Goal: Transaction & Acquisition: Purchase product/service

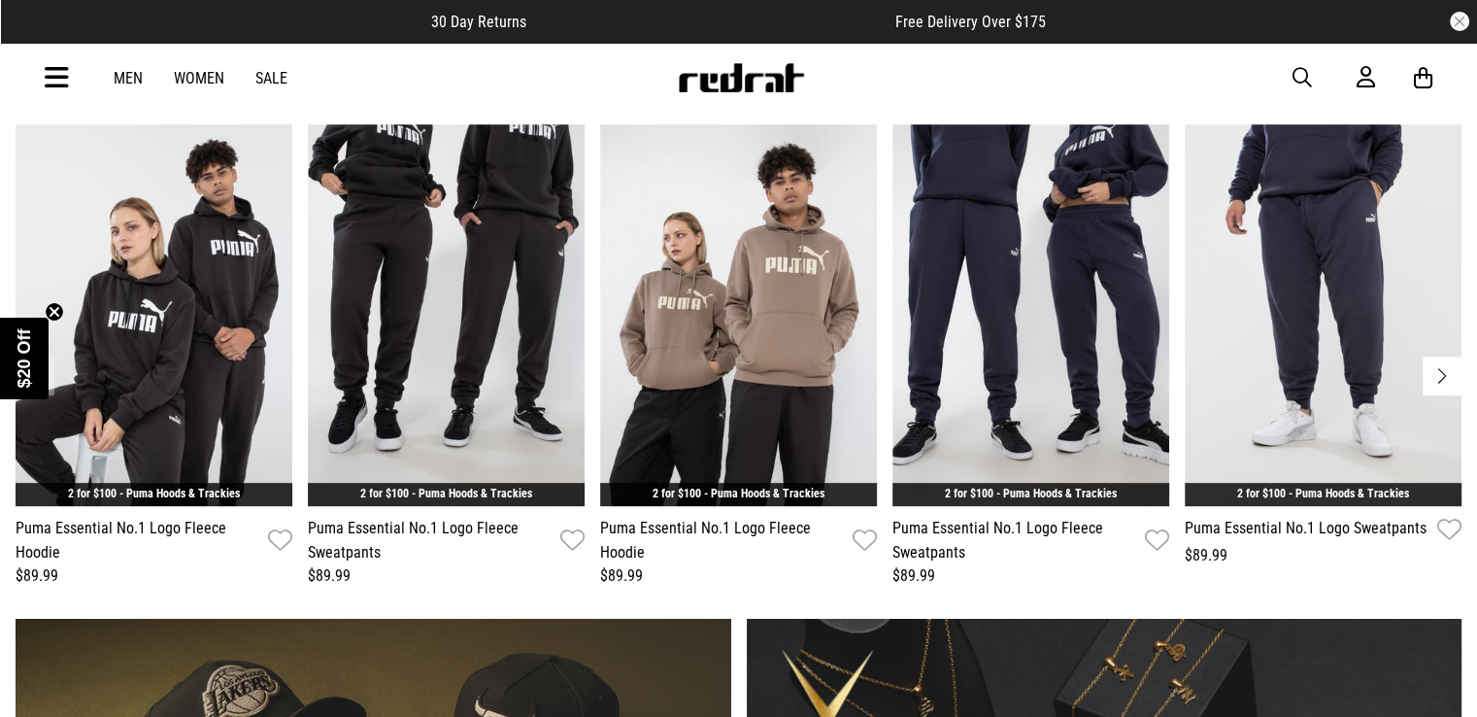
click at [47, 79] on icon at bounding box center [57, 78] width 24 height 32
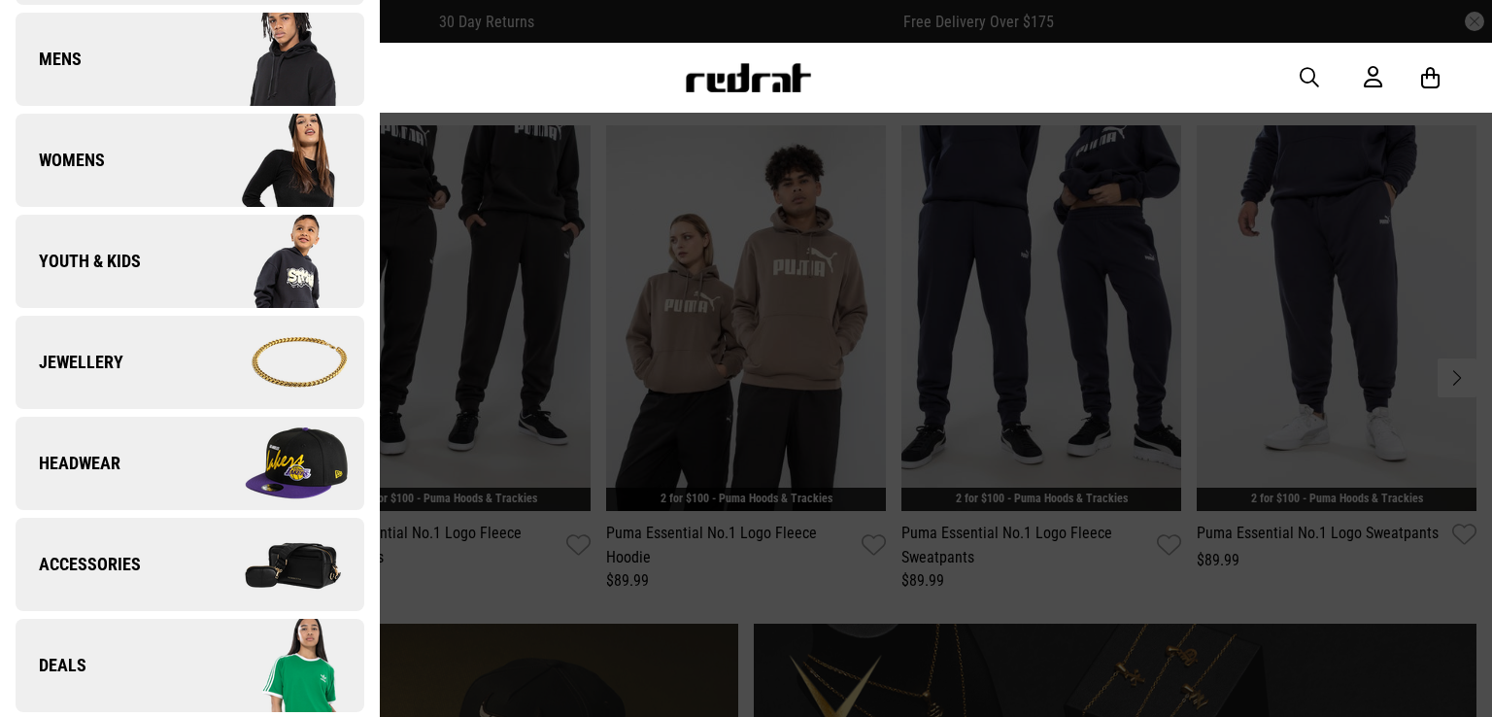
scroll to position [388, 0]
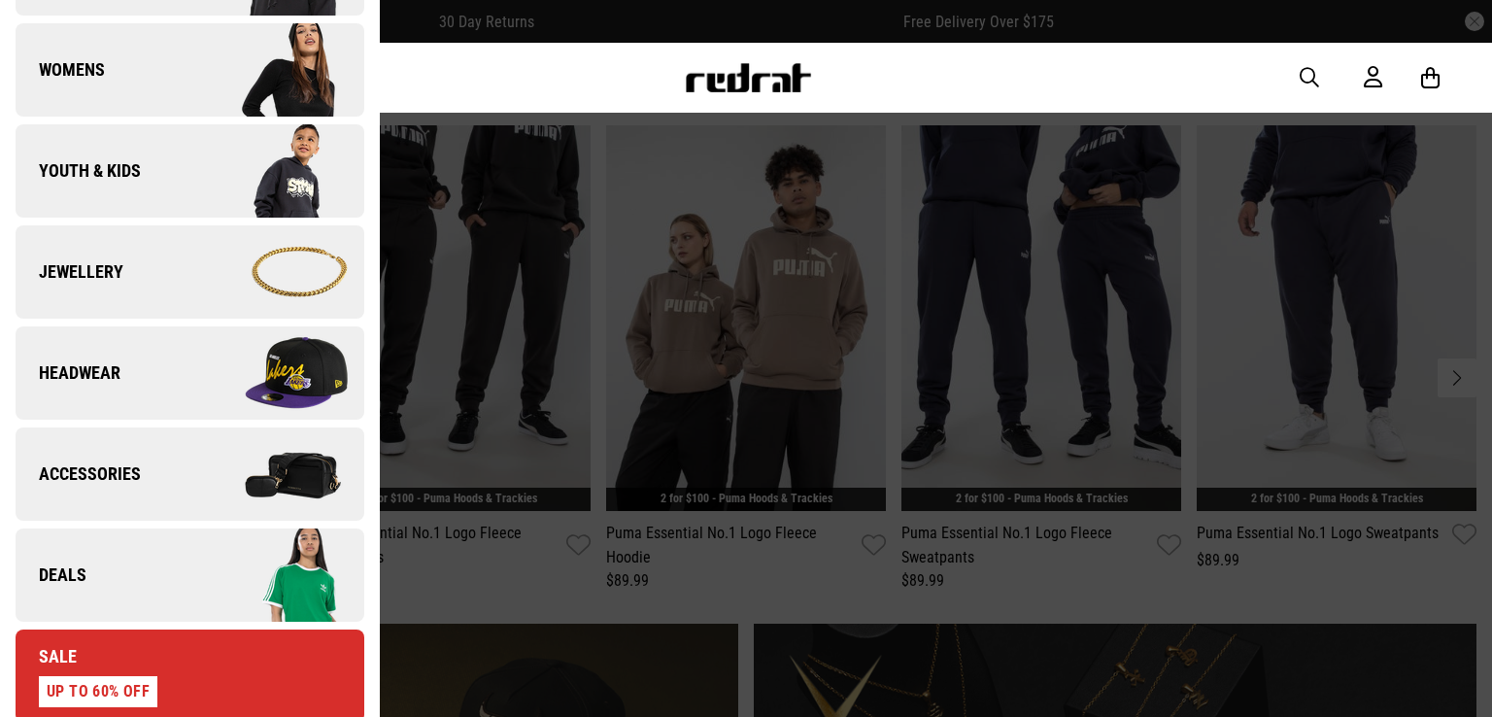
click at [140, 362] on link "Headwear" at bounding box center [190, 372] width 349 height 93
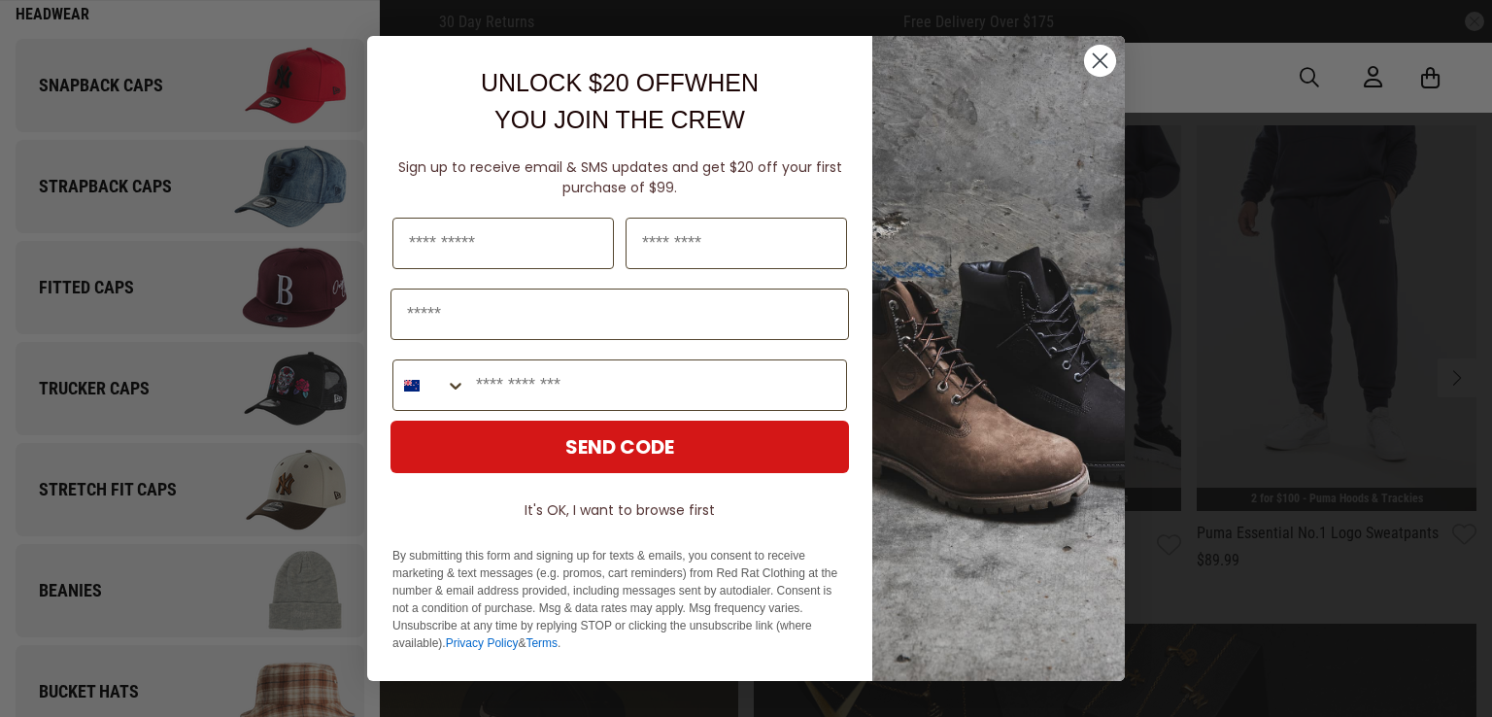
scroll to position [0, 0]
click at [1110, 61] on circle "Close dialog" at bounding box center [1100, 61] width 32 height 32
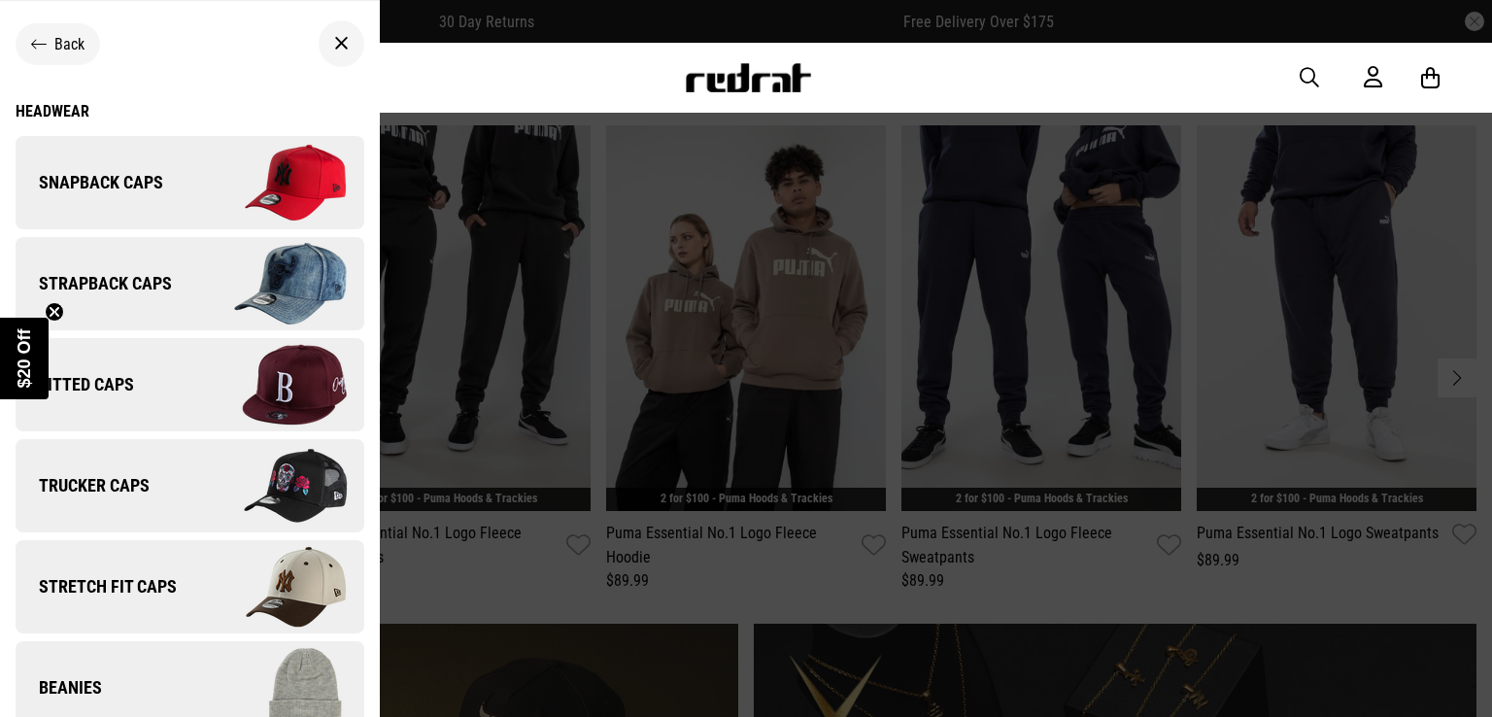
click at [58, 114] on div "Headwear" at bounding box center [190, 111] width 349 height 18
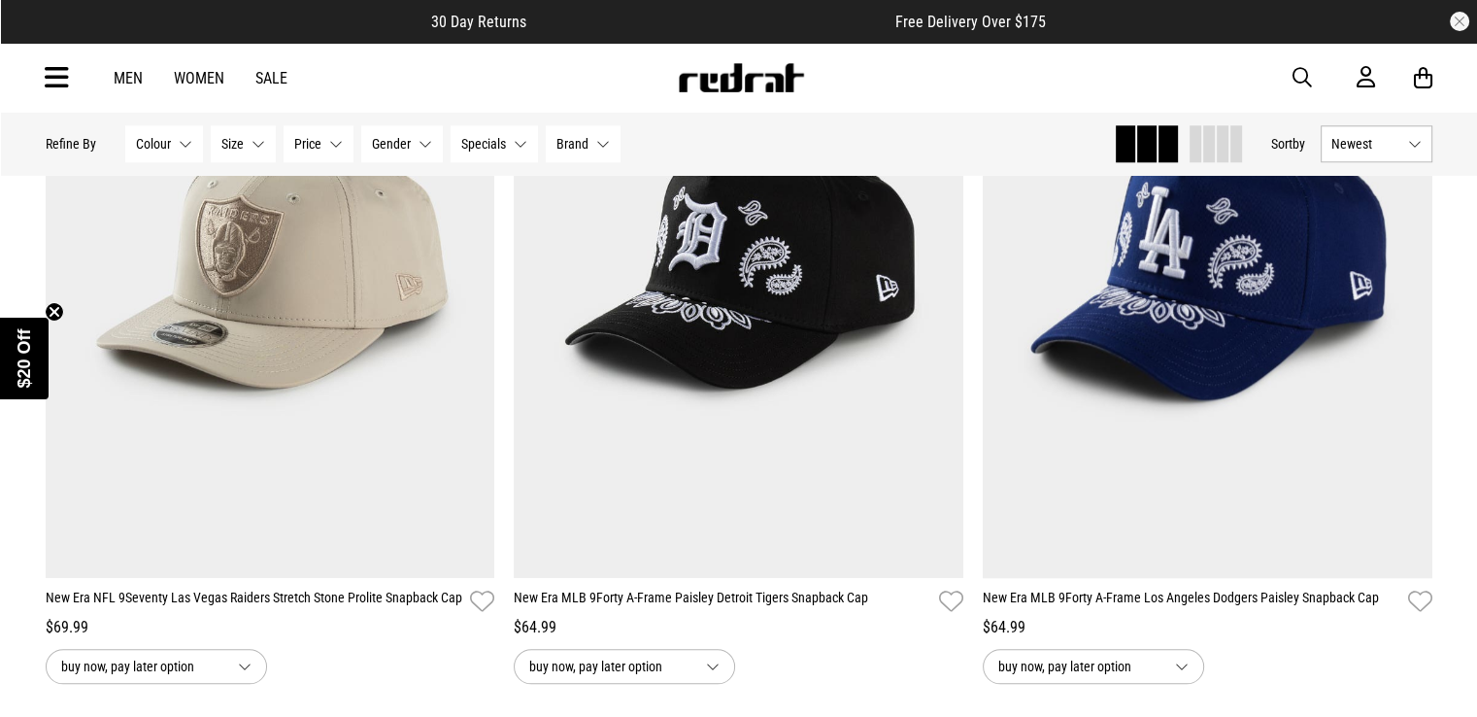
scroll to position [1845, 0]
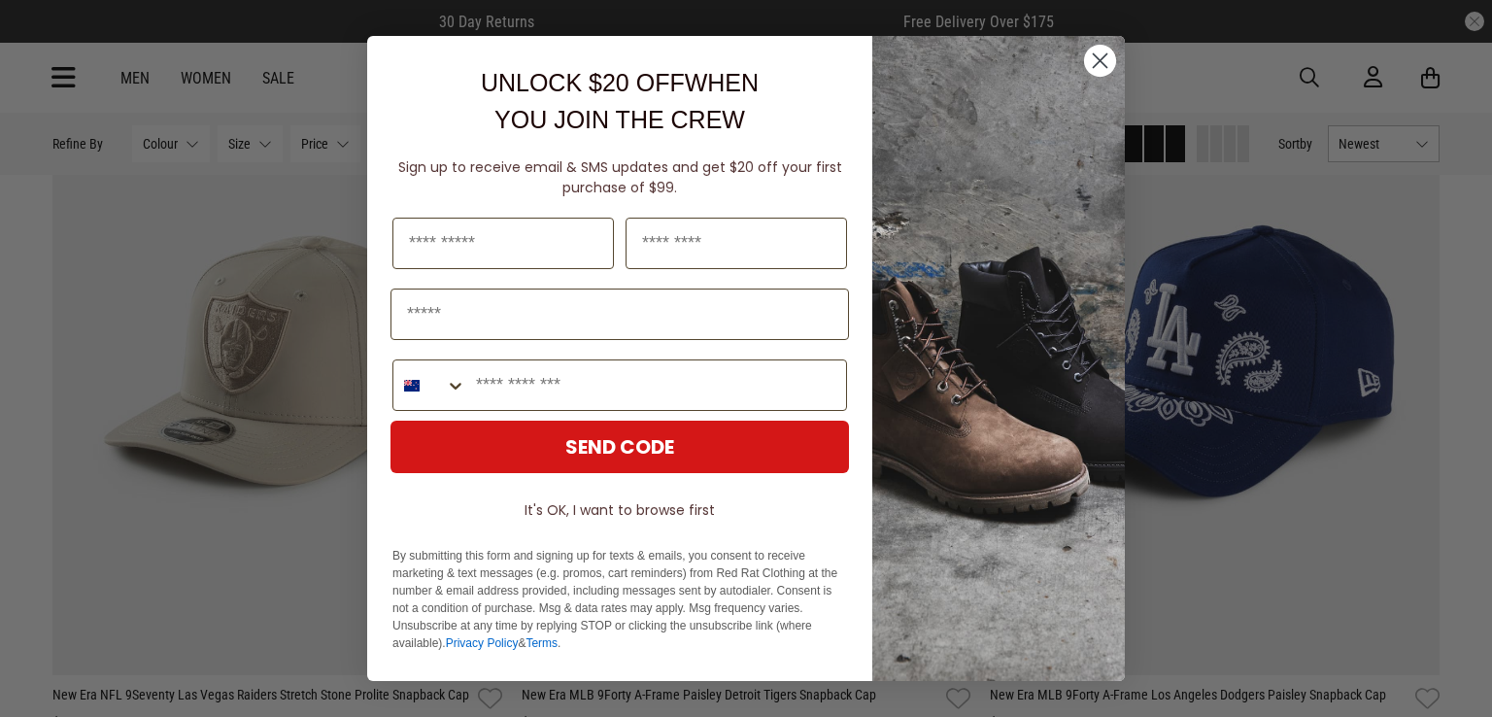
click at [1113, 60] on circle "Close dialog" at bounding box center [1100, 61] width 32 height 32
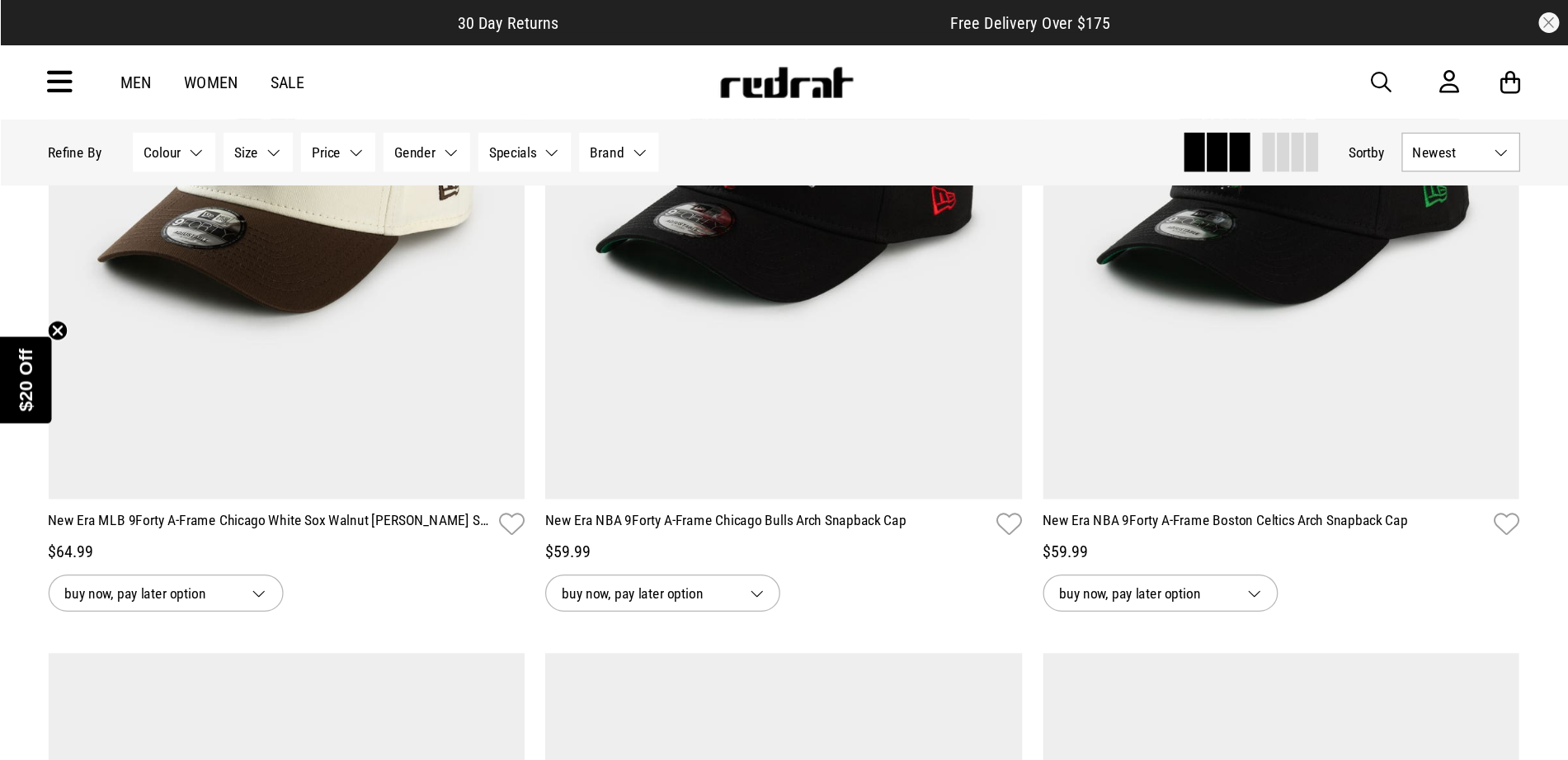
scroll to position [3464, 0]
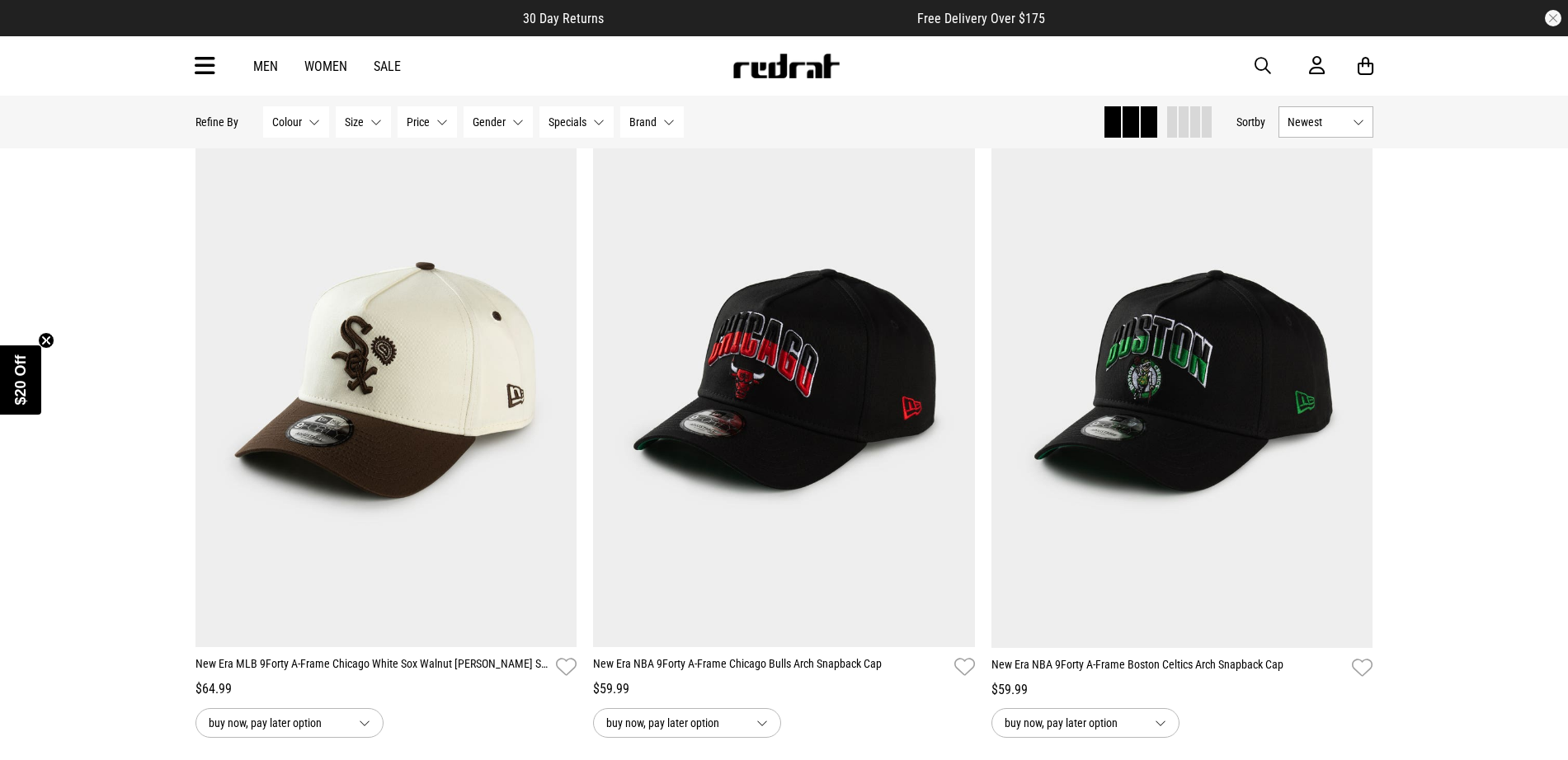
drag, startPoint x: 1172, startPoint y: 0, endPoint x: 996, endPoint y: 76, distance: 191.7
click at [996, 76] on div "Men Women Sale Sign in New Back Footwear Back Mens Back Womens Back Youth & Kid…" at bounding box center [785, 66] width 1204 height 59
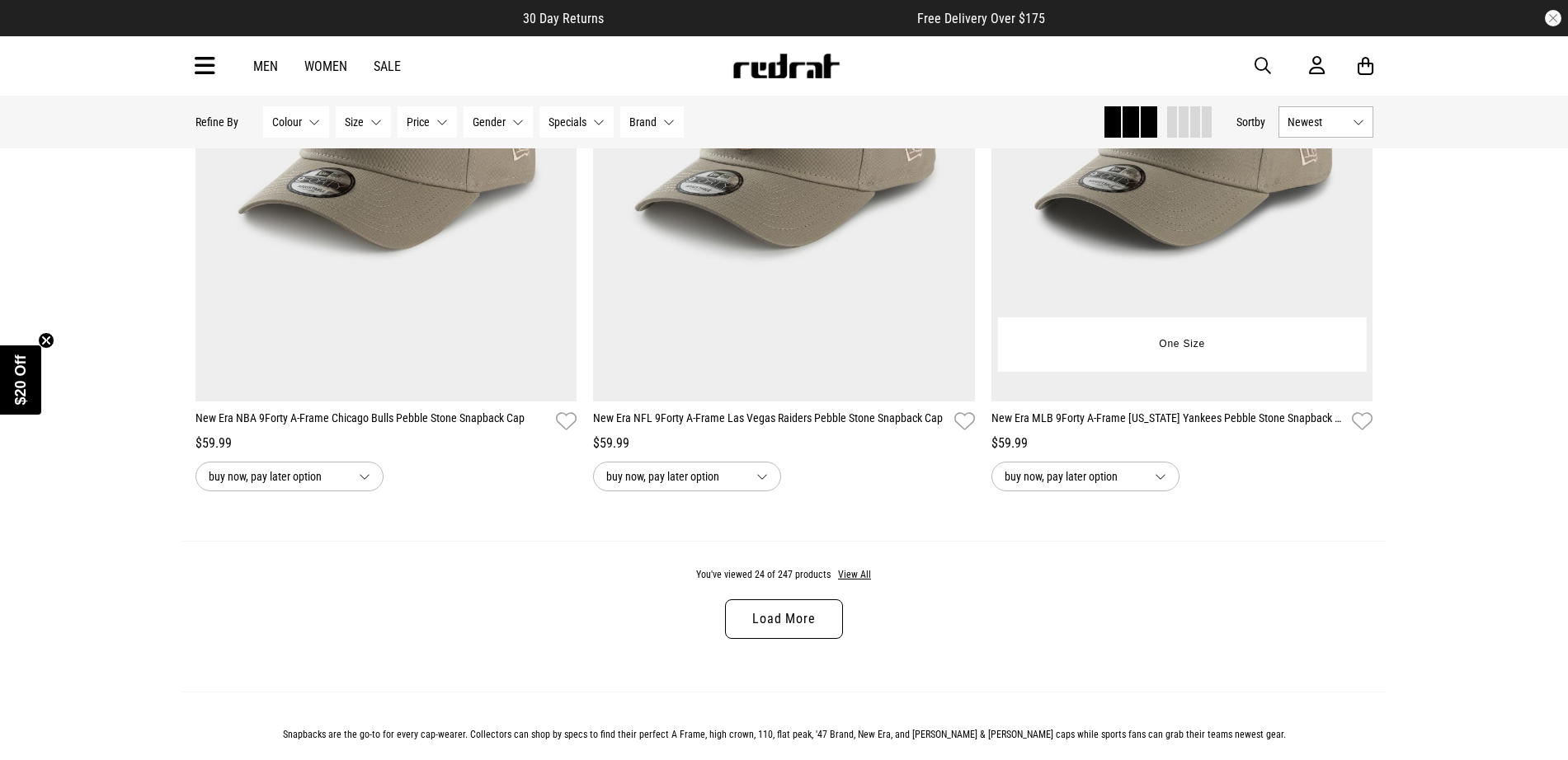
scroll to position [5113, 0]
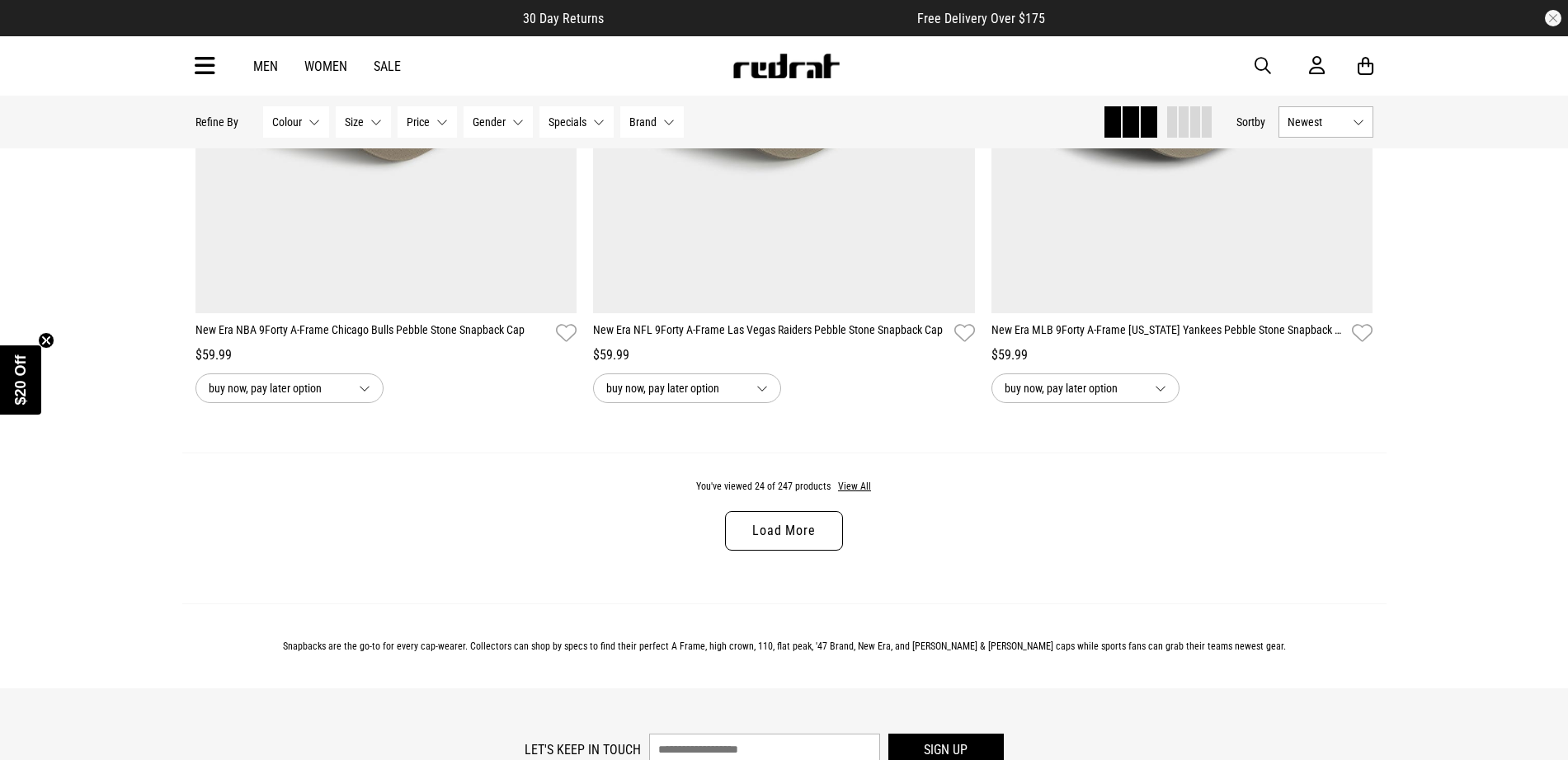
click at [756, 559] on div "You've viewed 24 of 247 products View All Load More" at bounding box center [785, 528] width 1204 height 151
click at [760, 536] on link "Load More" at bounding box center [784, 531] width 117 height 40
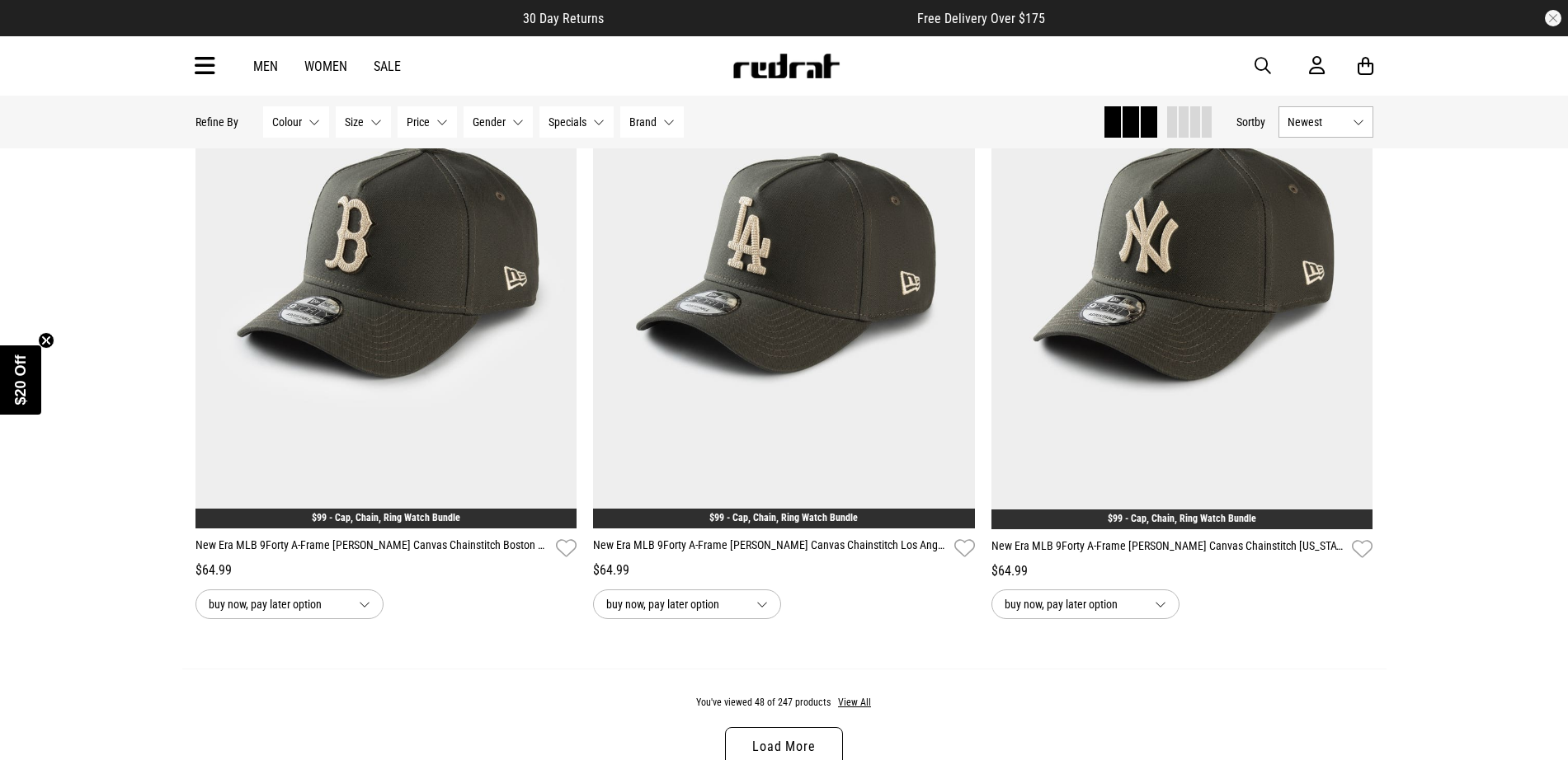
scroll to position [10267, 0]
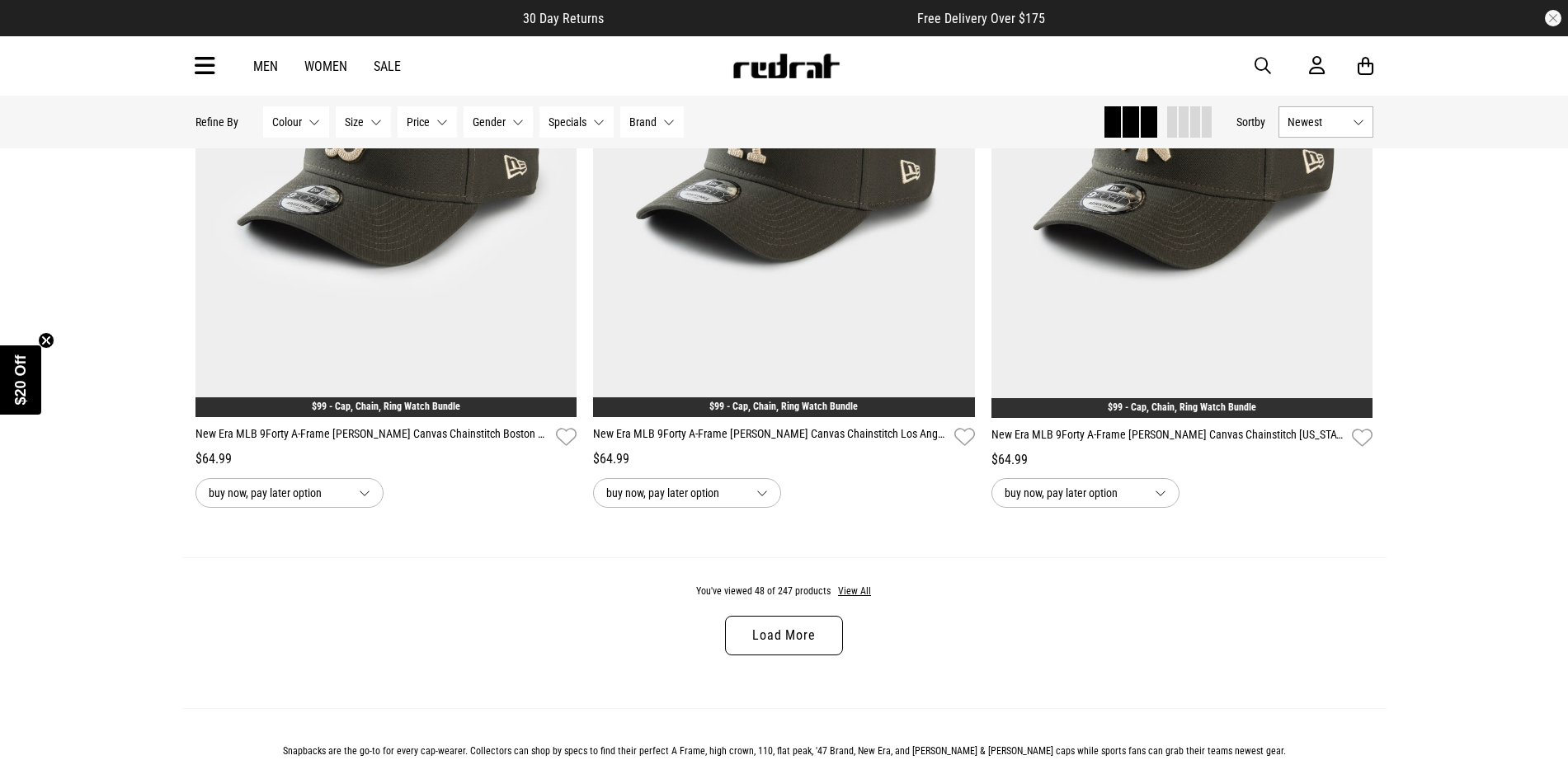
click at [821, 608] on link "Load More" at bounding box center [784, 635] width 117 height 40
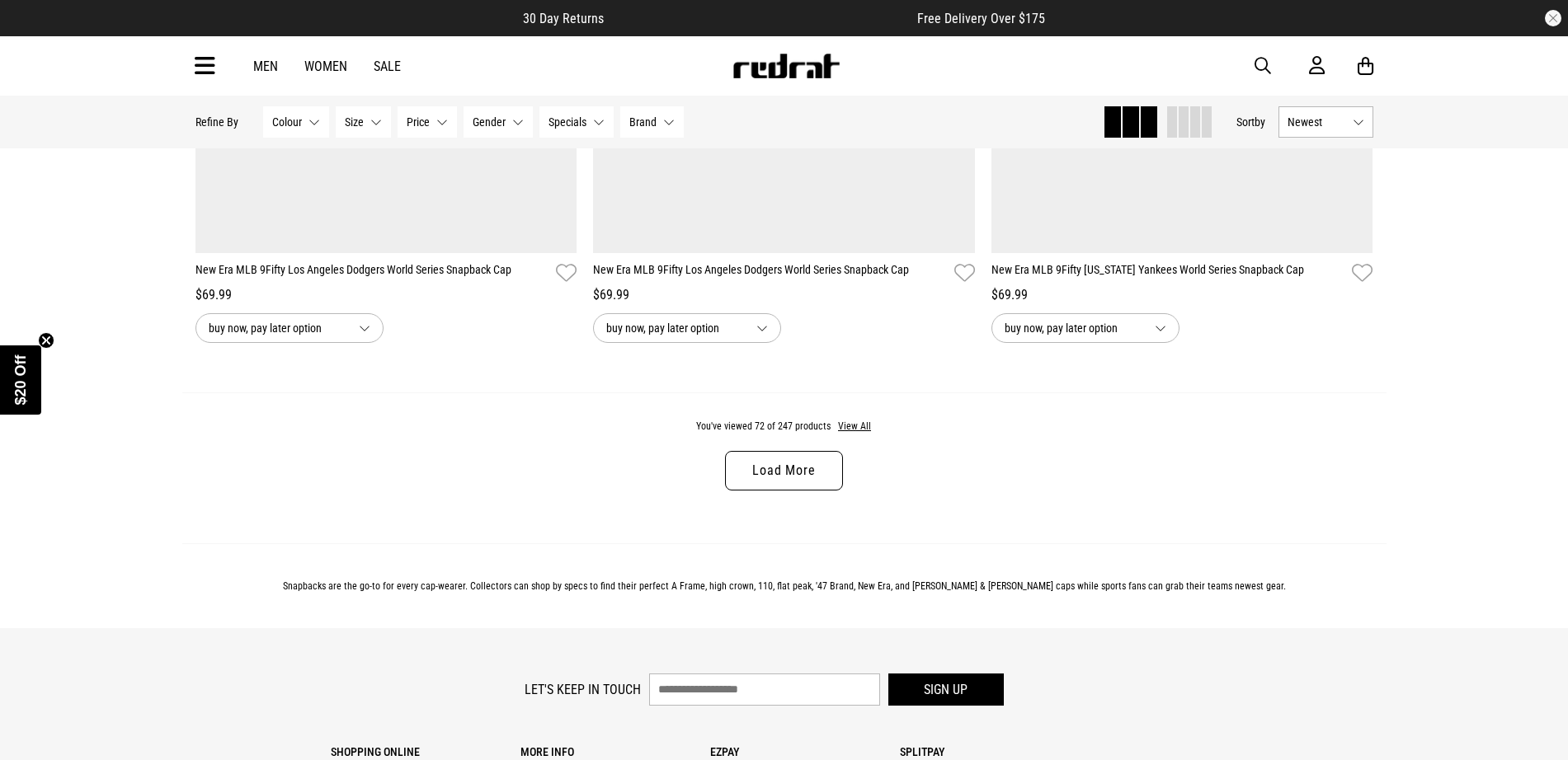
scroll to position [15936, 0]
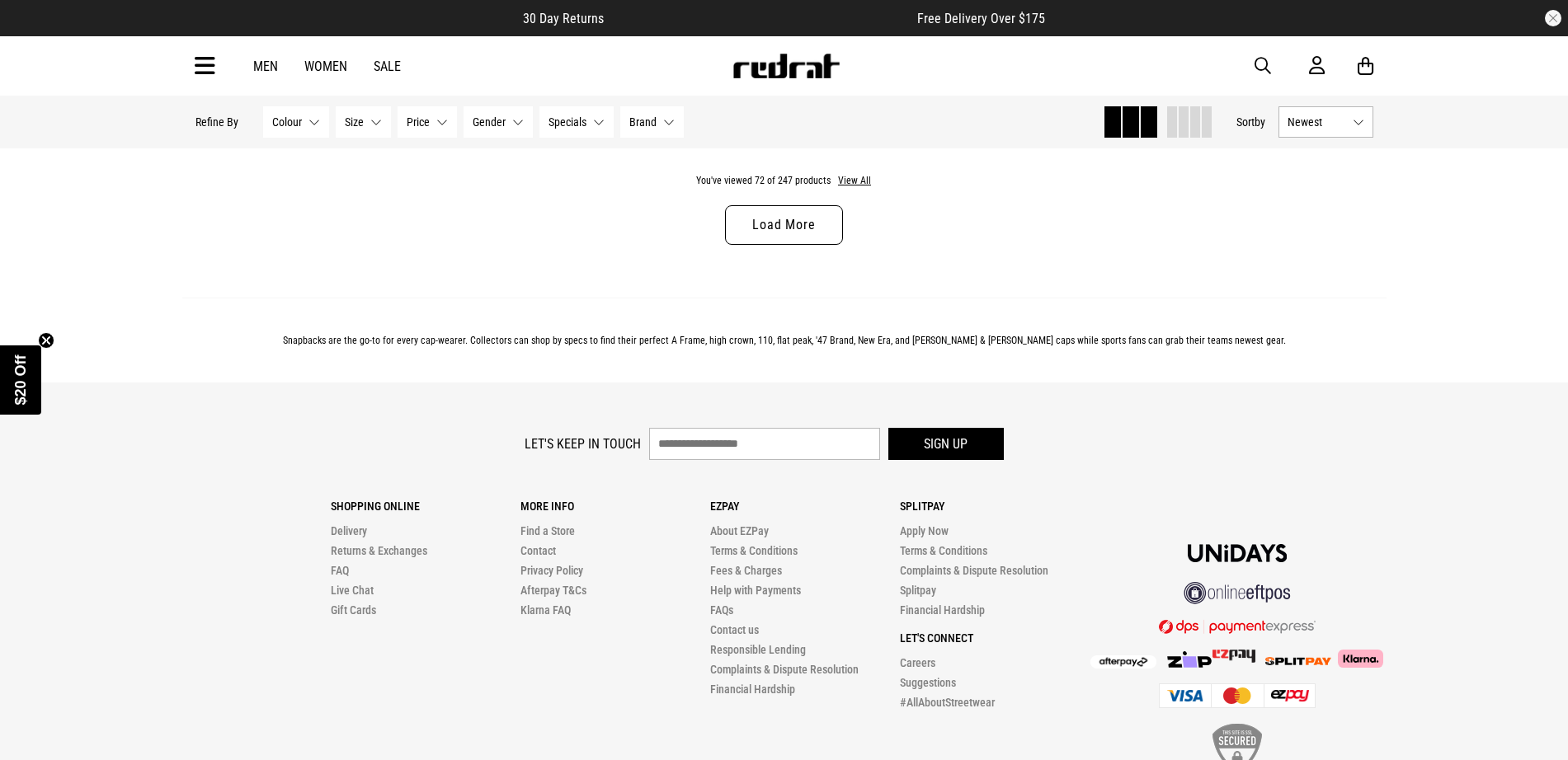
click at [773, 267] on div "You've viewed 72 of 247 products View All Load More" at bounding box center [785, 222] width 1204 height 151
click at [771, 245] on link "Load More" at bounding box center [784, 225] width 117 height 40
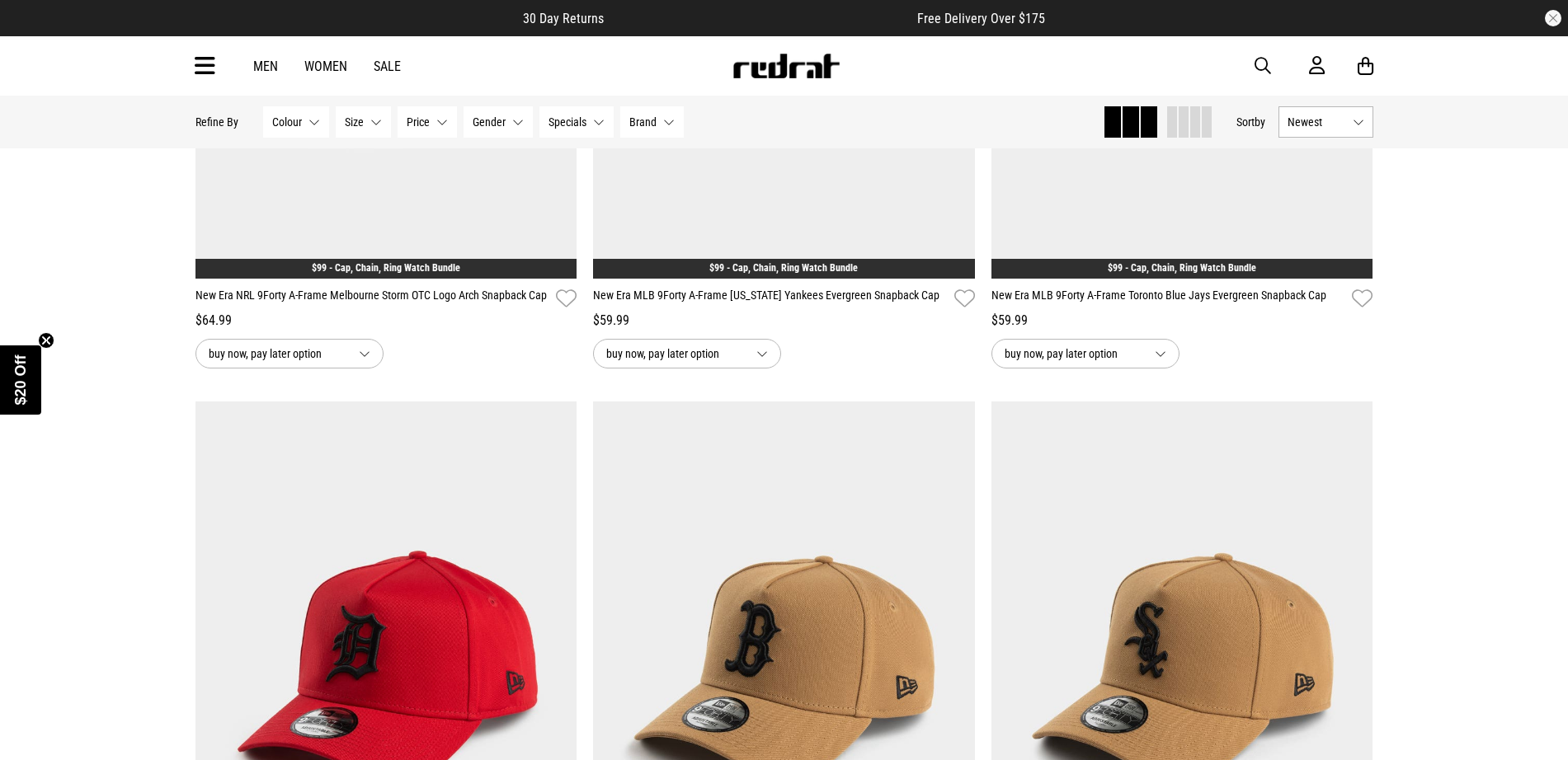
scroll to position [20781, 0]
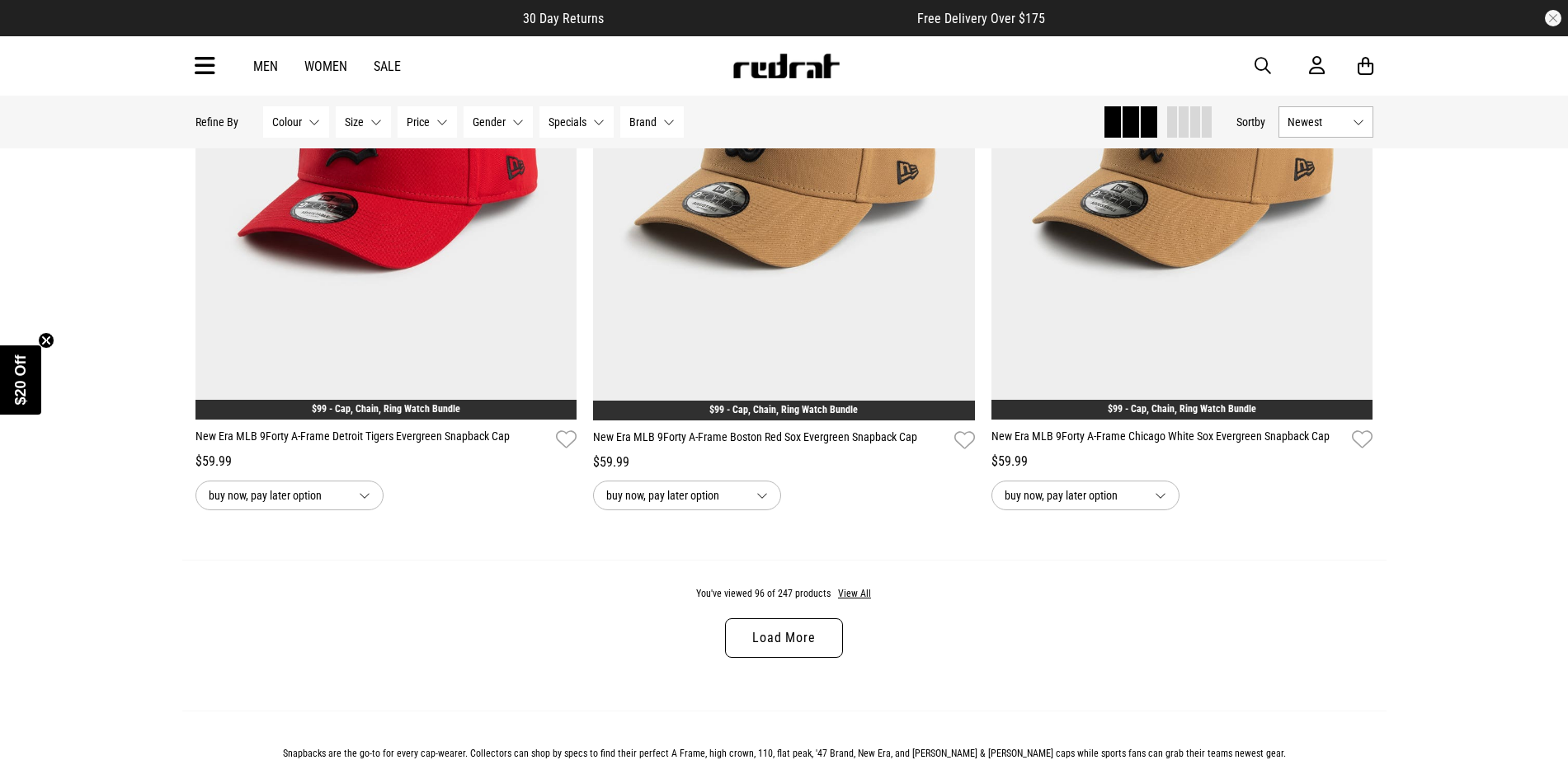
click at [827, 608] on link "Load More" at bounding box center [784, 638] width 117 height 40
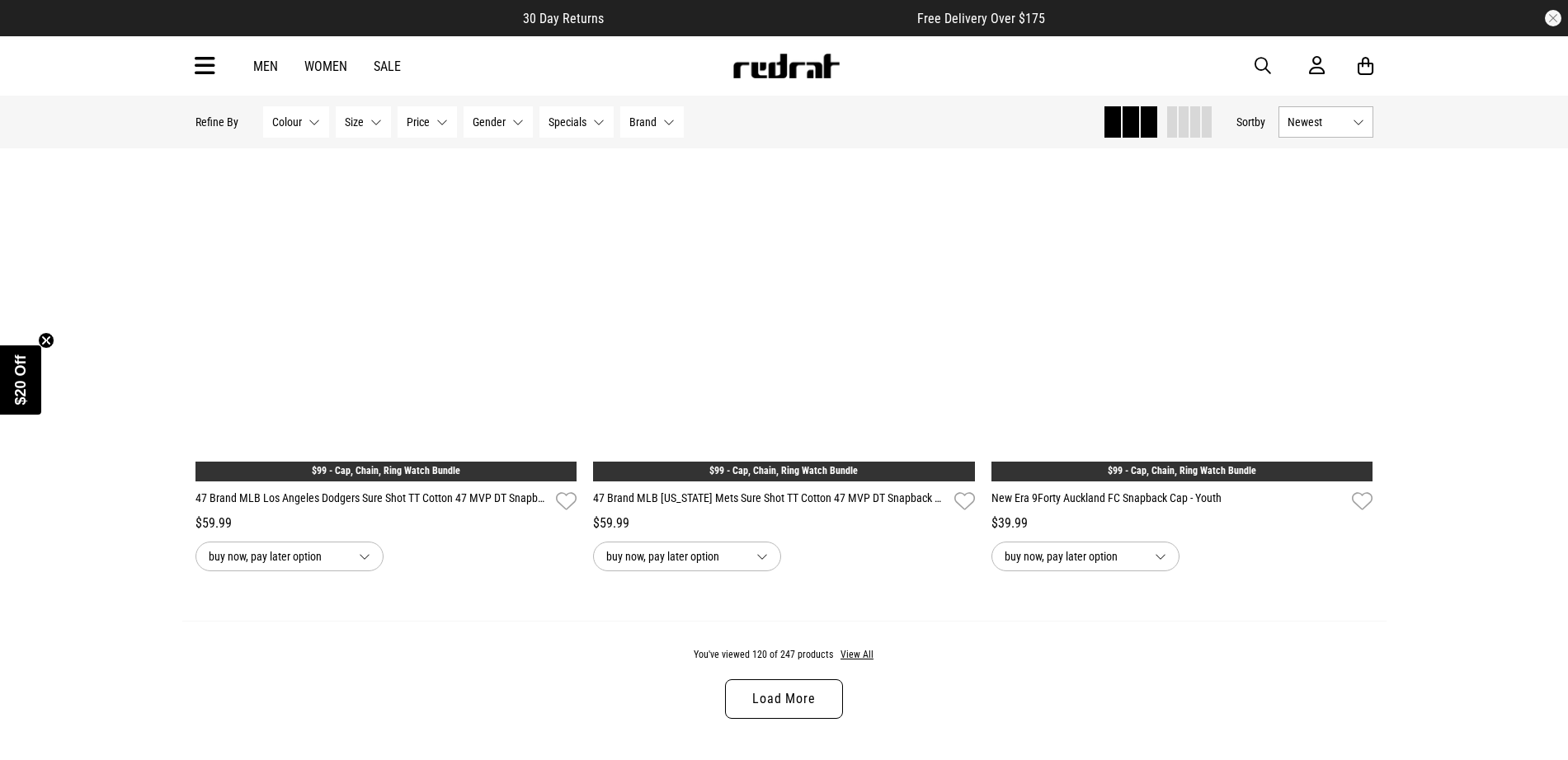
scroll to position [26141, 0]
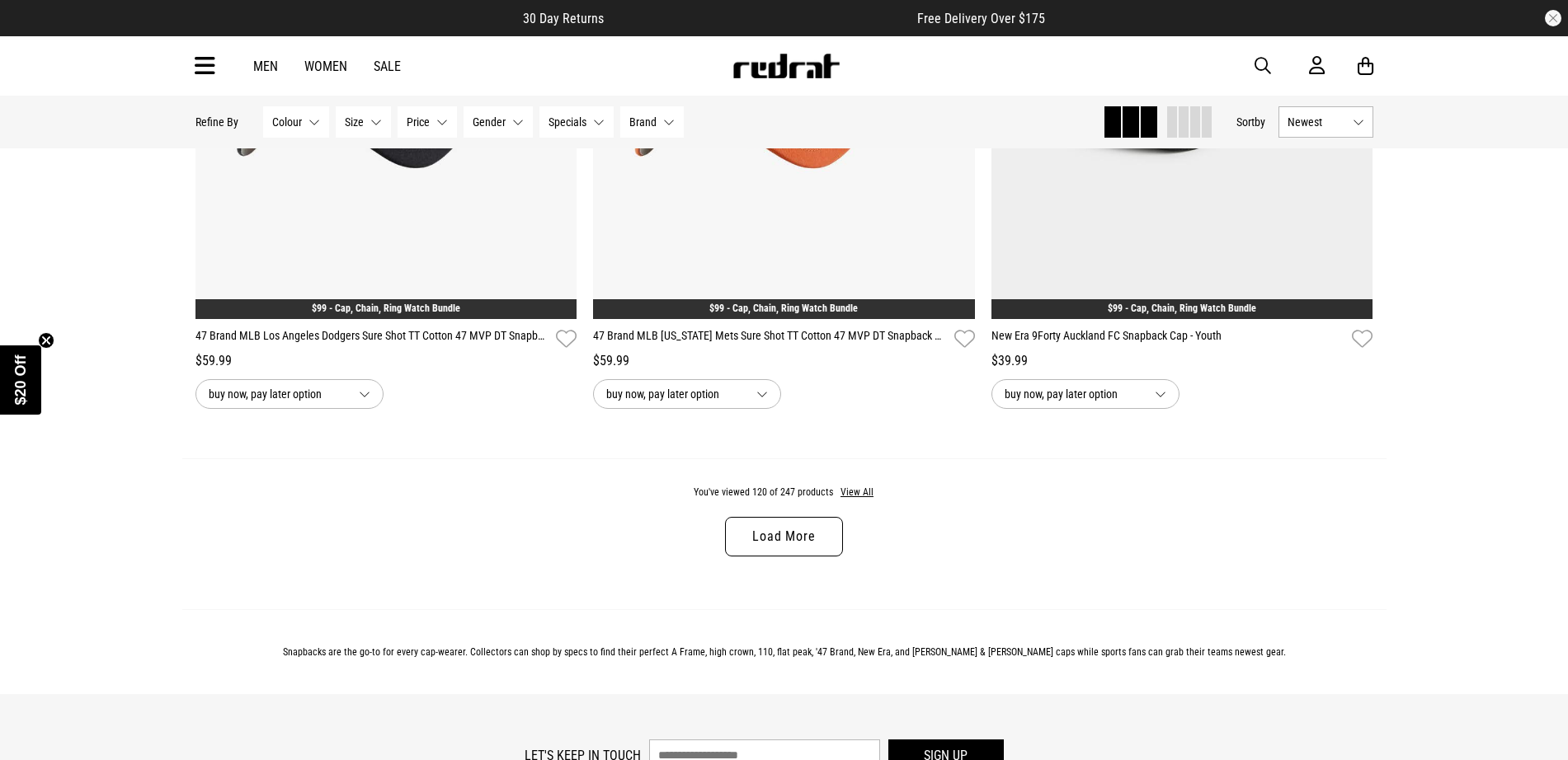
click at [791, 557] on link "Load More" at bounding box center [784, 537] width 117 height 40
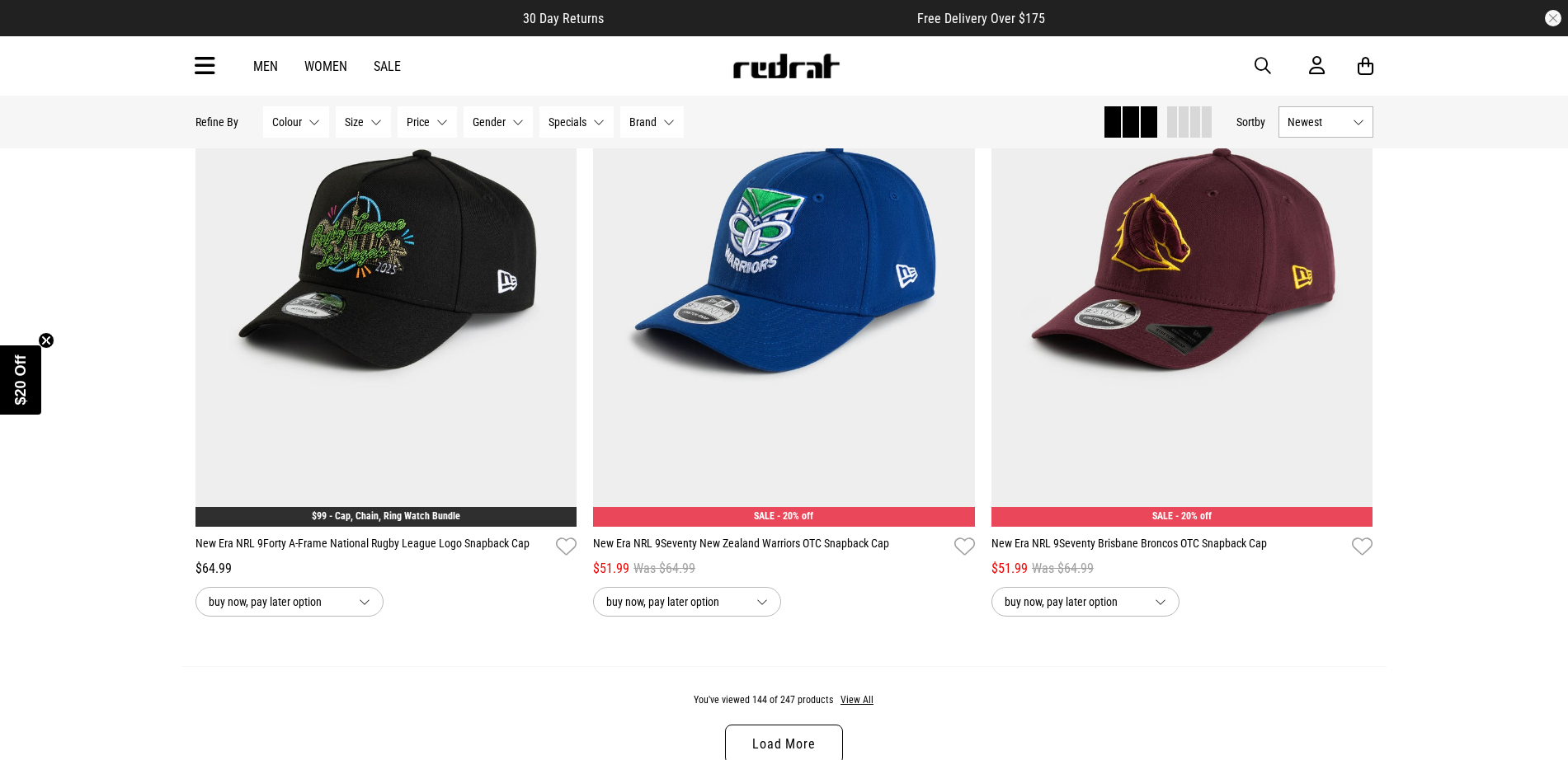
scroll to position [31399, 0]
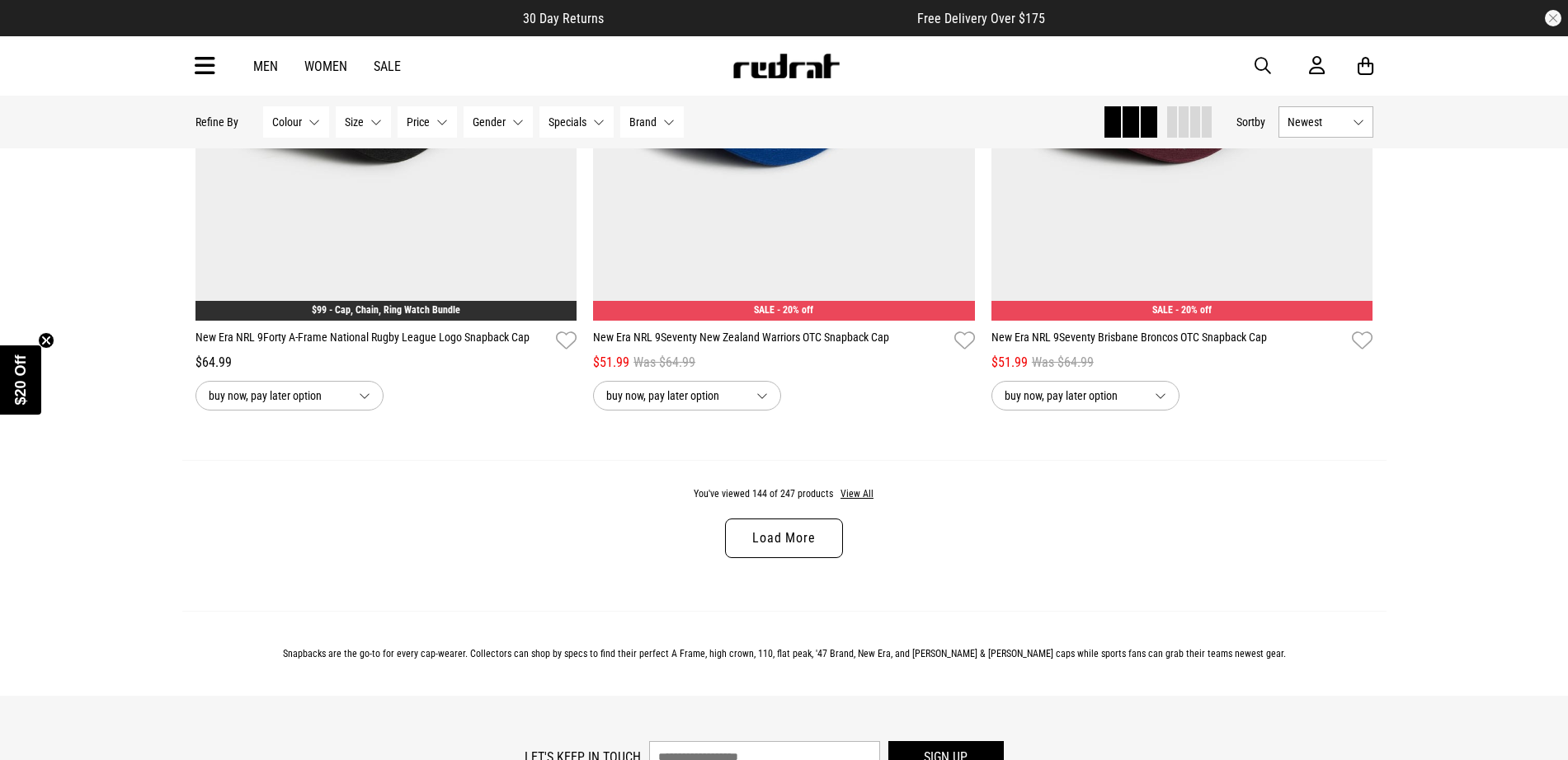
click at [774, 558] on link "Load More" at bounding box center [784, 538] width 117 height 40
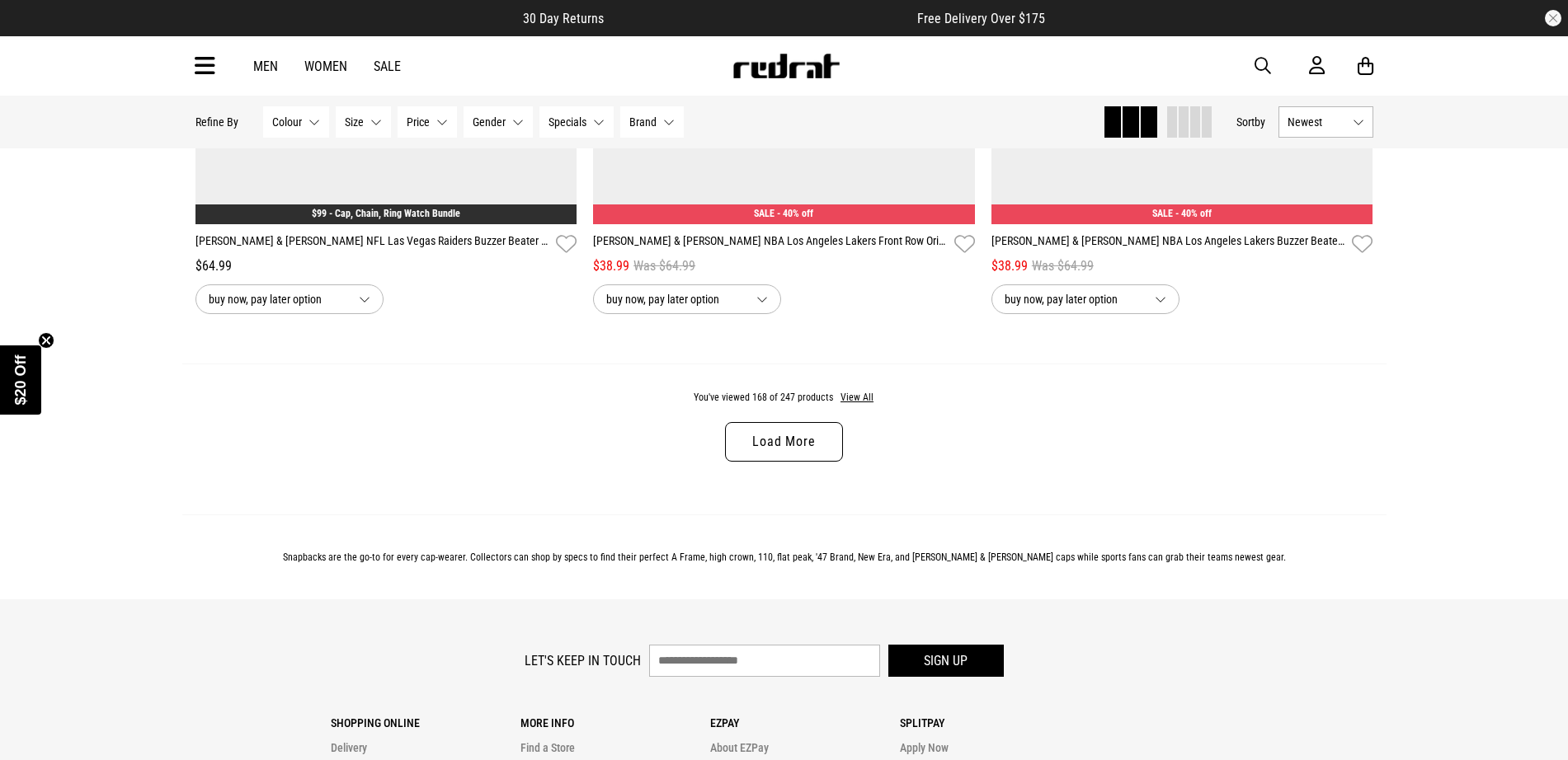
scroll to position [36759, 0]
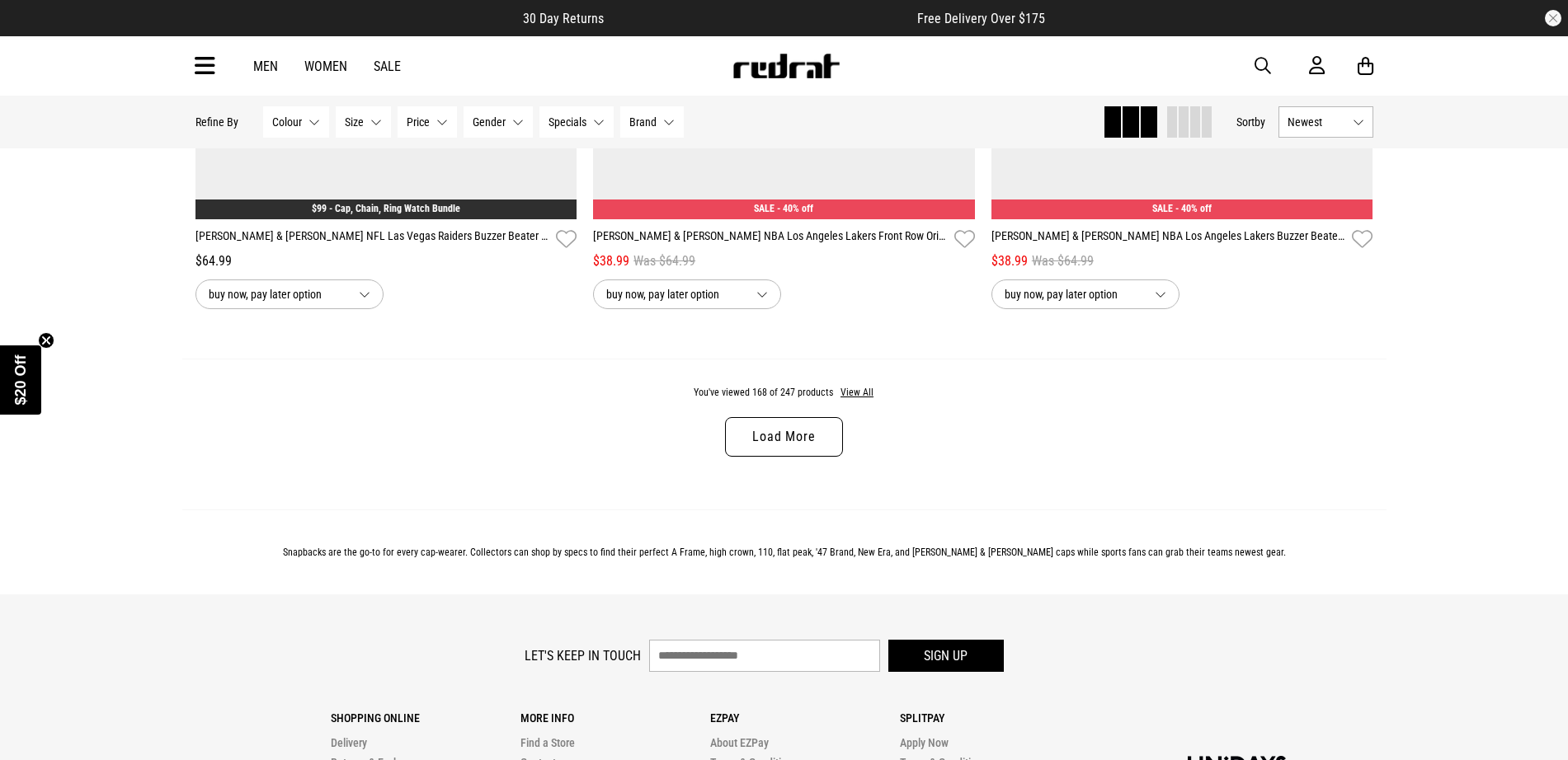
click at [779, 457] on link "Load More" at bounding box center [784, 436] width 117 height 40
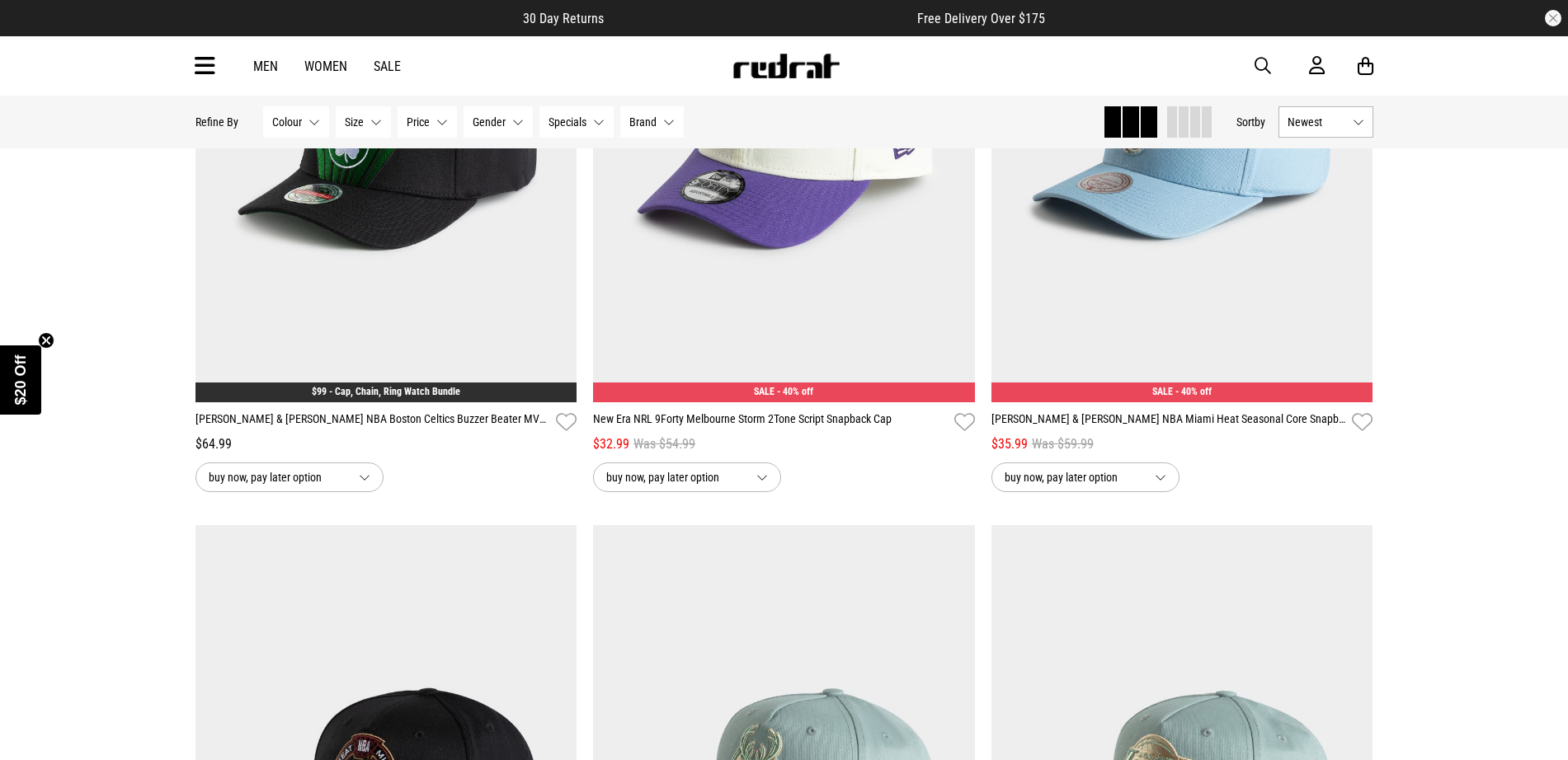
scroll to position [37892, 0]
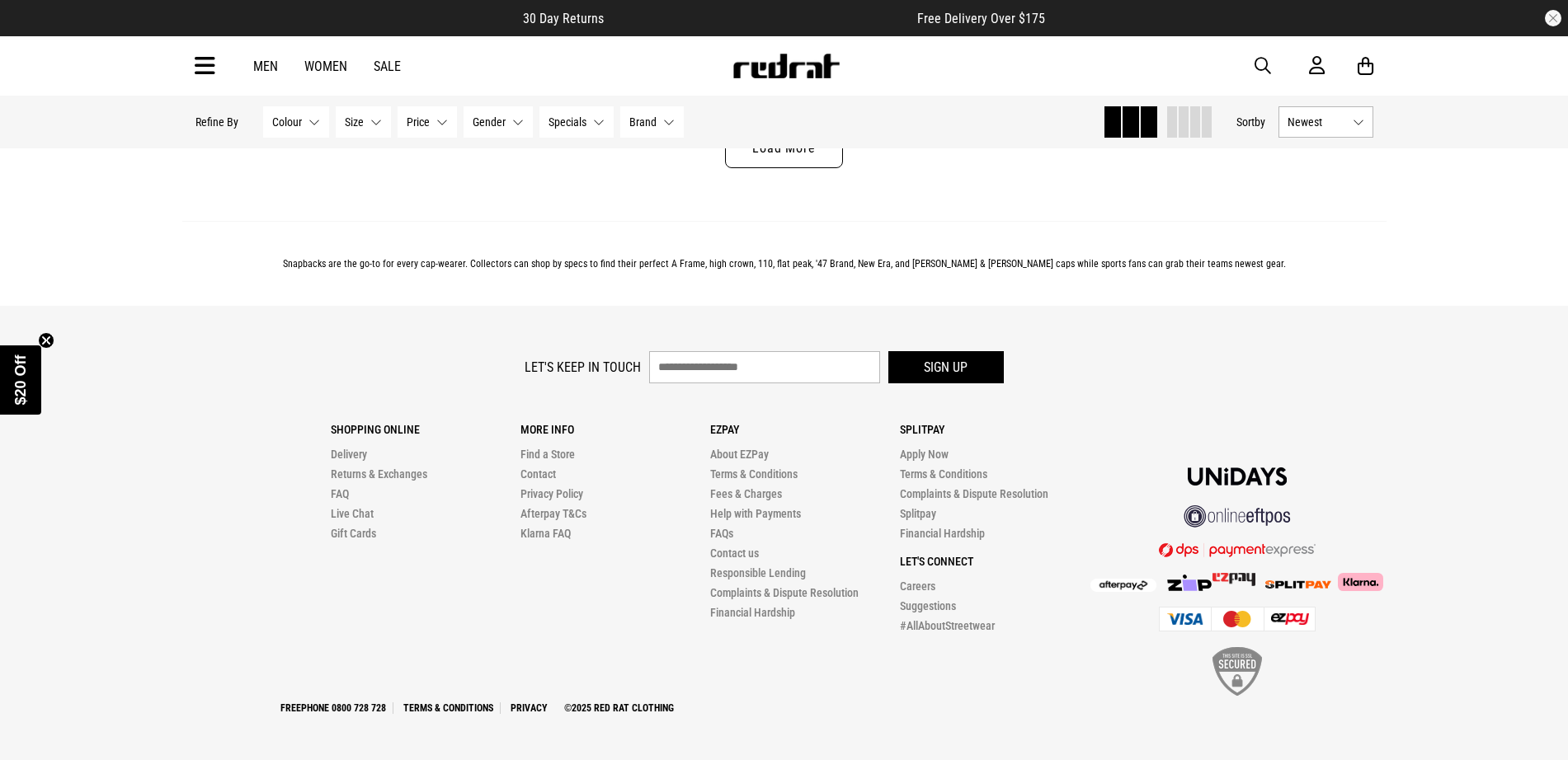
click at [763, 168] on link "Load More" at bounding box center [784, 148] width 117 height 40
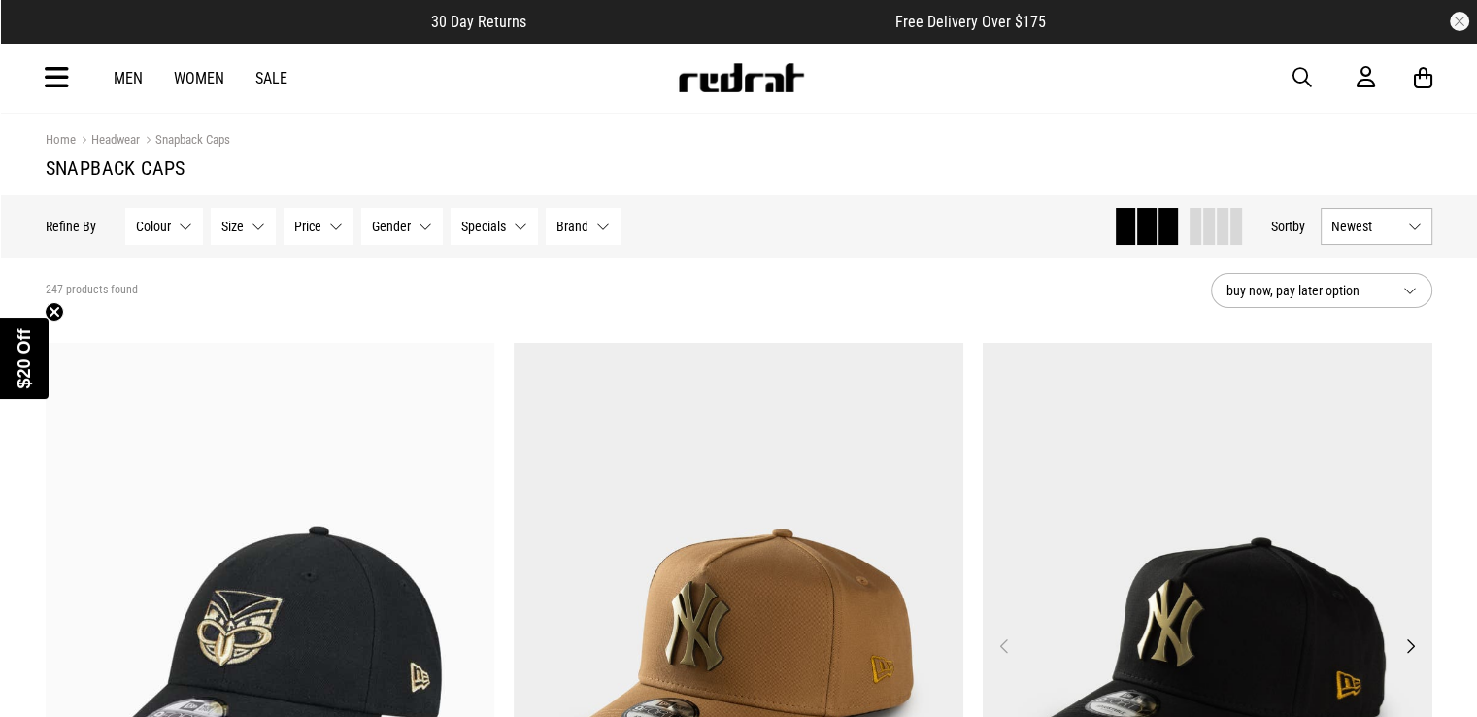
scroll to position [388, 0]
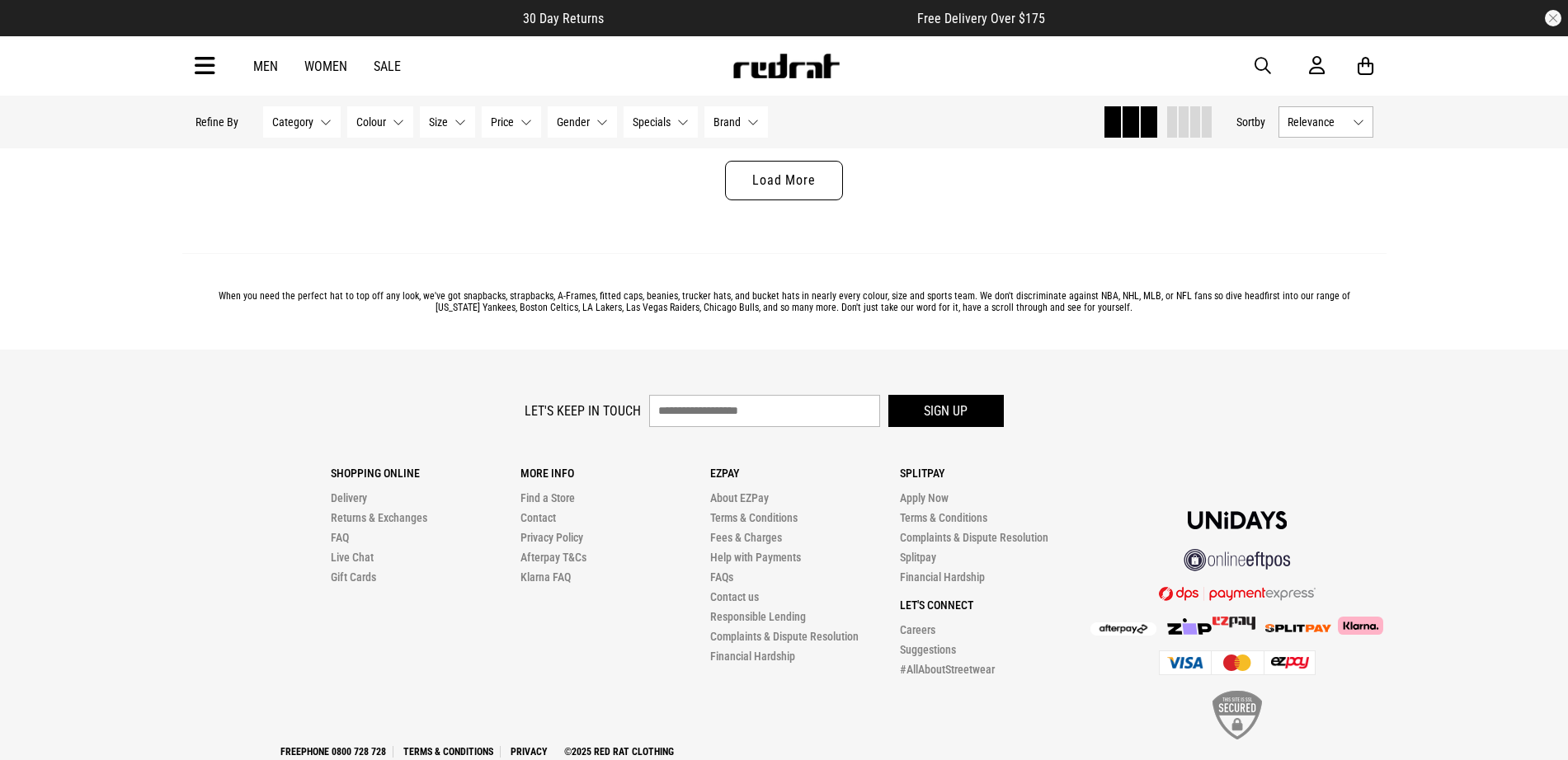
click at [807, 191] on link "Load More" at bounding box center [784, 180] width 117 height 40
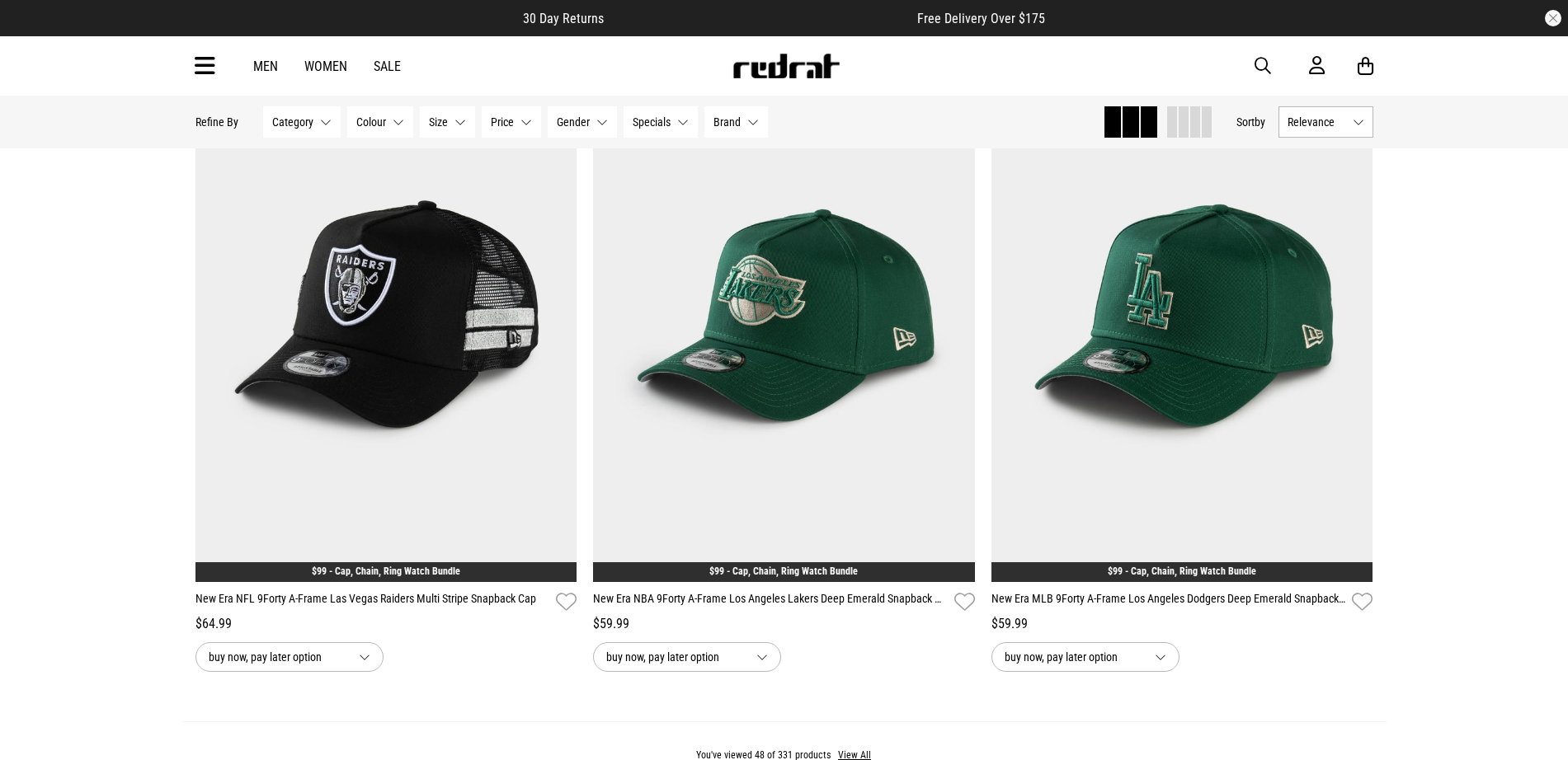
scroll to position [10514, 0]
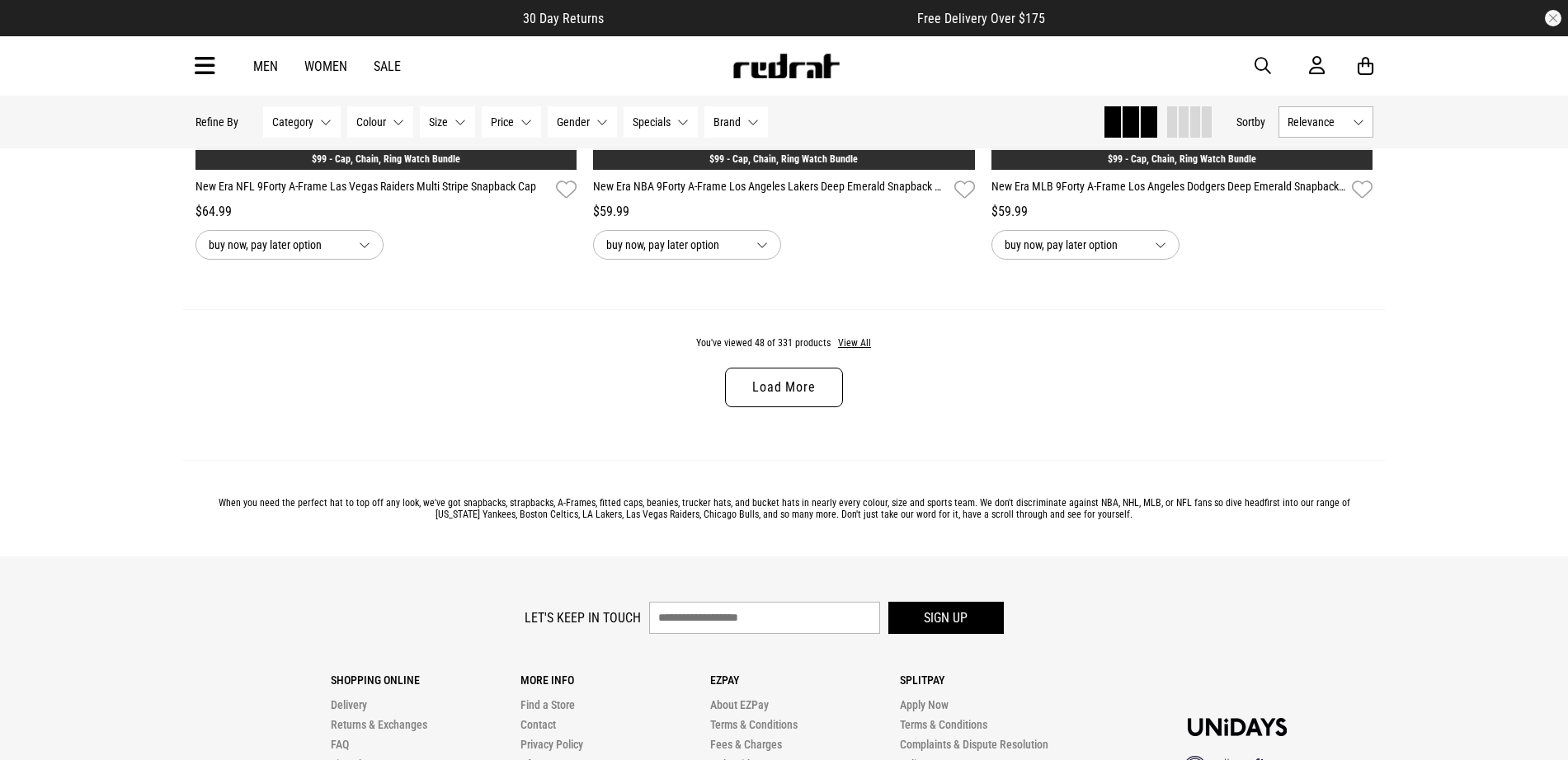
click at [813, 371] on div "You've viewed 48 of 331 products View All Load More" at bounding box center [785, 385] width 1204 height 151
click at [811, 386] on link "Load More" at bounding box center [784, 387] width 117 height 40
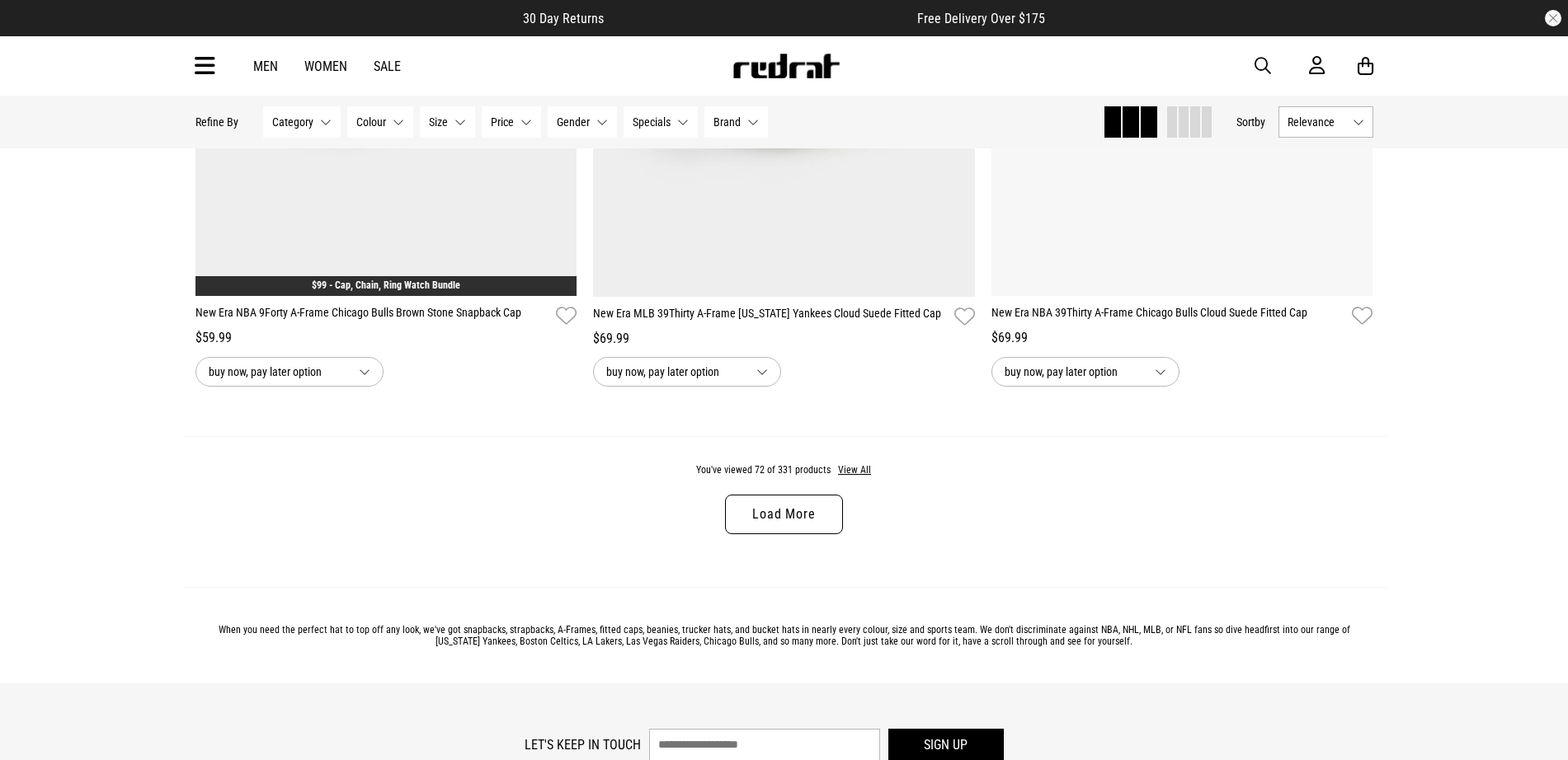
scroll to position [15771, 0]
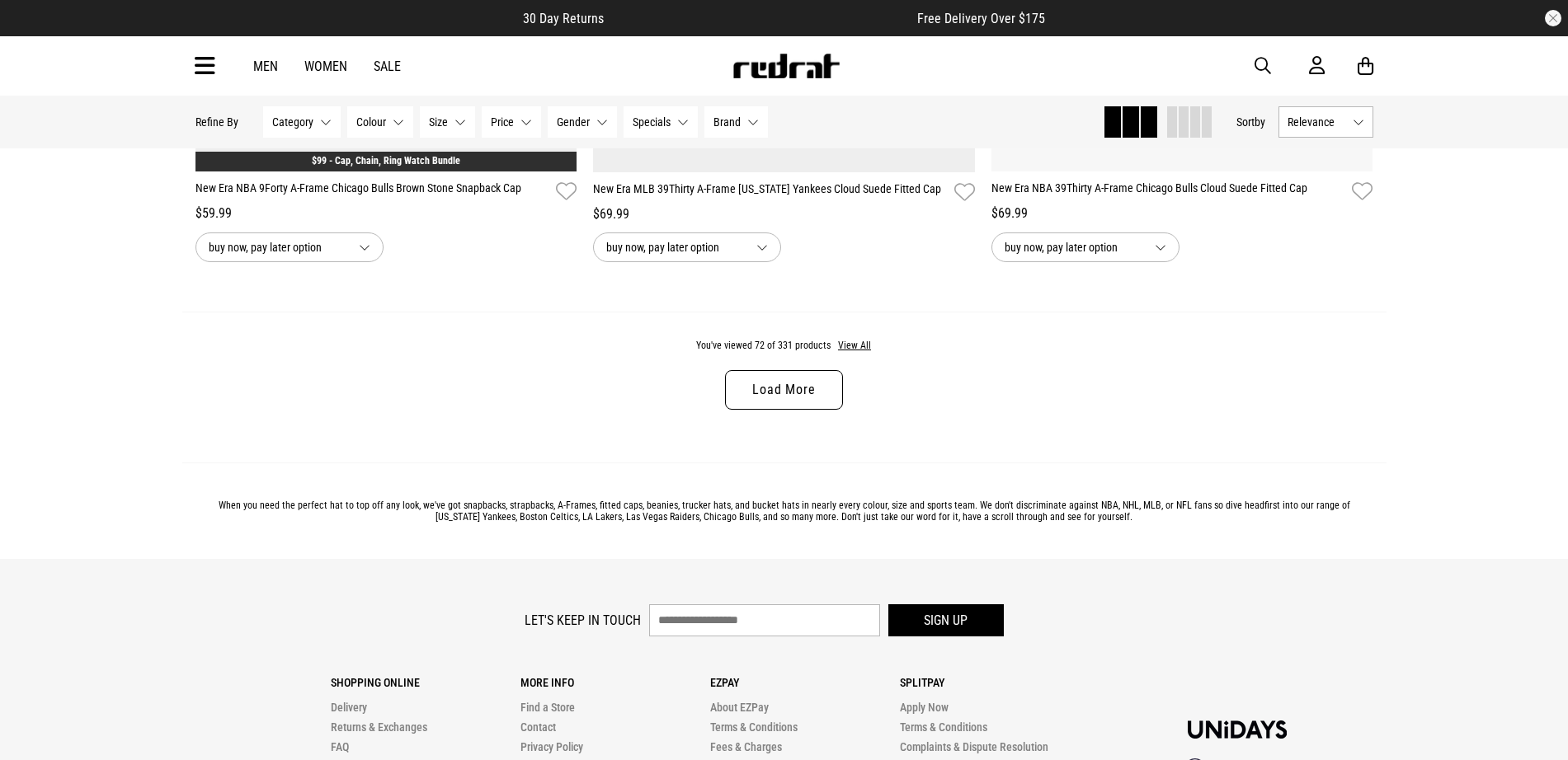
click at [805, 410] on link "Load More" at bounding box center [784, 390] width 117 height 40
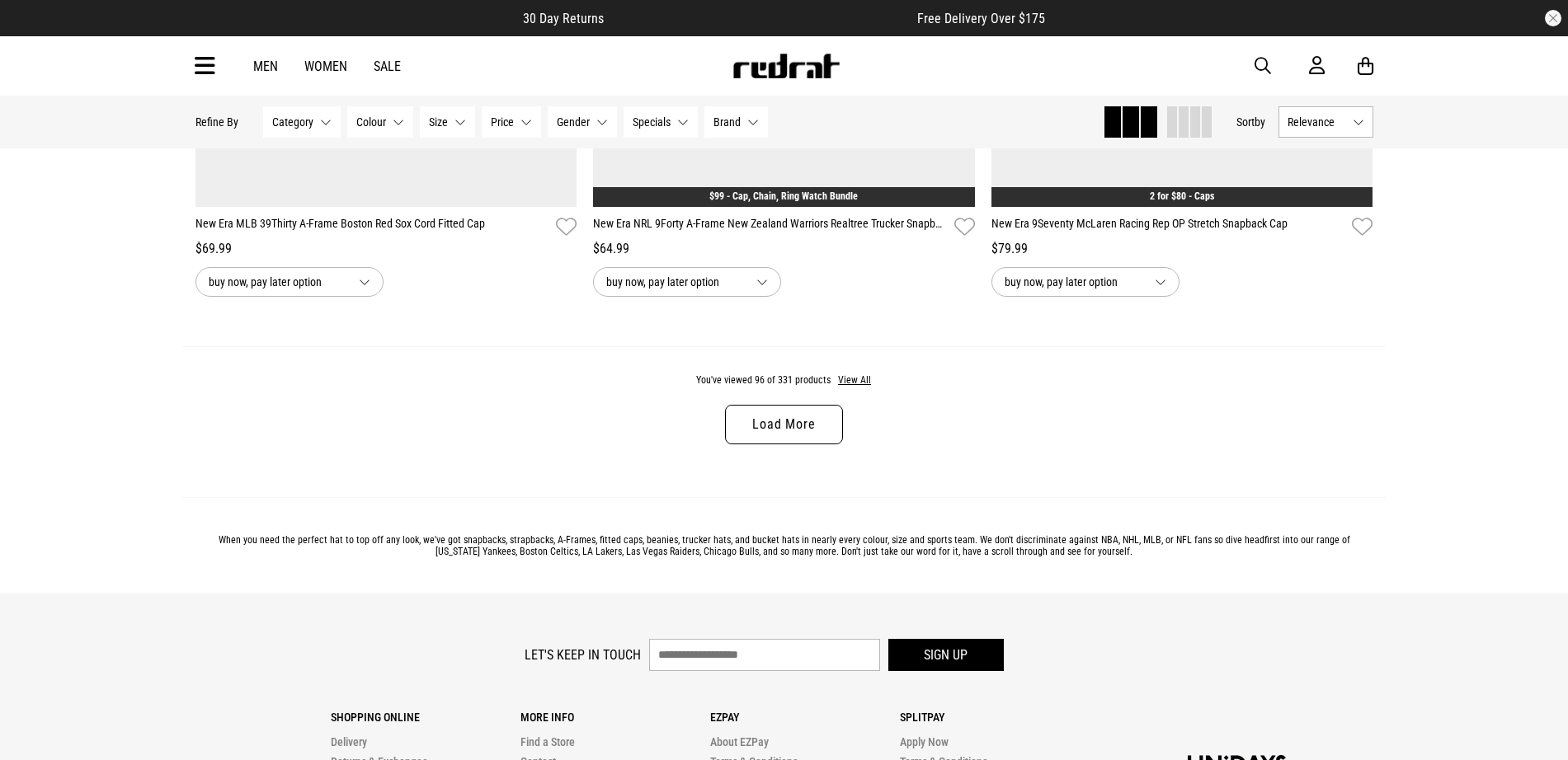
scroll to position [21311, 0]
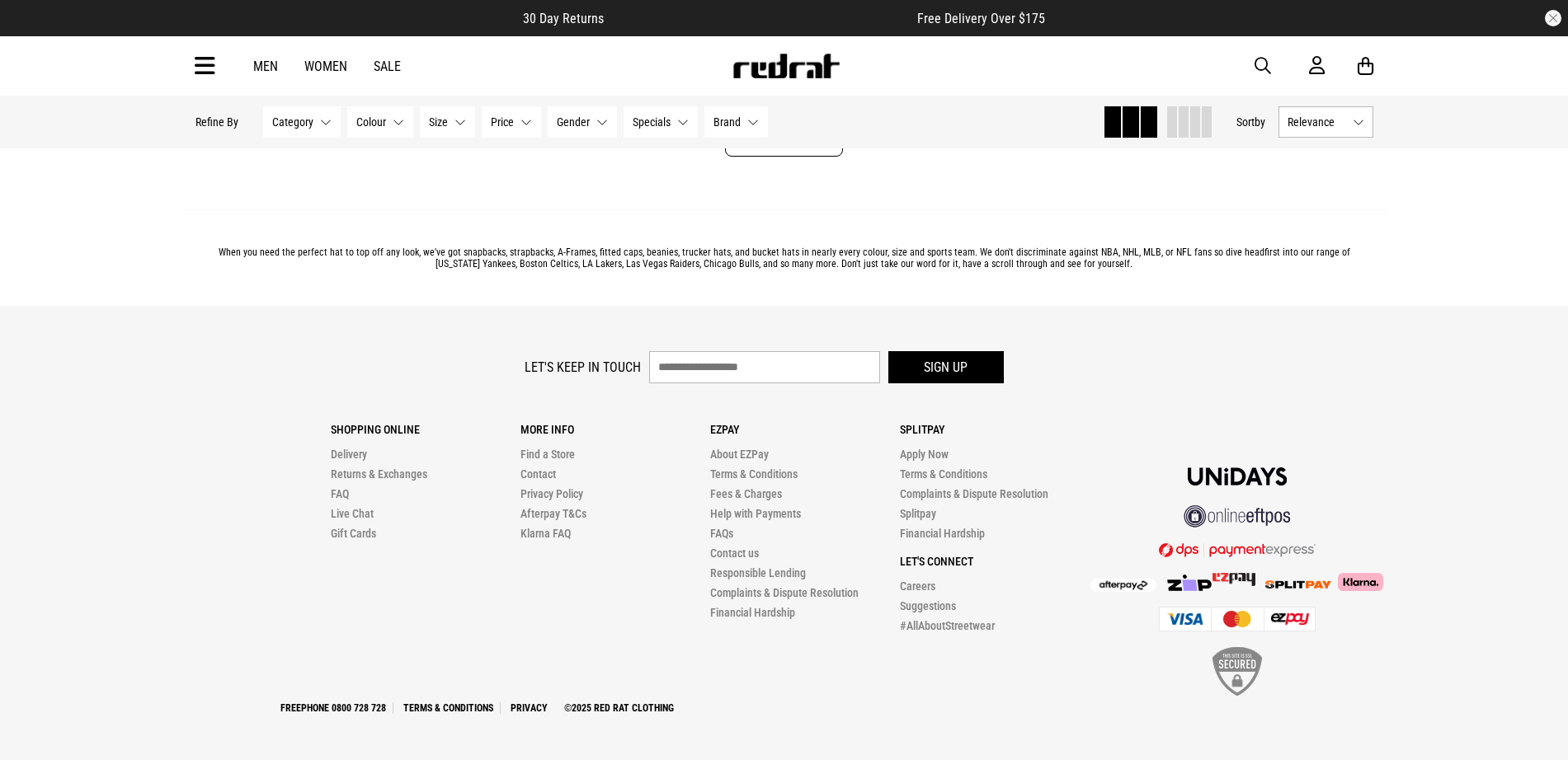
click at [812, 145] on div "Hide Refine s Refine By Filters Category None selected Category 0 Selected Clea…" at bounding box center [785, 122] width 1204 height 53
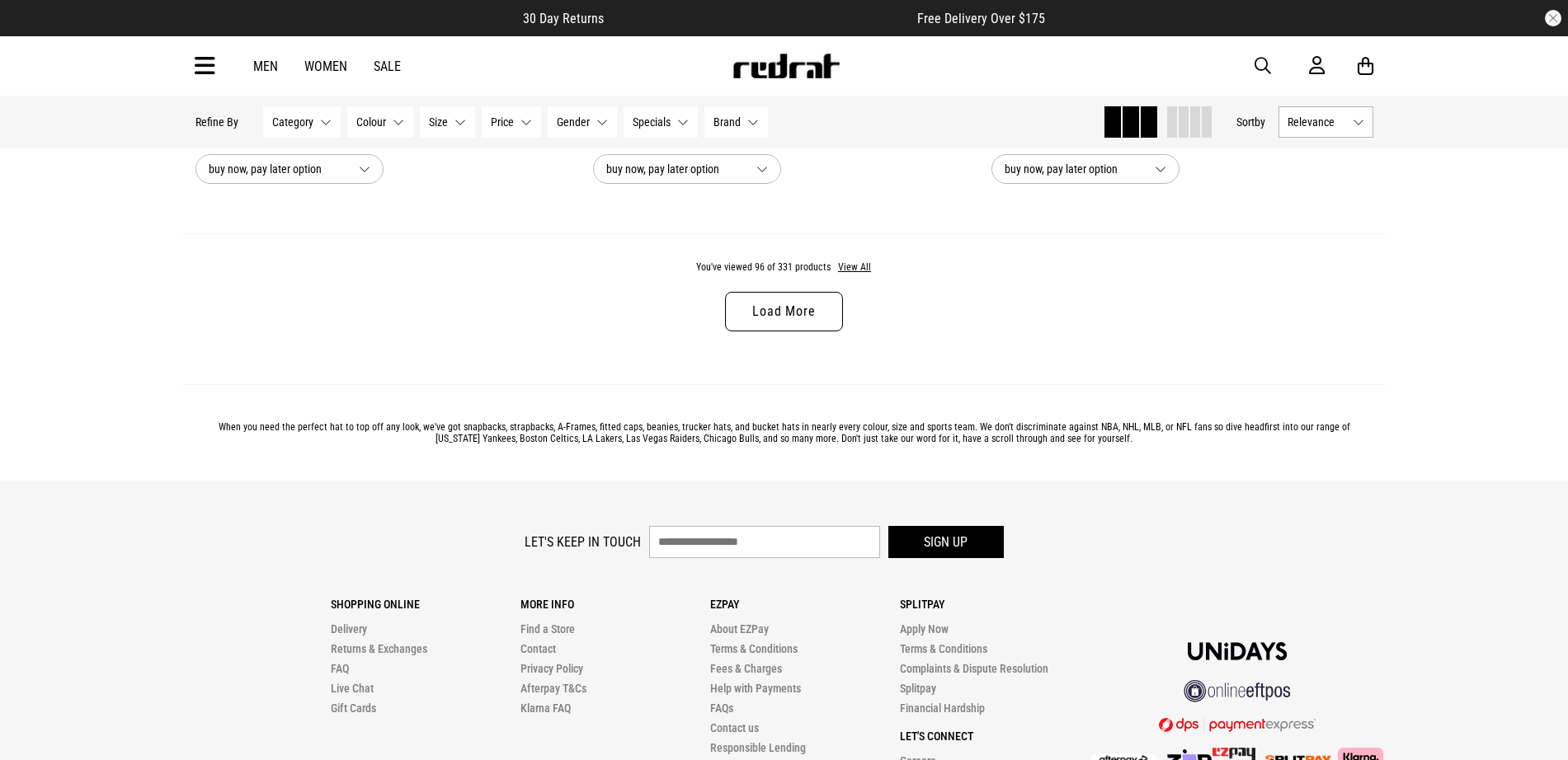
scroll to position [21105, 0]
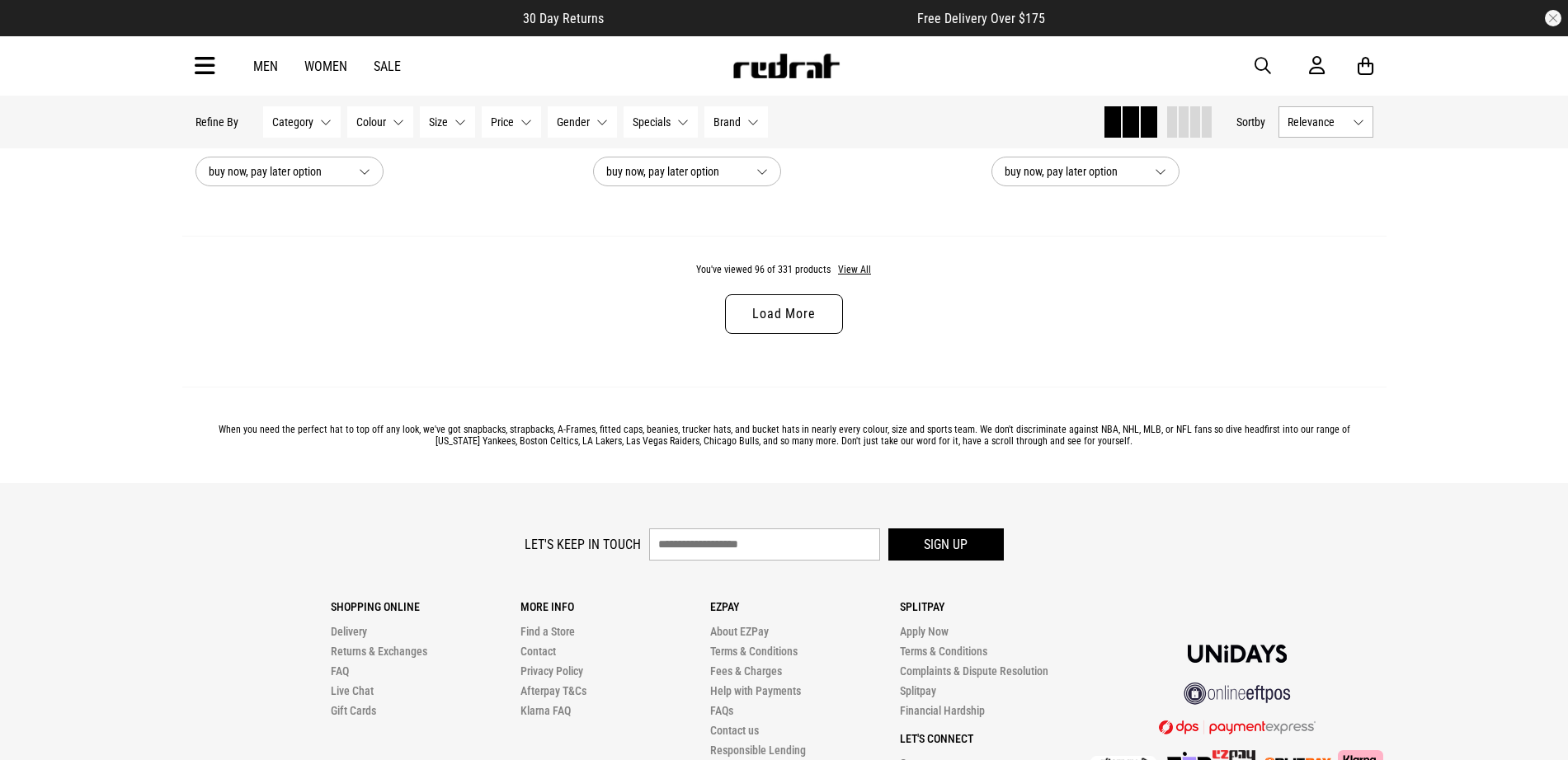
click at [806, 329] on link "Load More" at bounding box center [784, 314] width 117 height 40
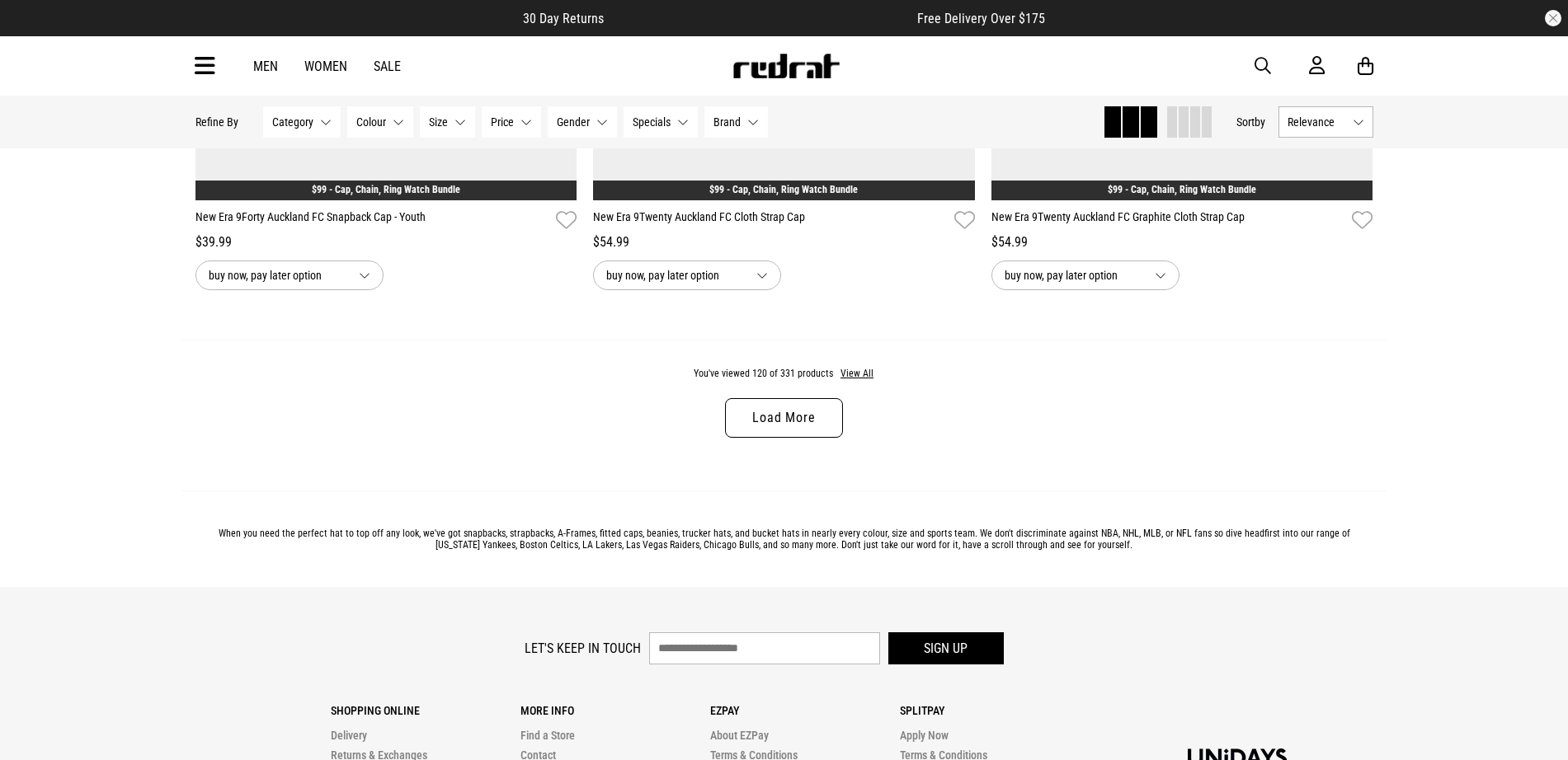
click at [823, 438] on link "Load More" at bounding box center [784, 418] width 117 height 40
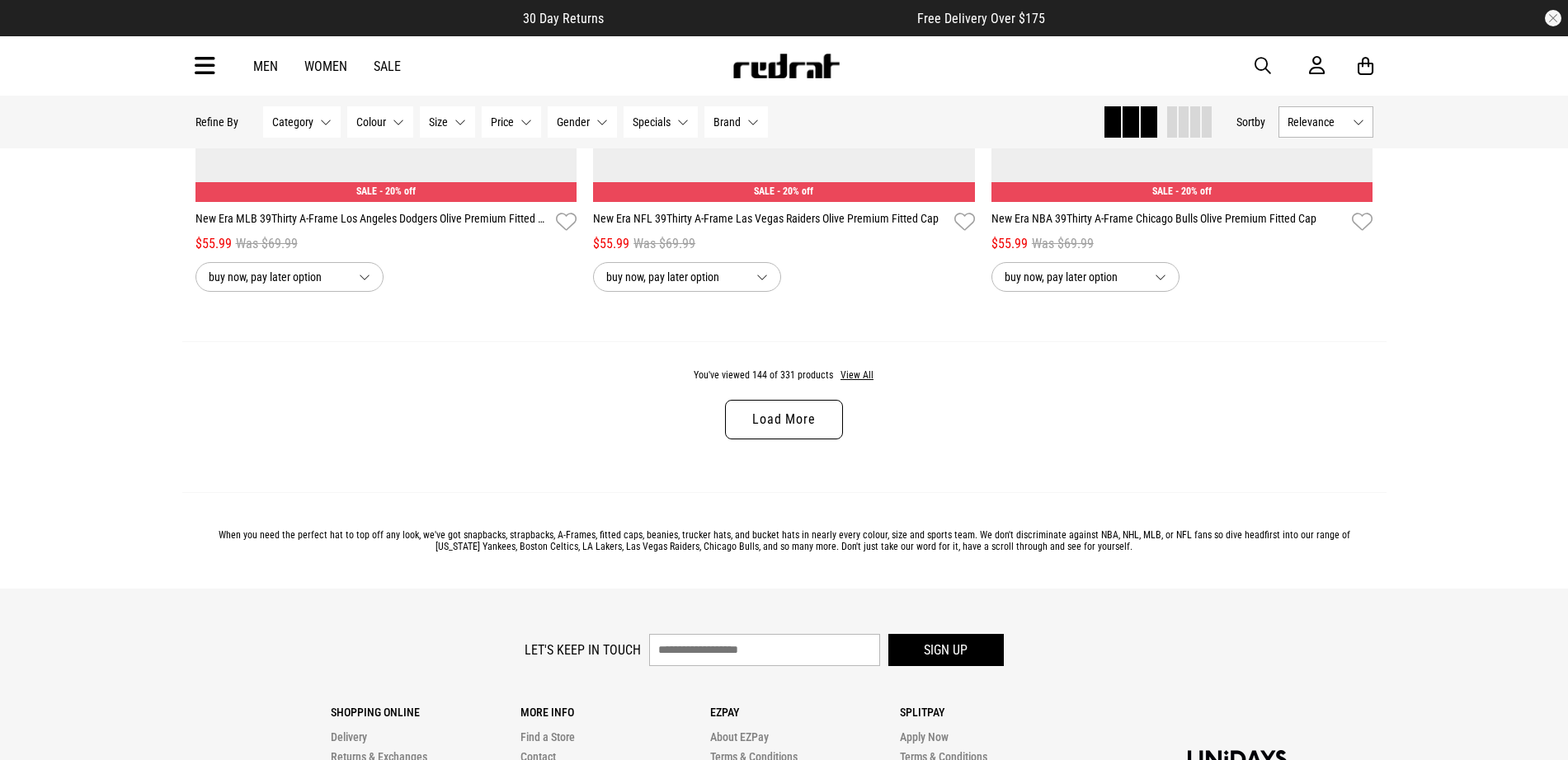
scroll to position [31722, 0]
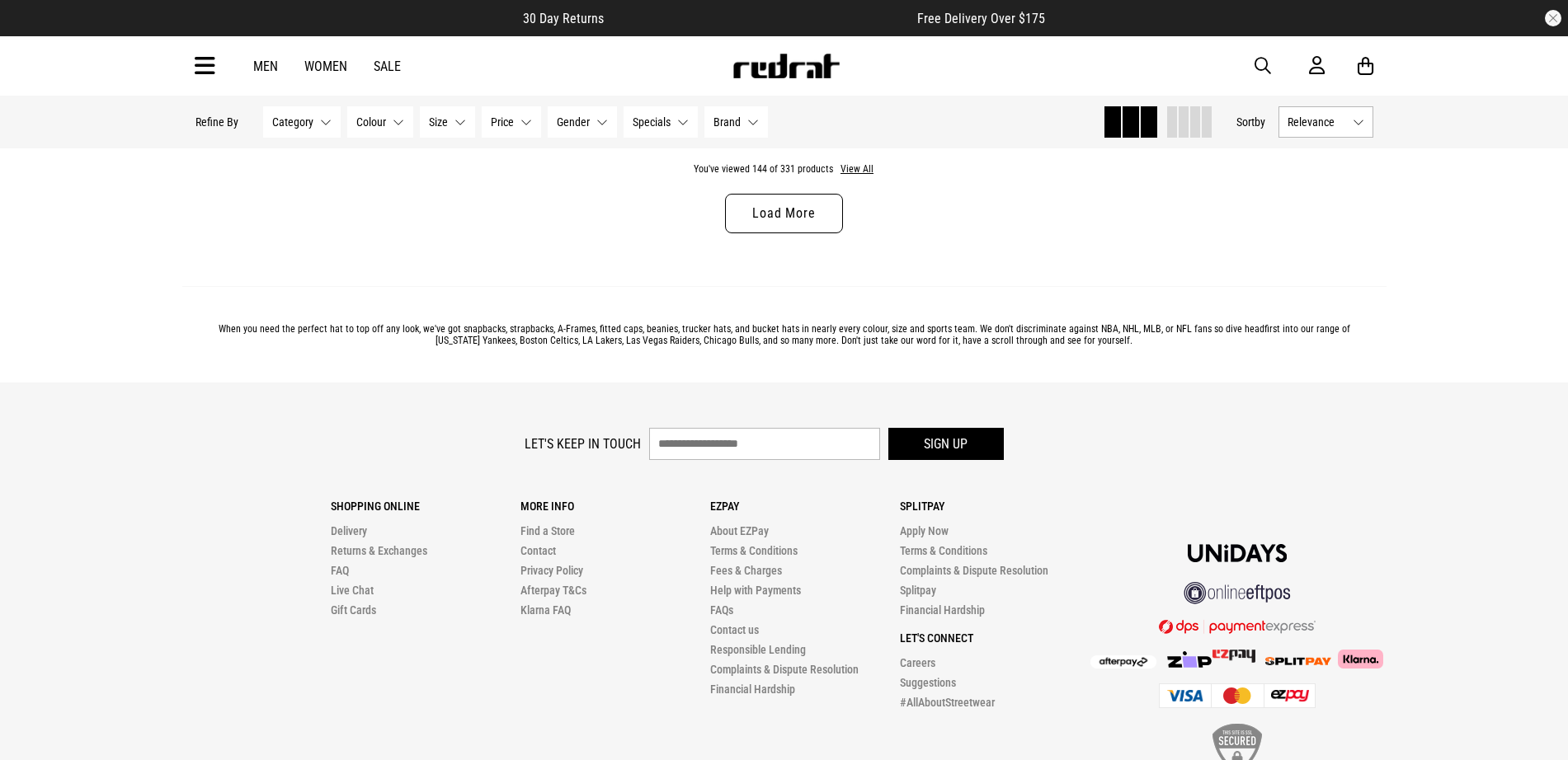
click at [776, 234] on link "Load More" at bounding box center [784, 213] width 117 height 40
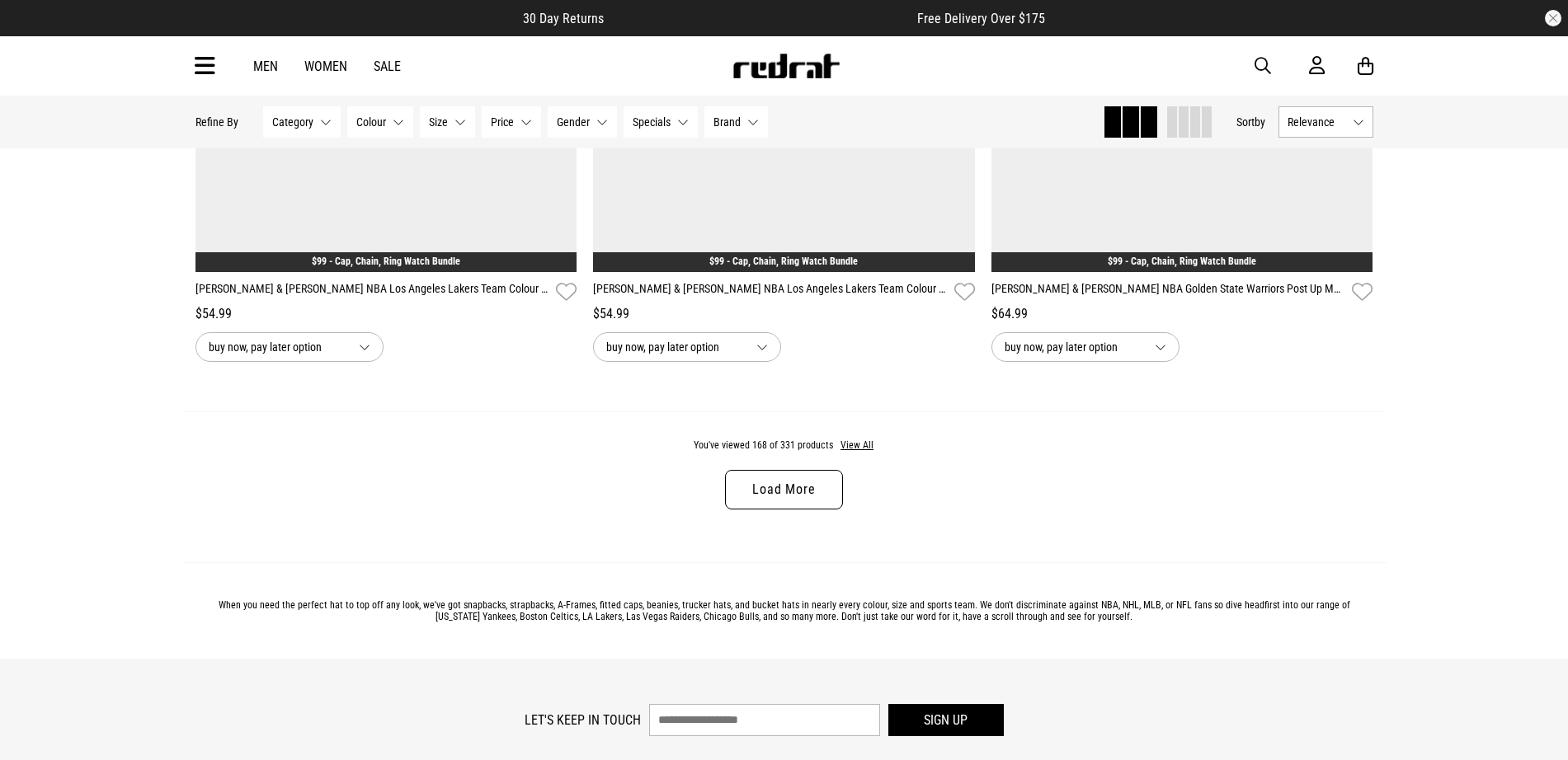
scroll to position [36774, 0]
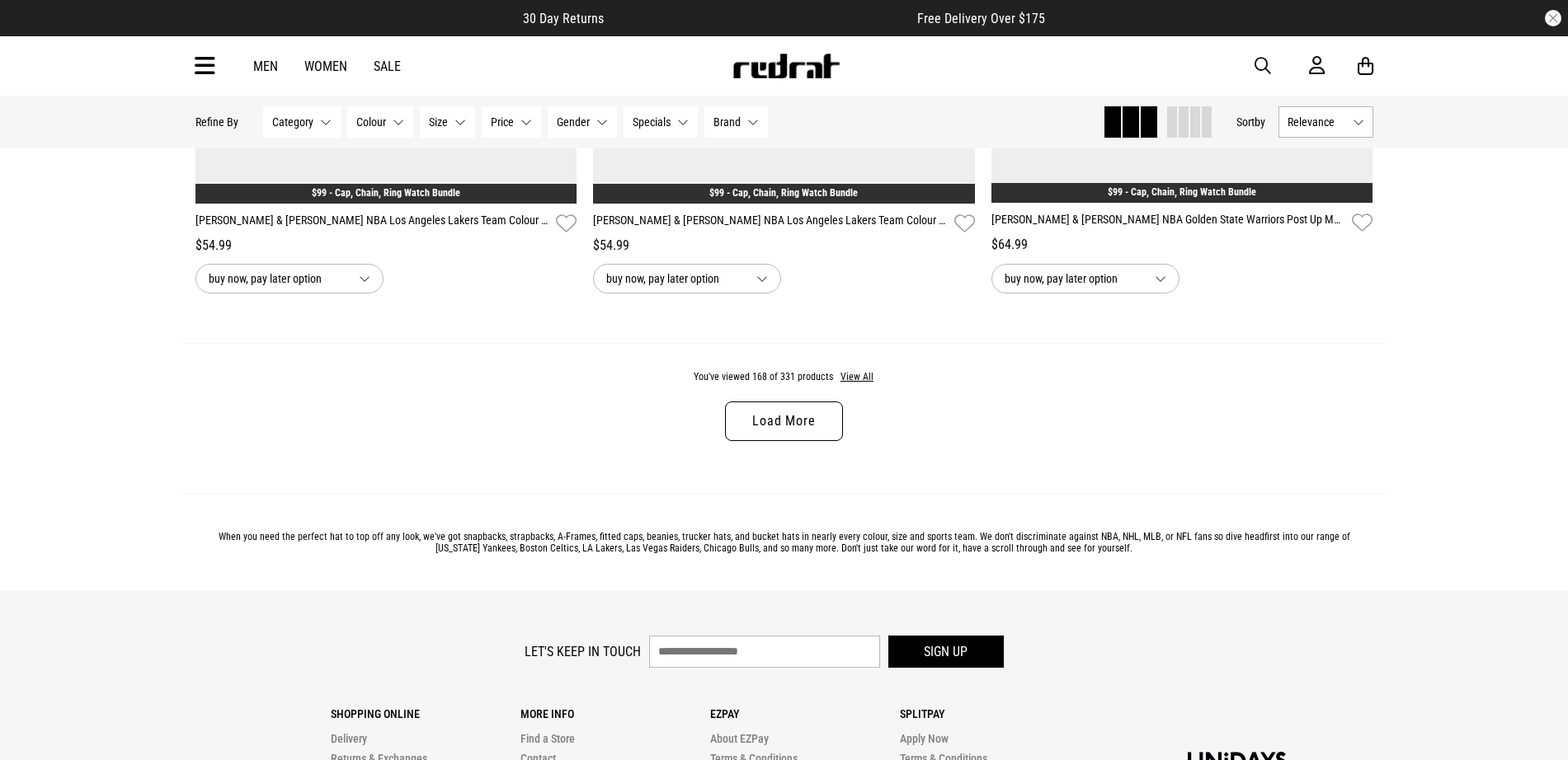
click at [393, 127] on button "Colour None selected" at bounding box center [381, 121] width 66 height 31
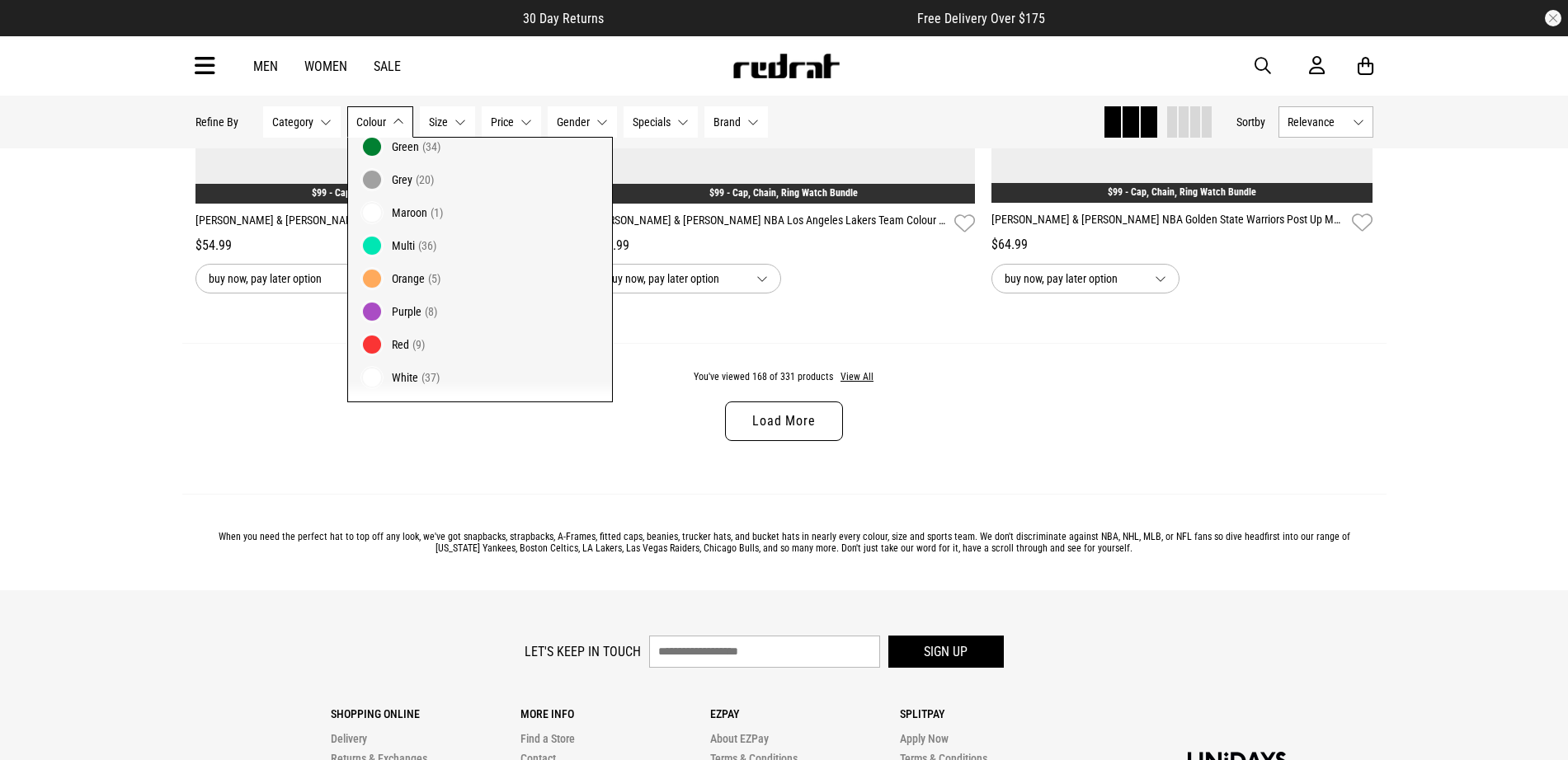
scroll to position [0, 0]
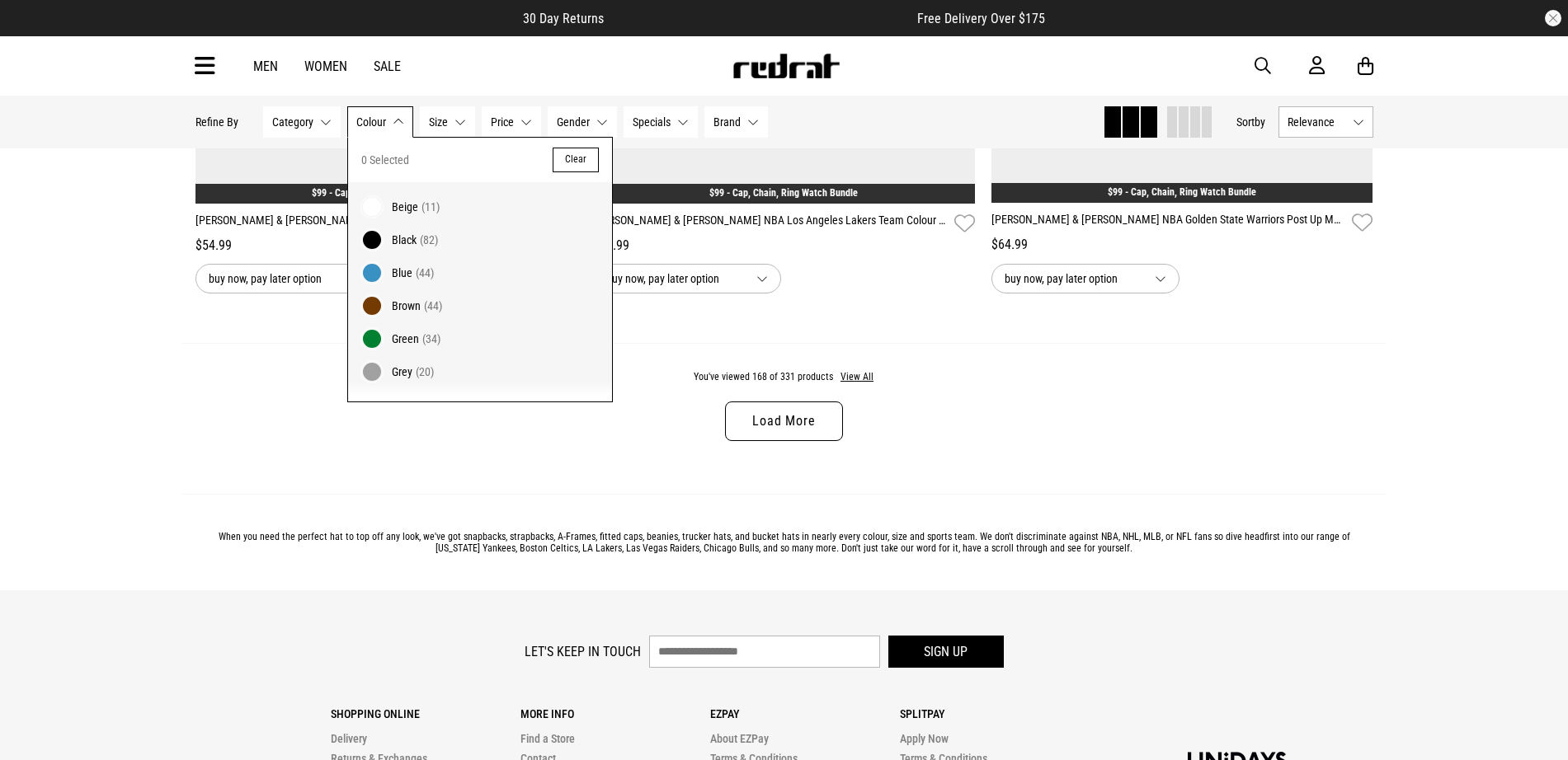
click at [447, 429] on div "You've viewed 168 of 331 products View All Load More" at bounding box center [785, 419] width 1204 height 151
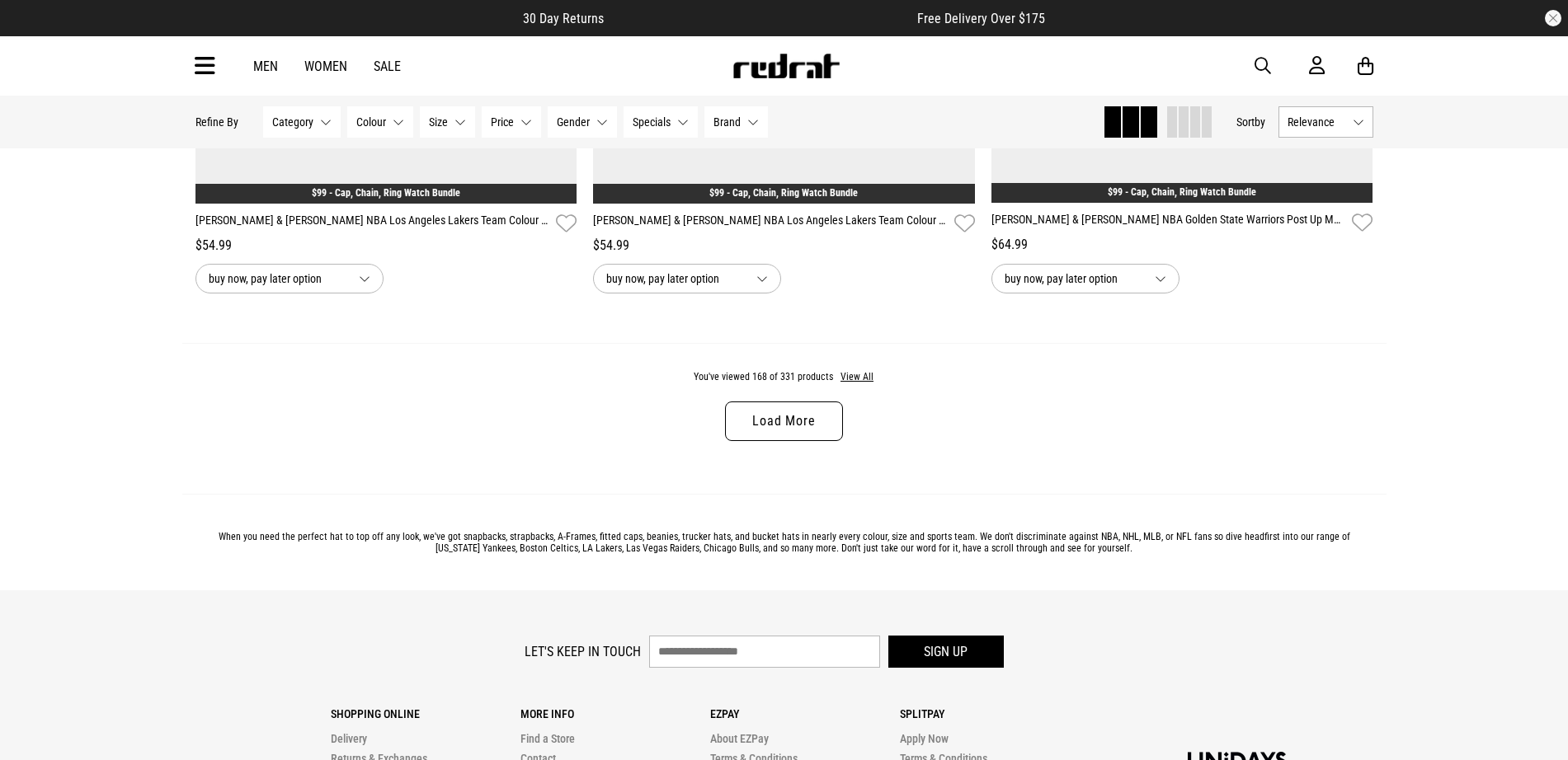
click at [749, 442] on link "Load More" at bounding box center [784, 421] width 117 height 40
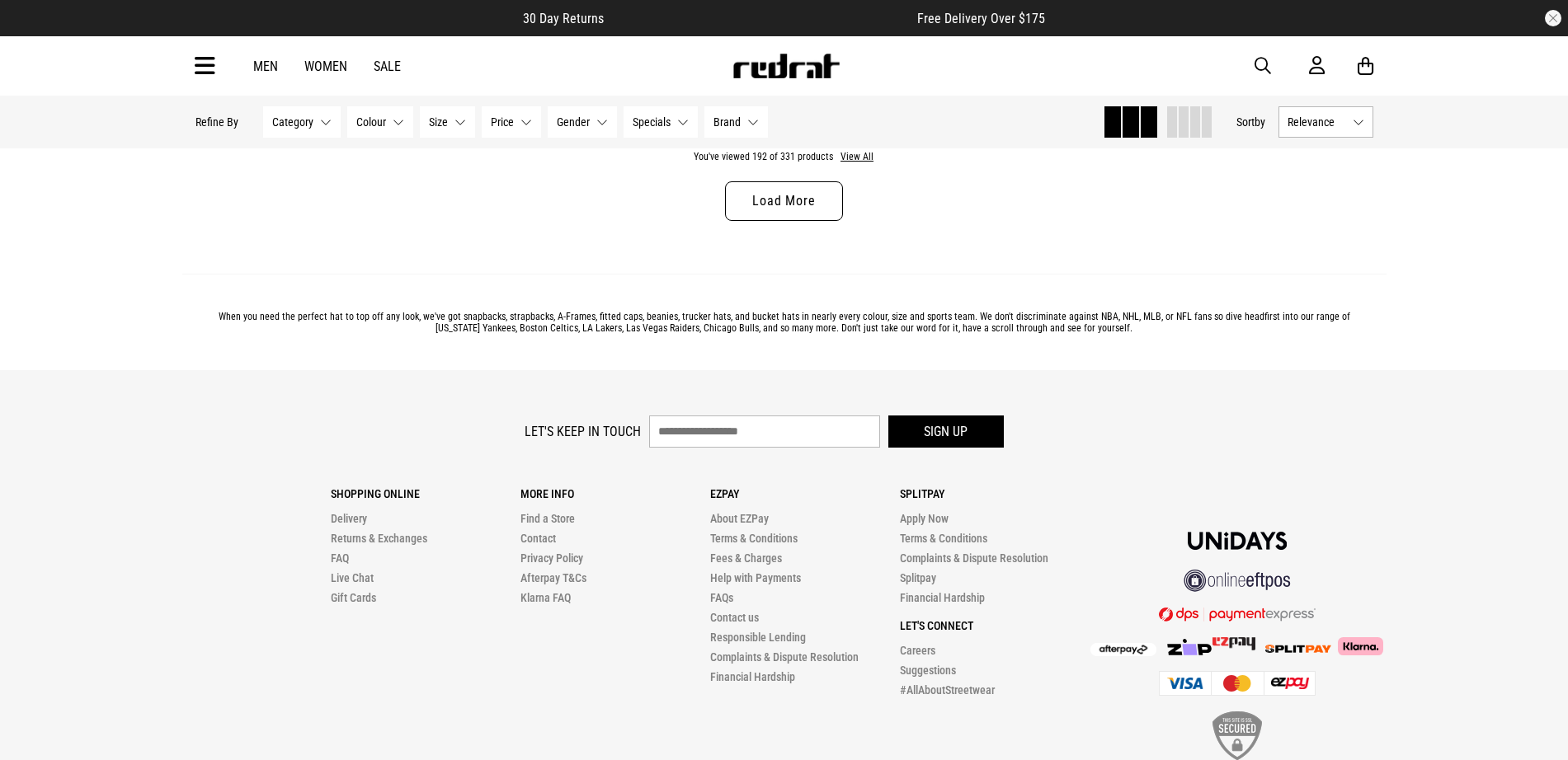
scroll to position [42166, 0]
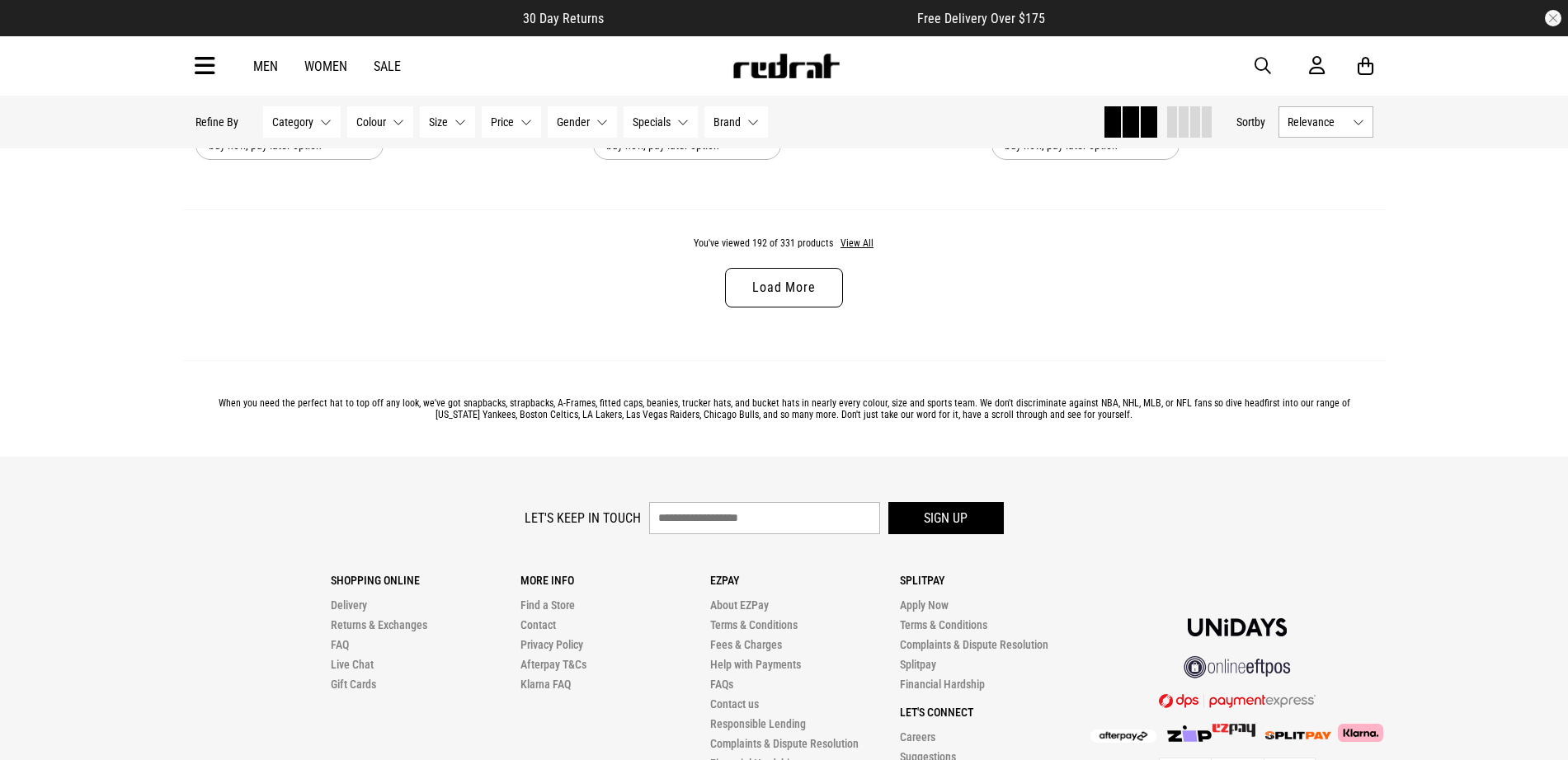
click at [814, 307] on link "Load More" at bounding box center [784, 288] width 117 height 40
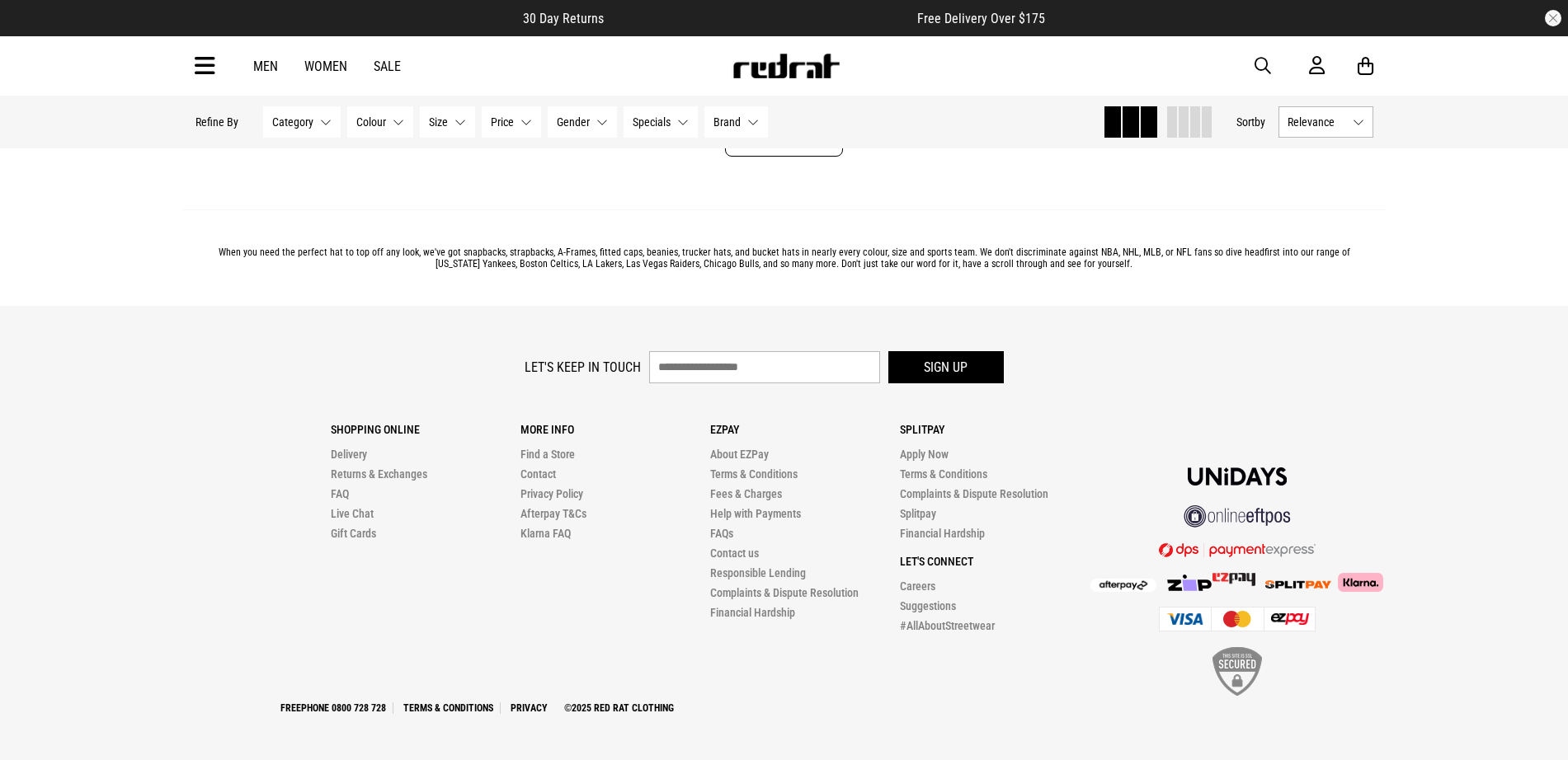
scroll to position [47430, 0]
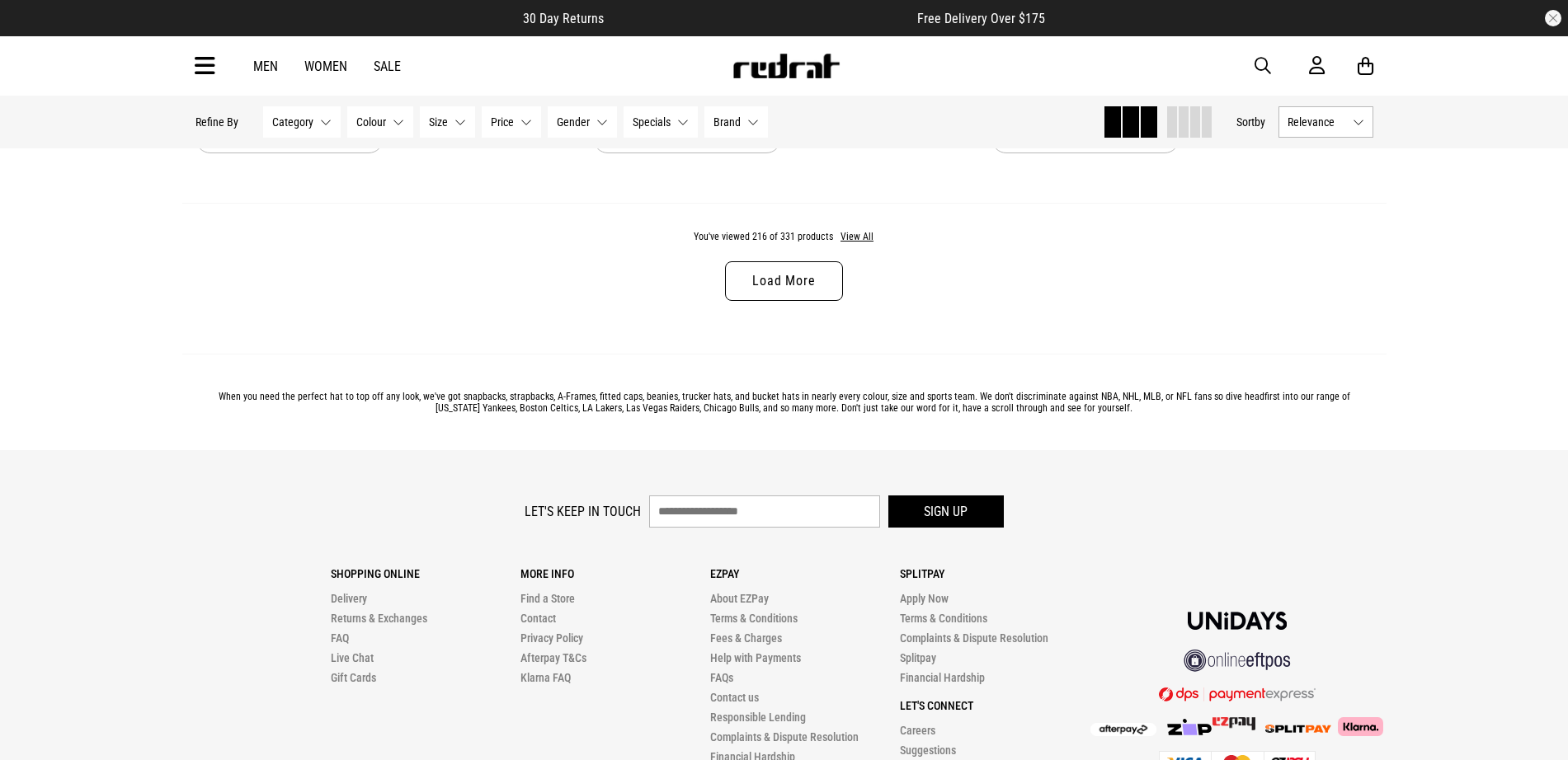
click at [804, 301] on link "Load More" at bounding box center [784, 281] width 117 height 40
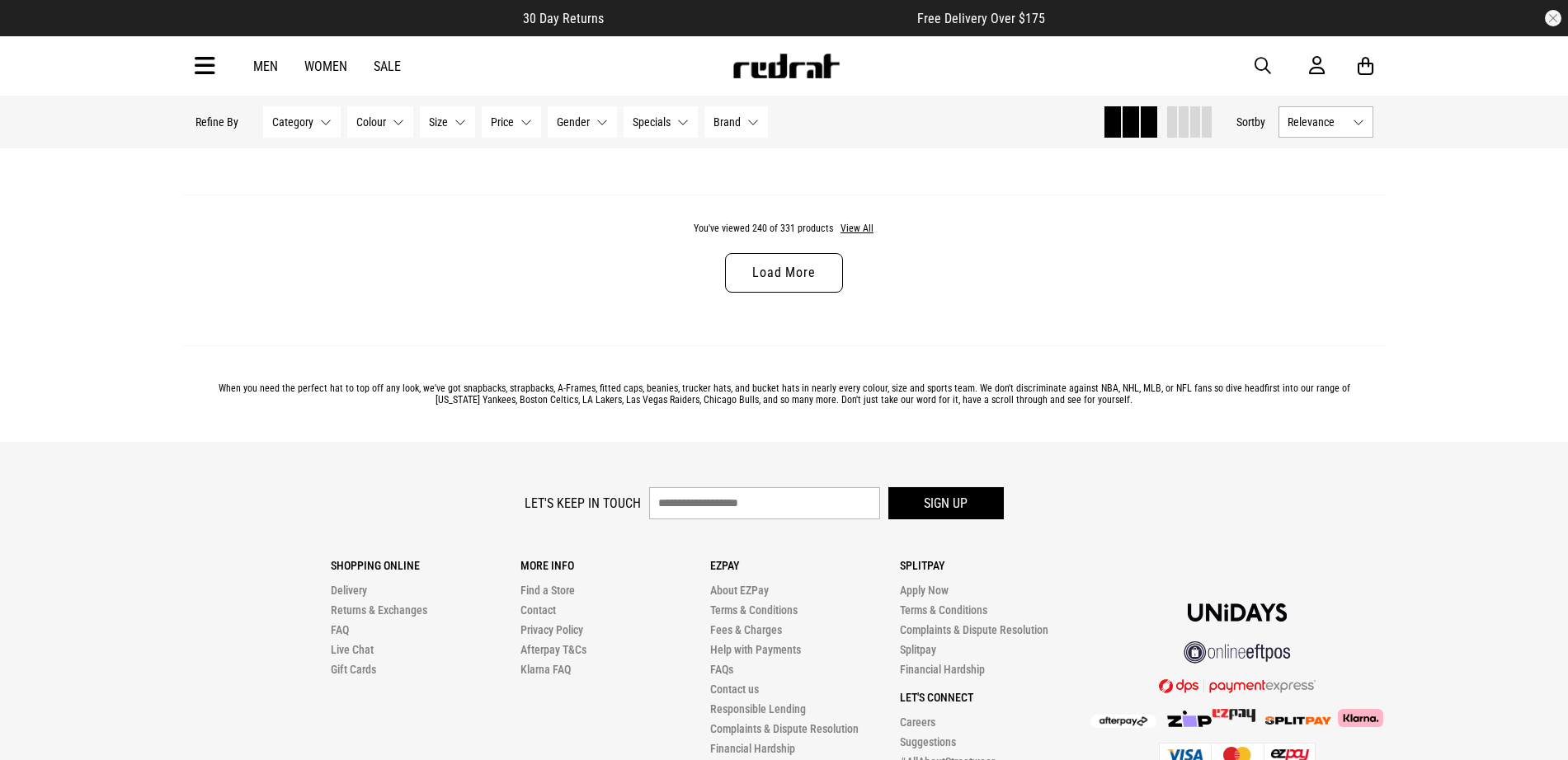
scroll to position [52687, 0]
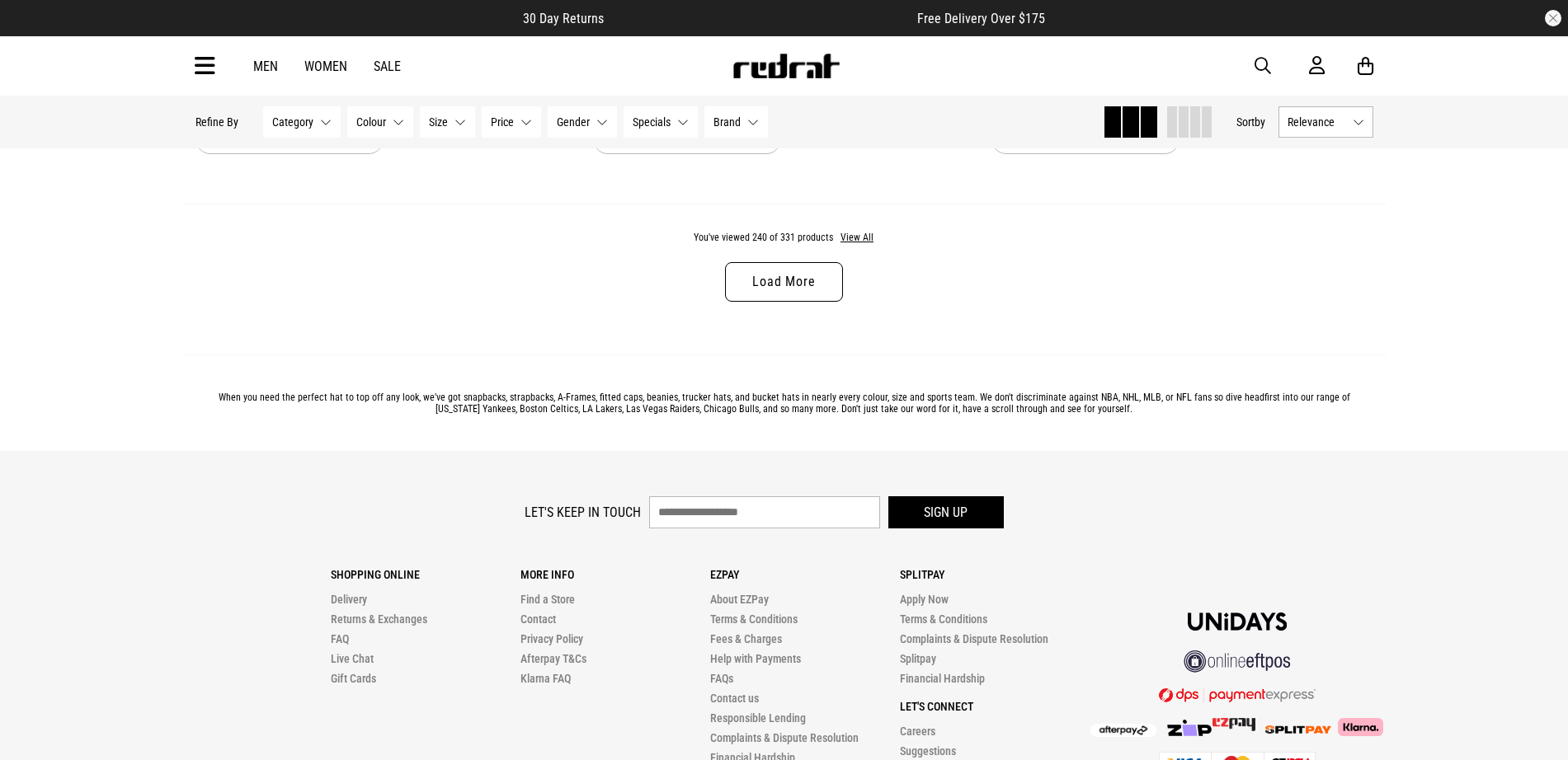
click at [804, 301] on link "Load More" at bounding box center [784, 282] width 117 height 40
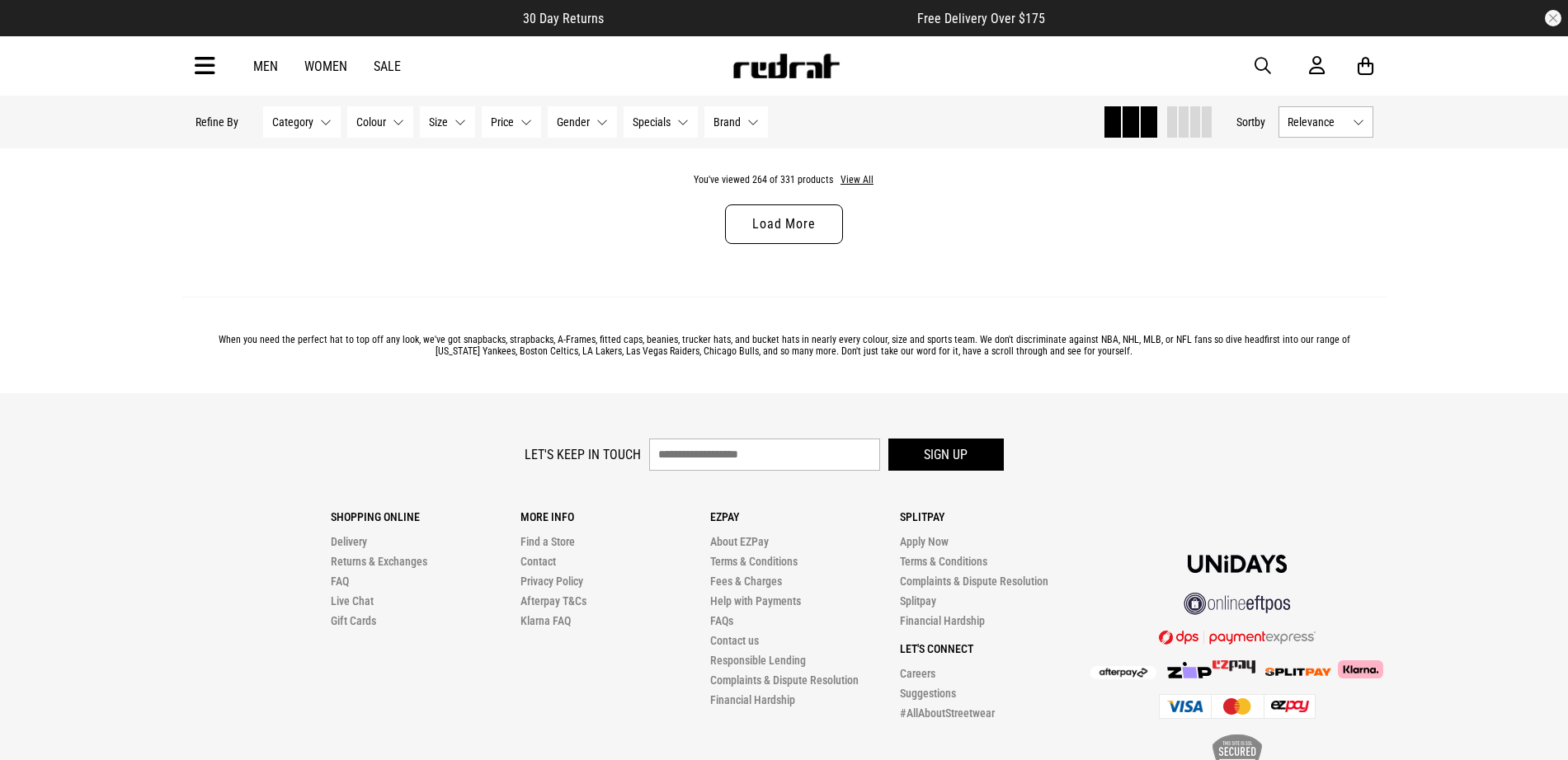
scroll to position [57858, 0]
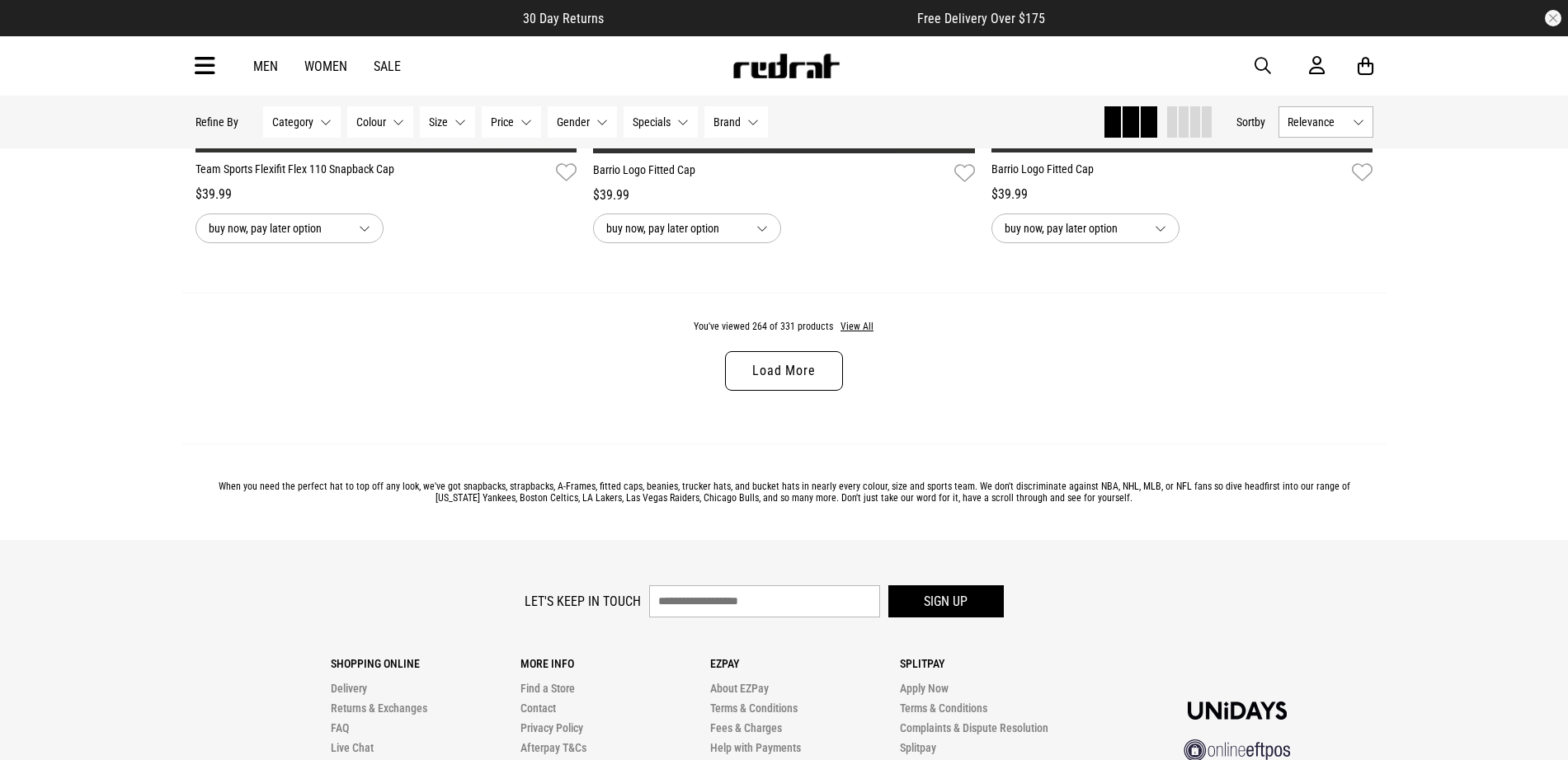
click at [739, 391] on link "Load More" at bounding box center [784, 371] width 117 height 40
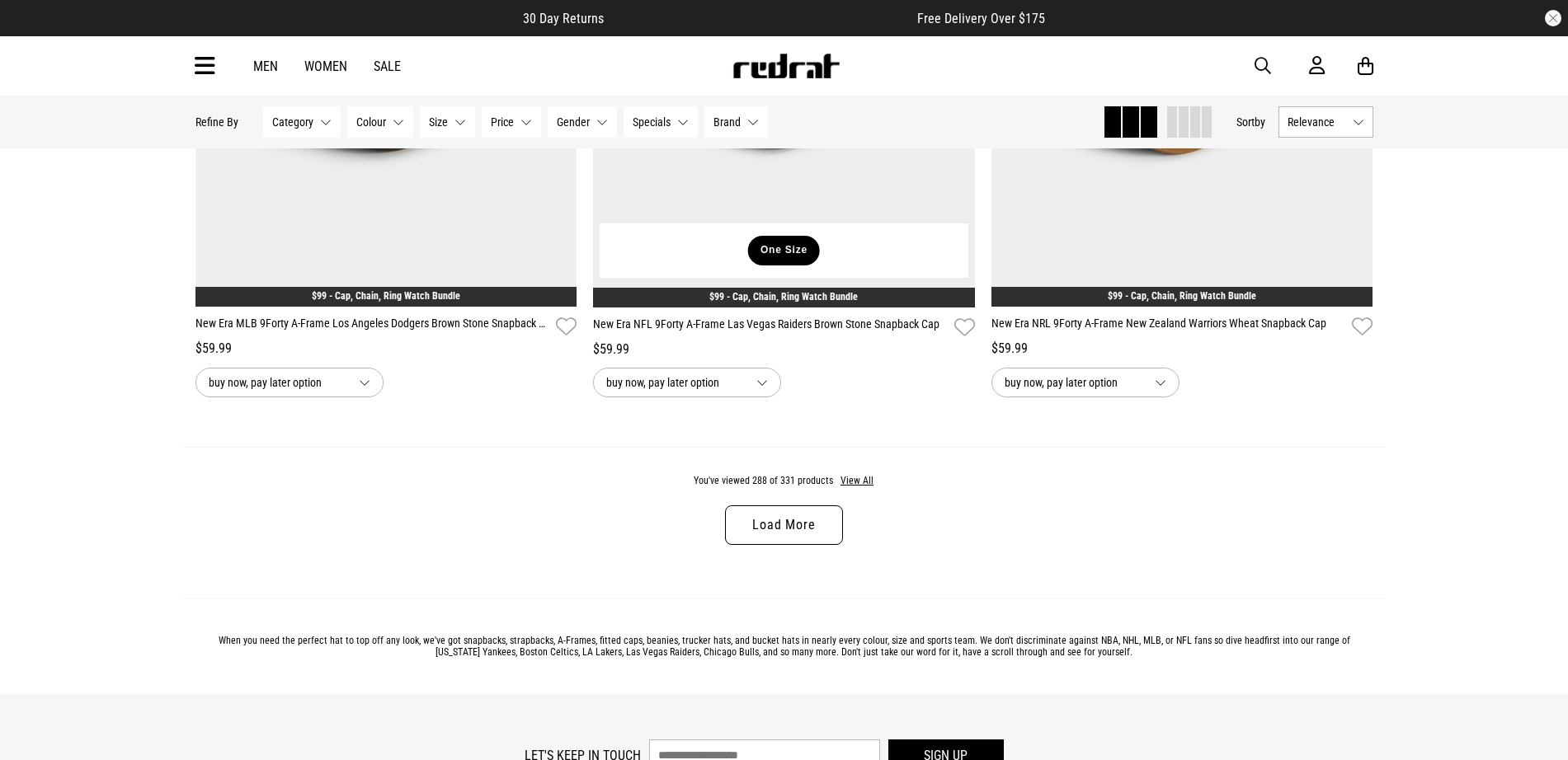
scroll to position [63115, 0]
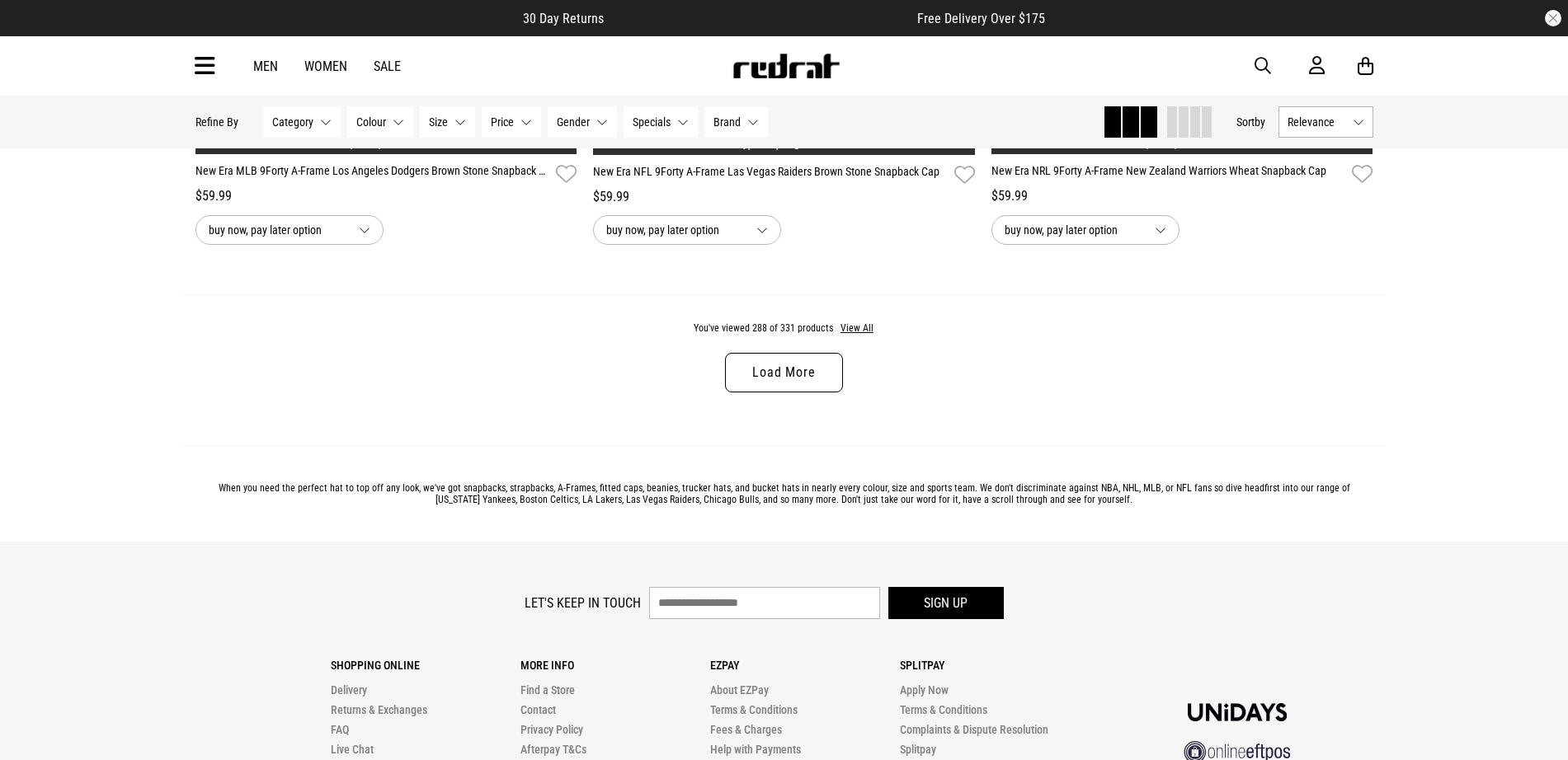
click at [810, 392] on link "Load More" at bounding box center [784, 373] width 117 height 40
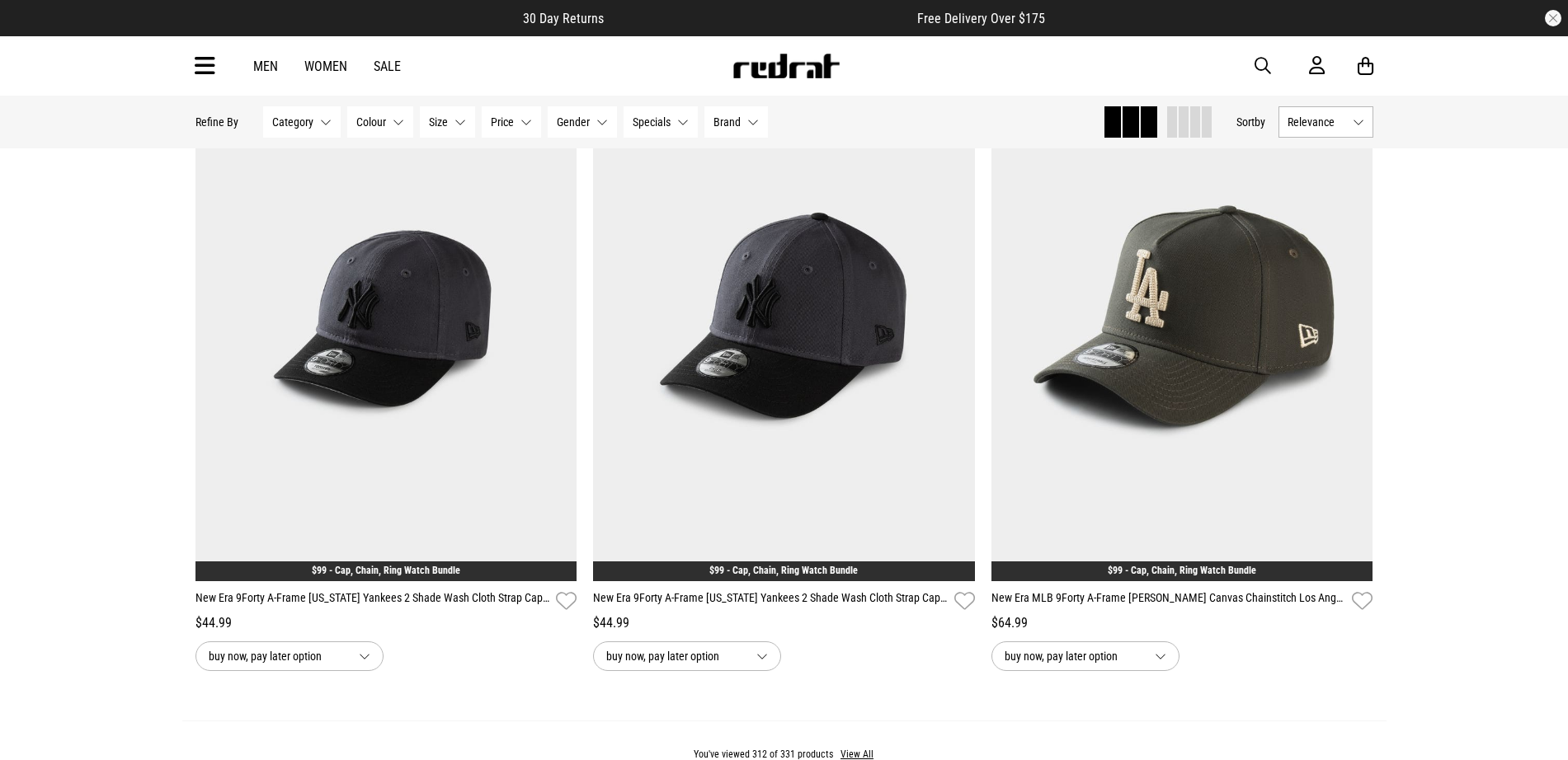
scroll to position [68166, 0]
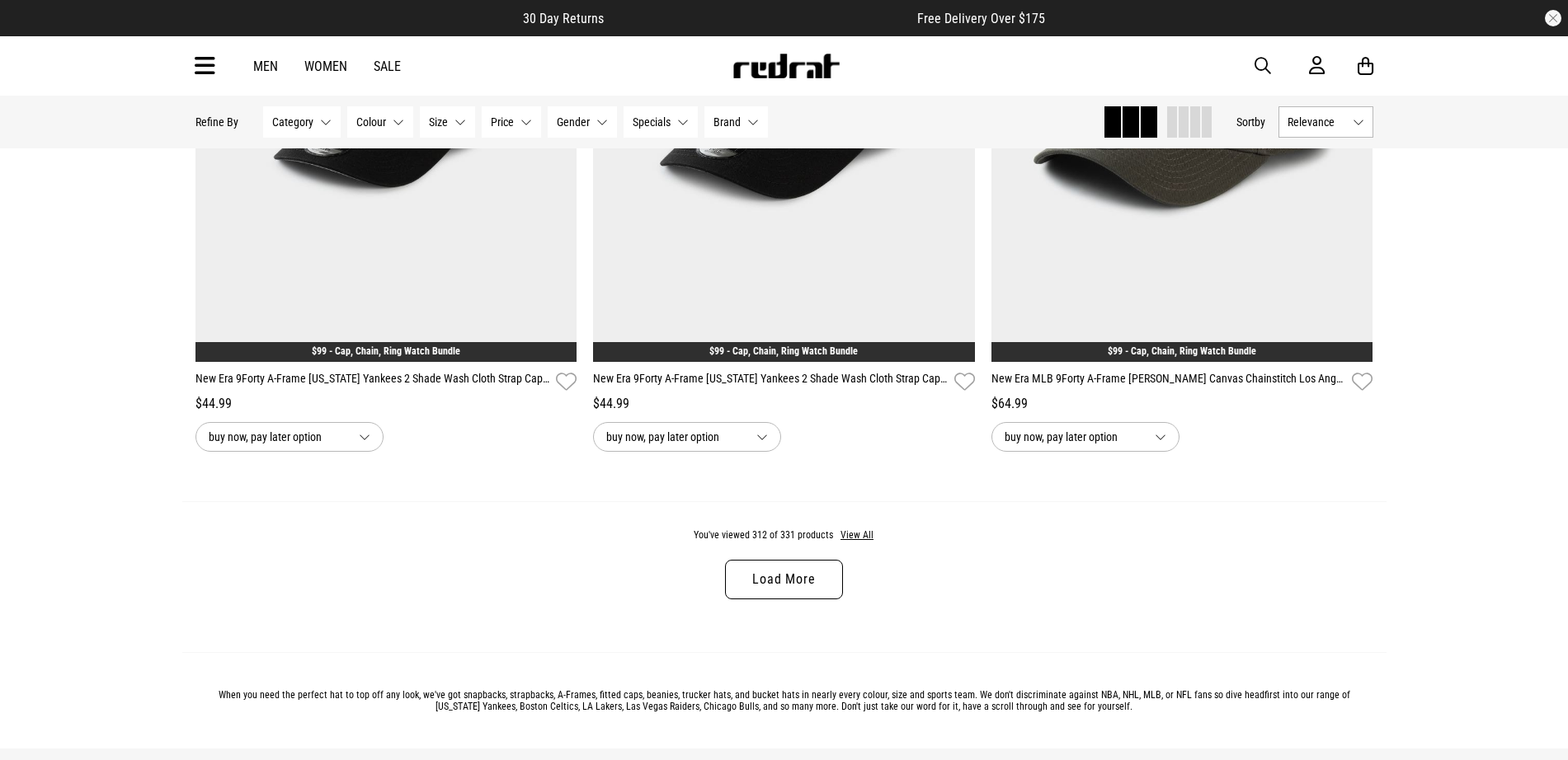
click at [809, 600] on link "Load More" at bounding box center [784, 579] width 117 height 40
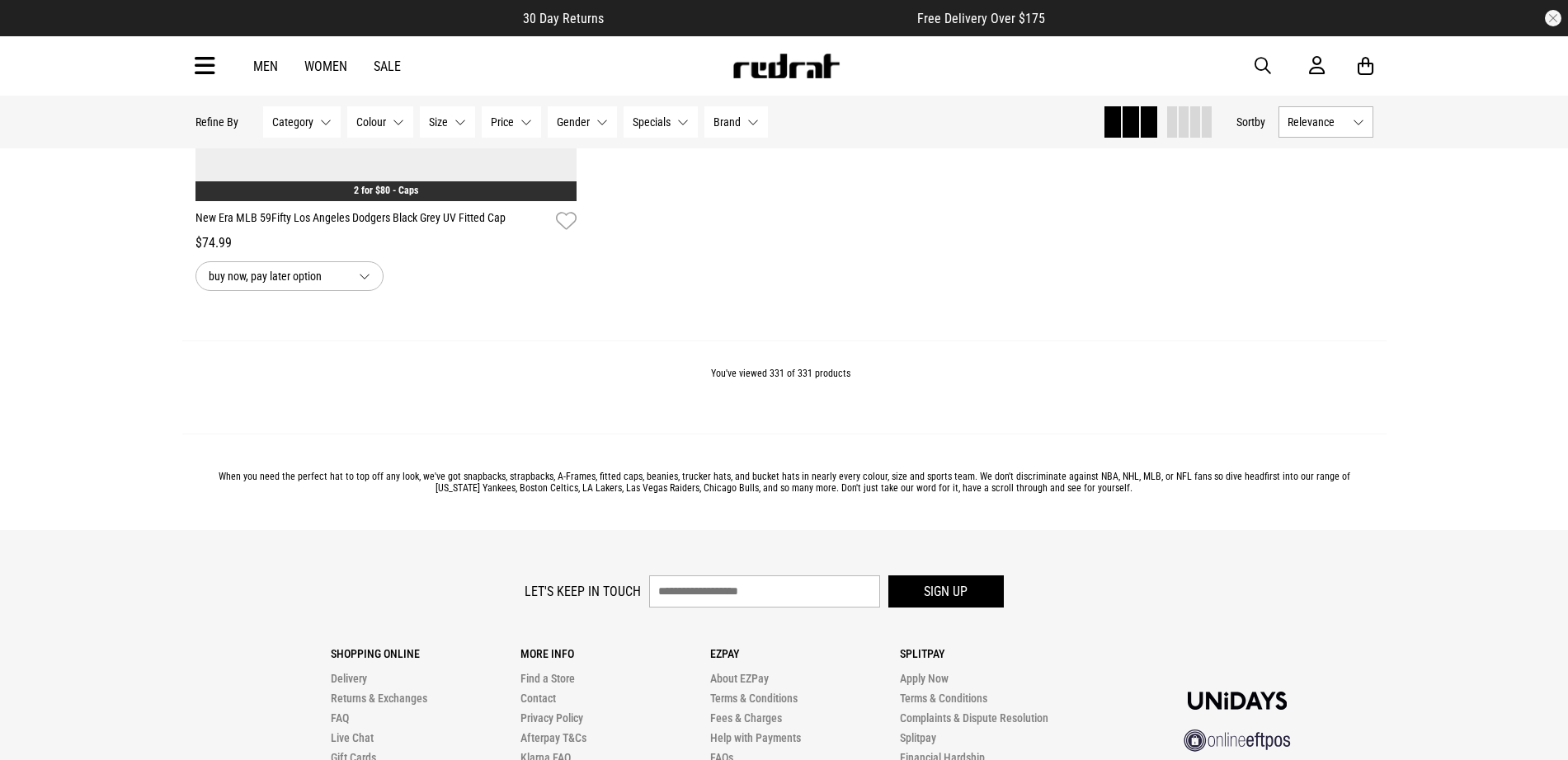
scroll to position [73011, 0]
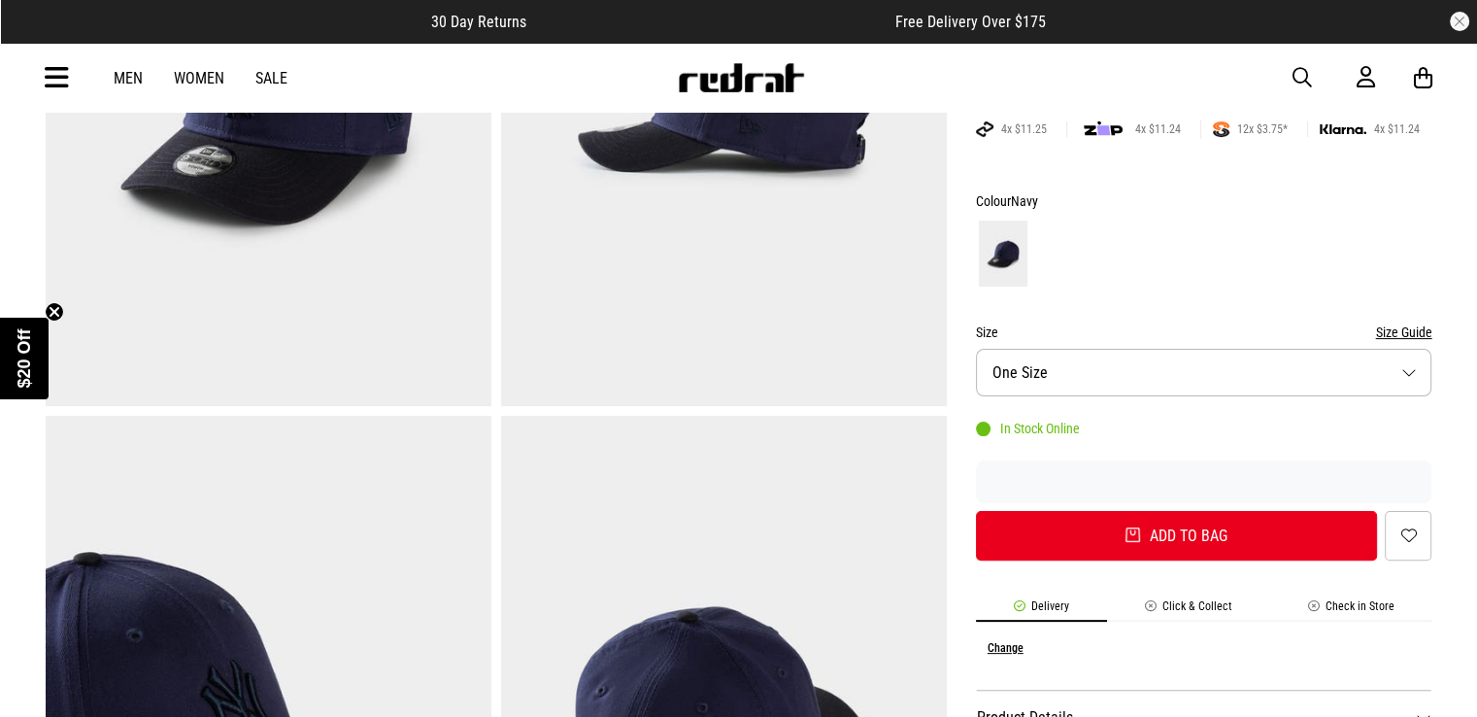
scroll to position [194, 0]
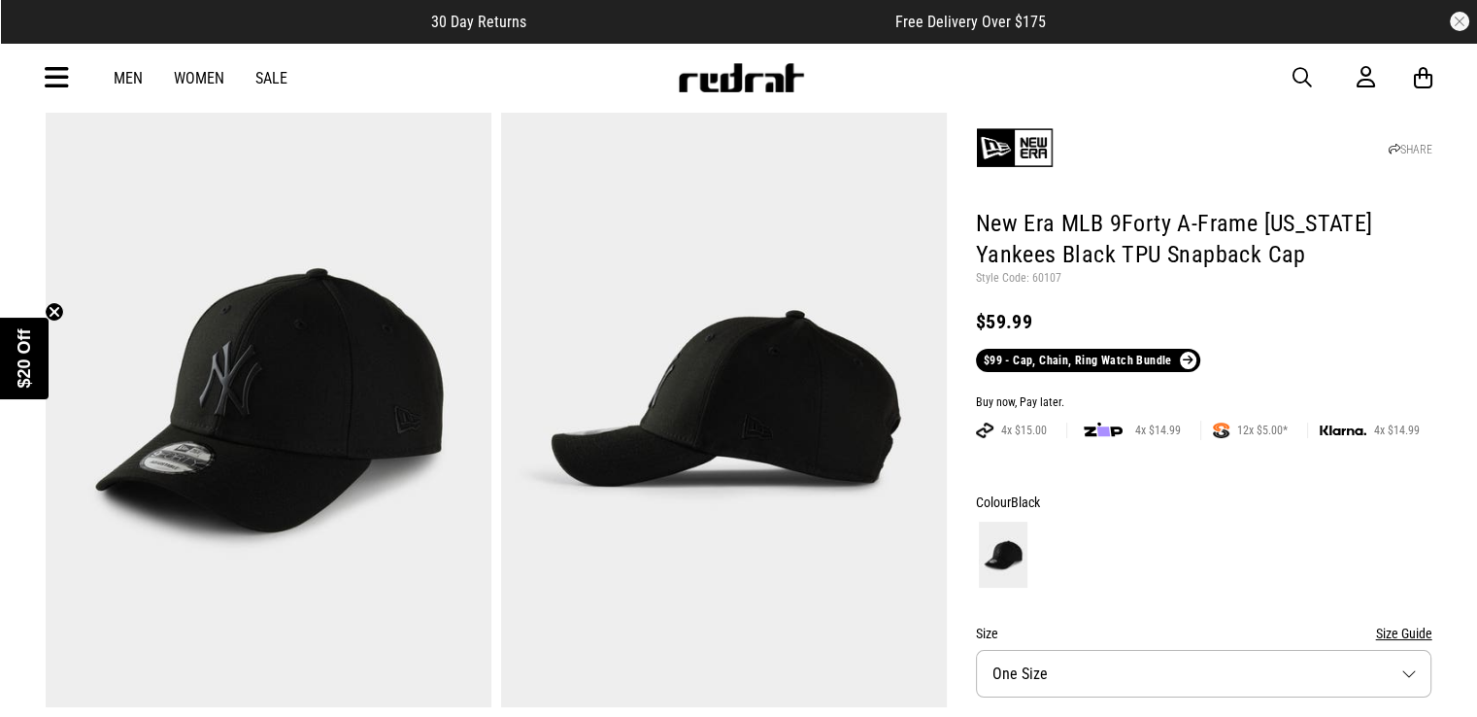
scroll to position [120, 0]
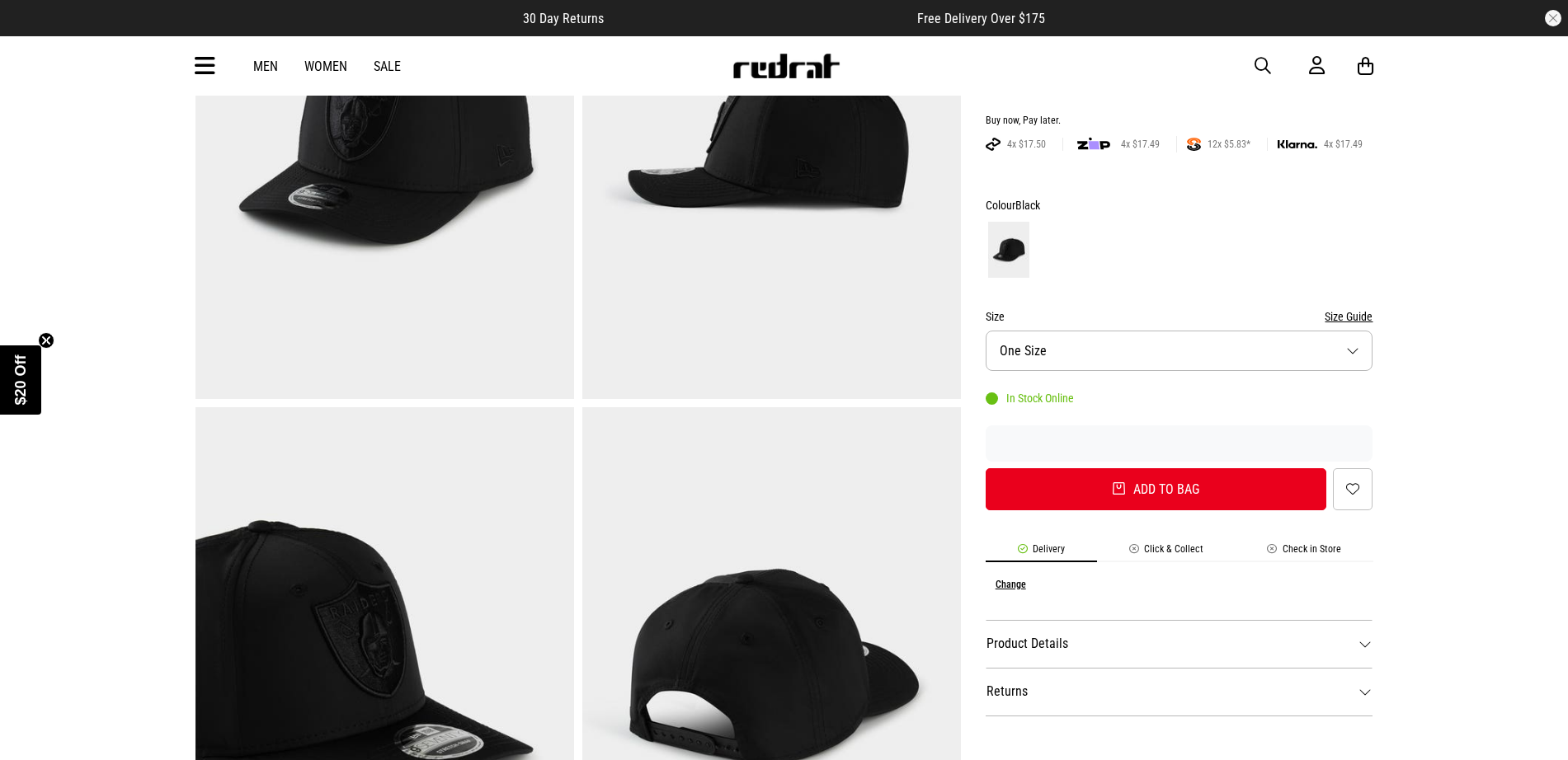
scroll to position [103, 0]
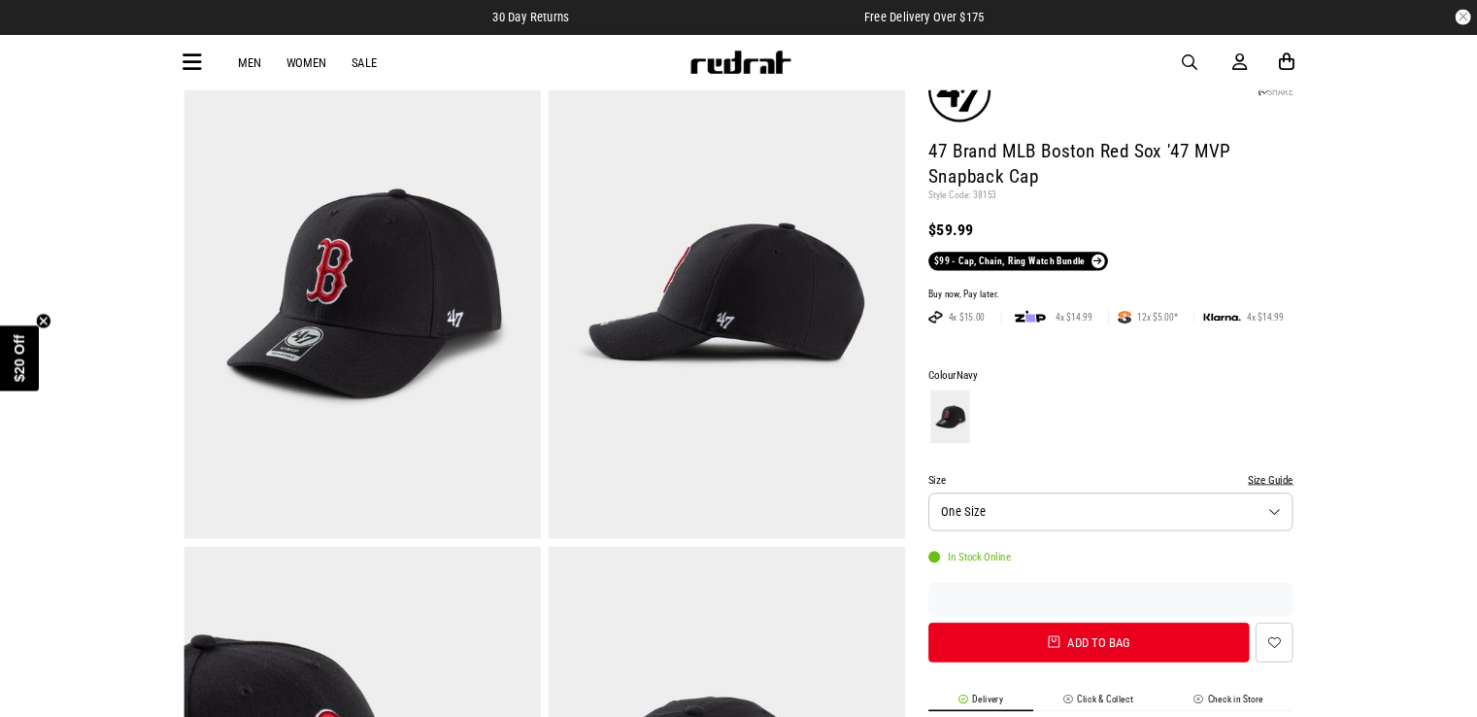
scroll to position [120, 0]
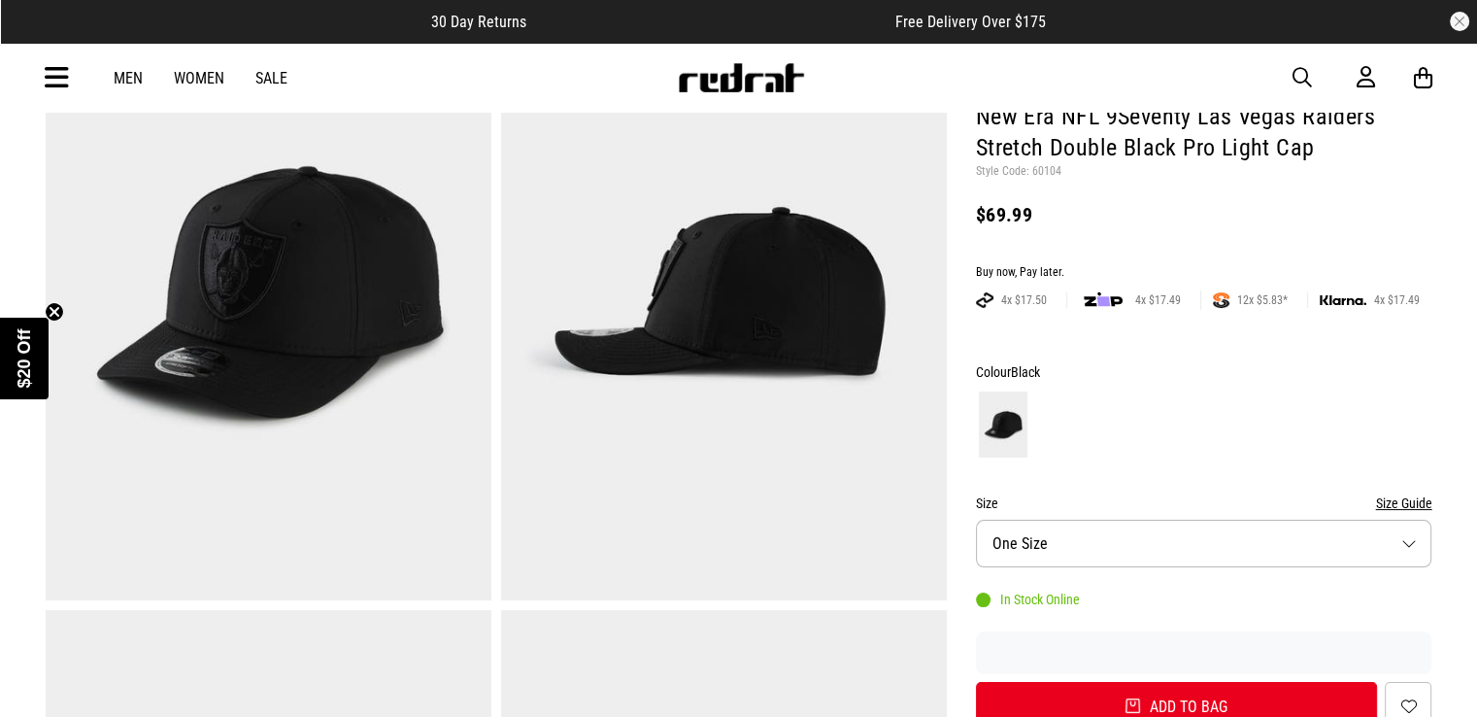
scroll to position [194, 0]
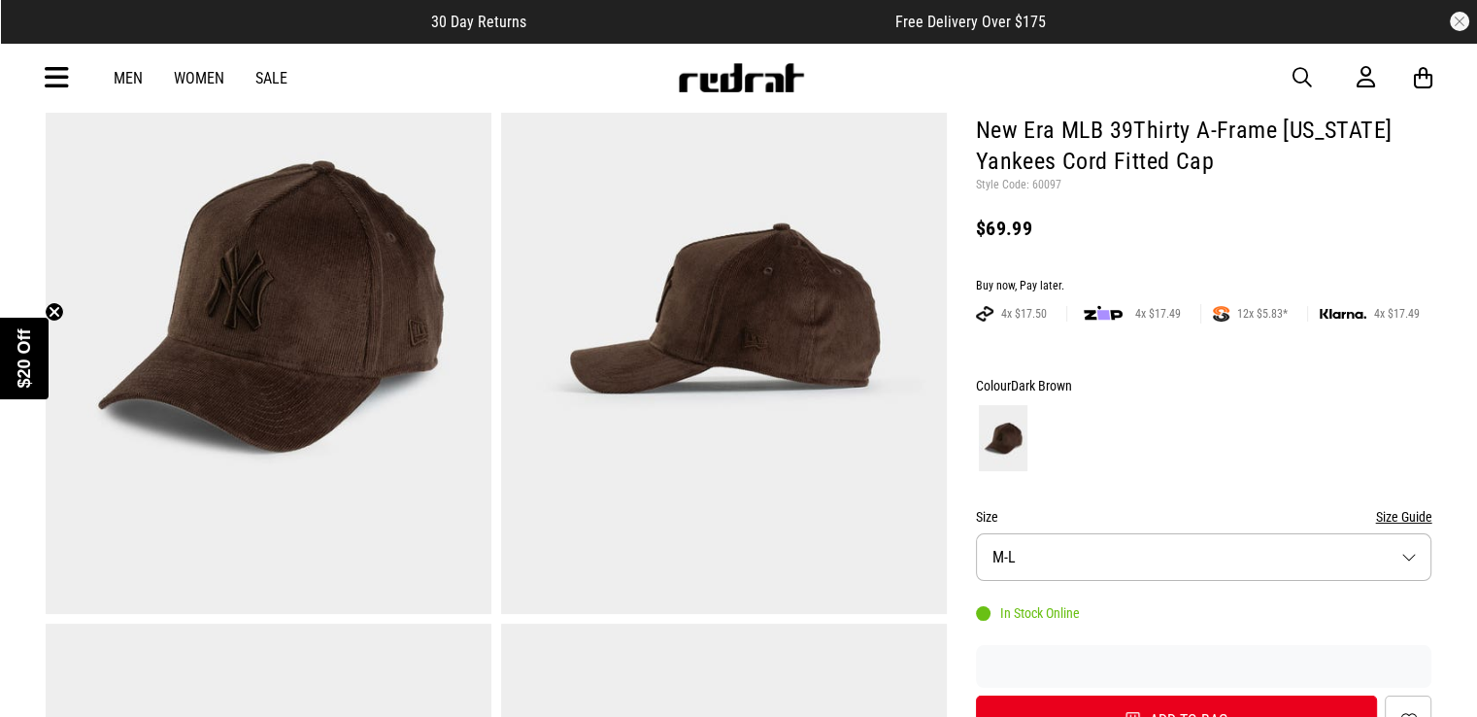
scroll to position [97, 0]
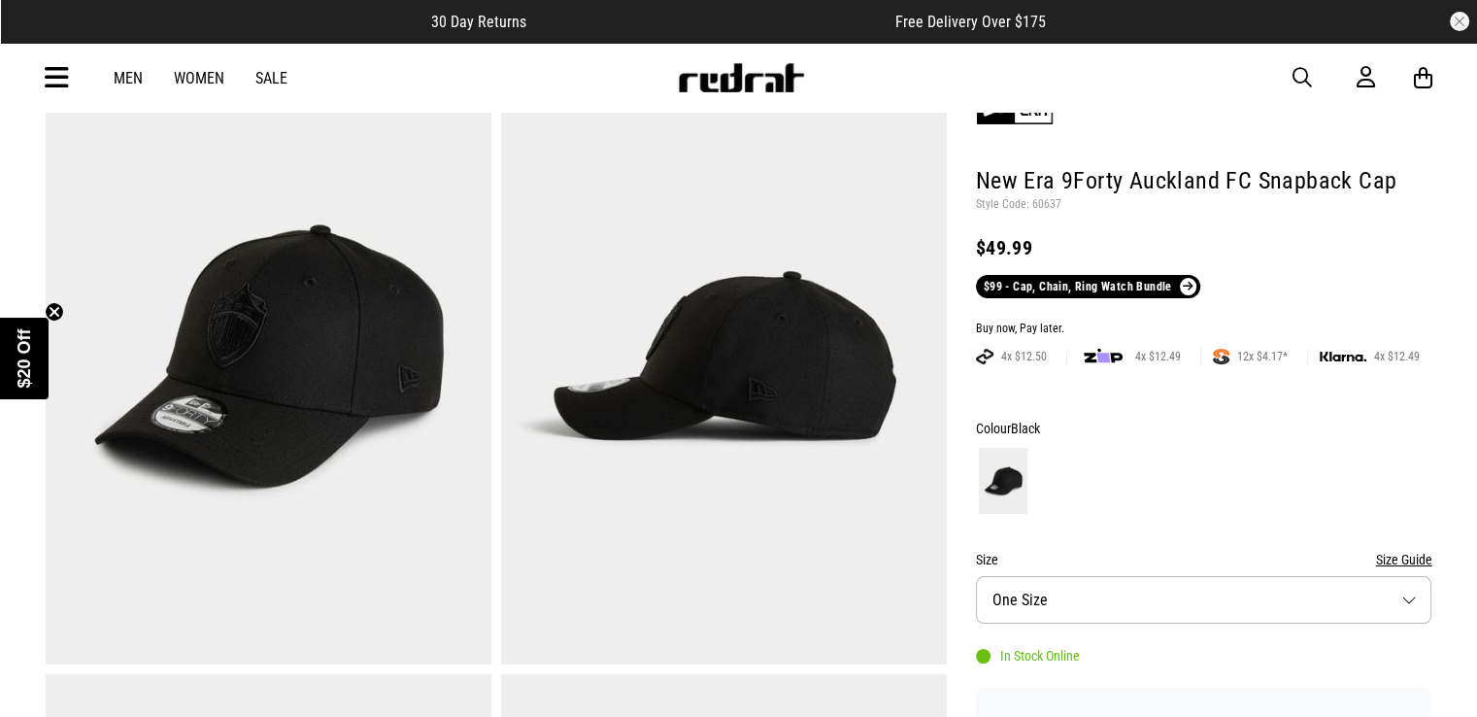
scroll to position [97, 0]
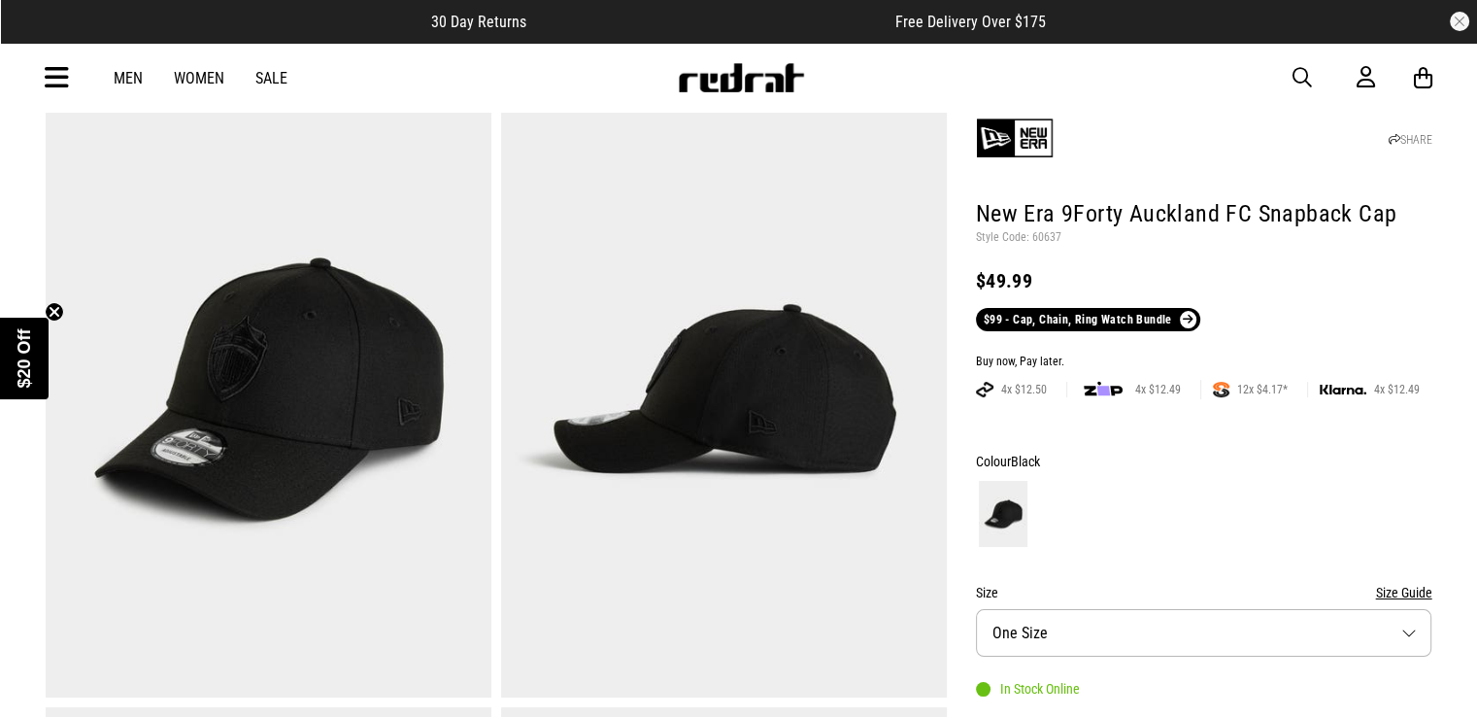
click at [650, 378] on img at bounding box center [724, 390] width 446 height 615
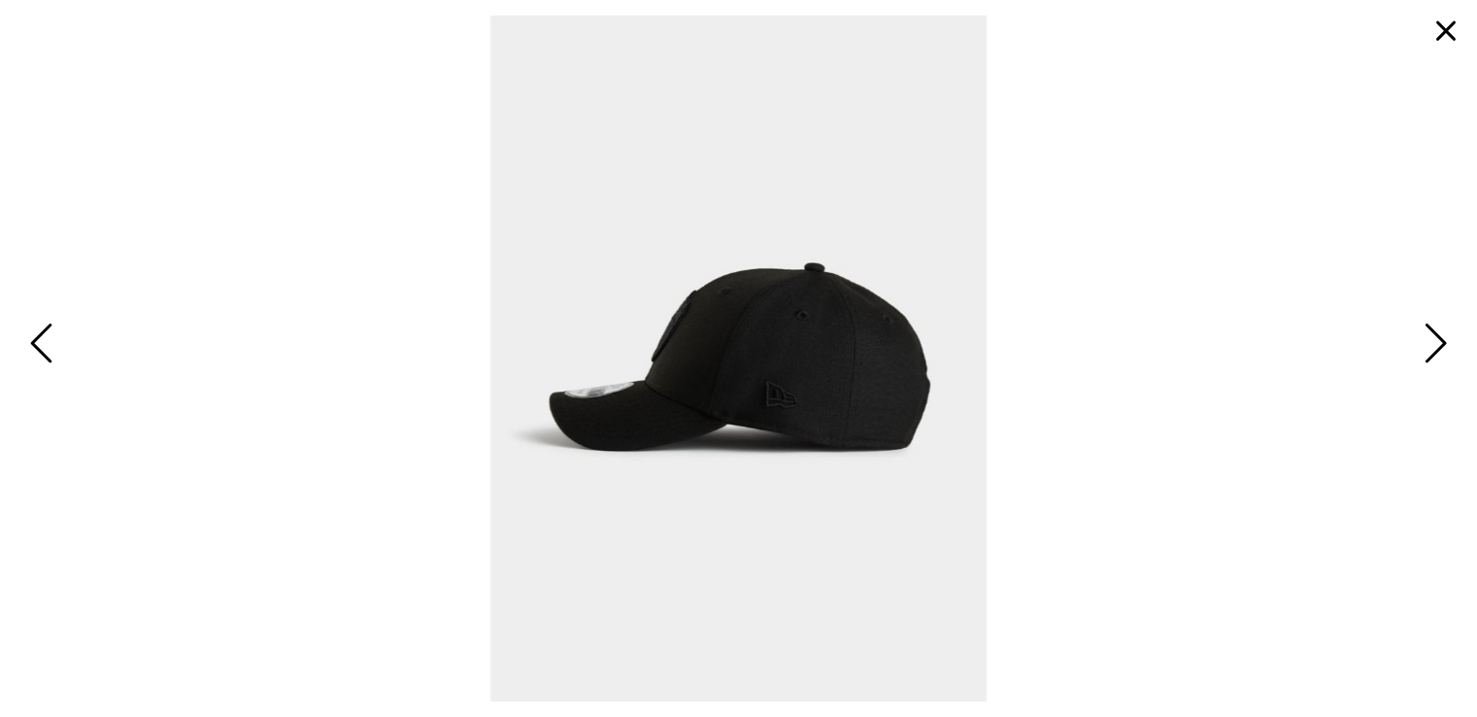
click at [1433, 320] on span "Next" at bounding box center [1433, 345] width 30 height 56
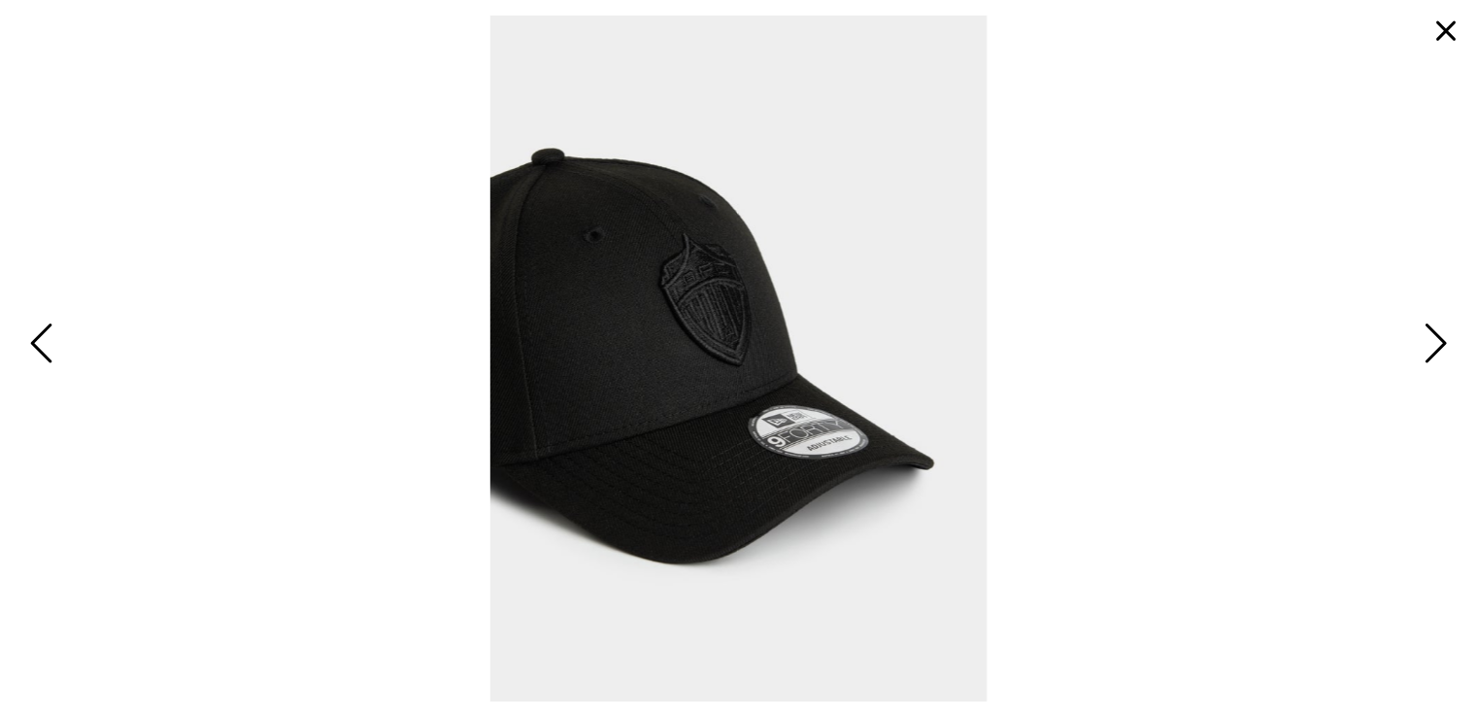
click at [1436, 334] on span "Next" at bounding box center [1433, 345] width 30 height 56
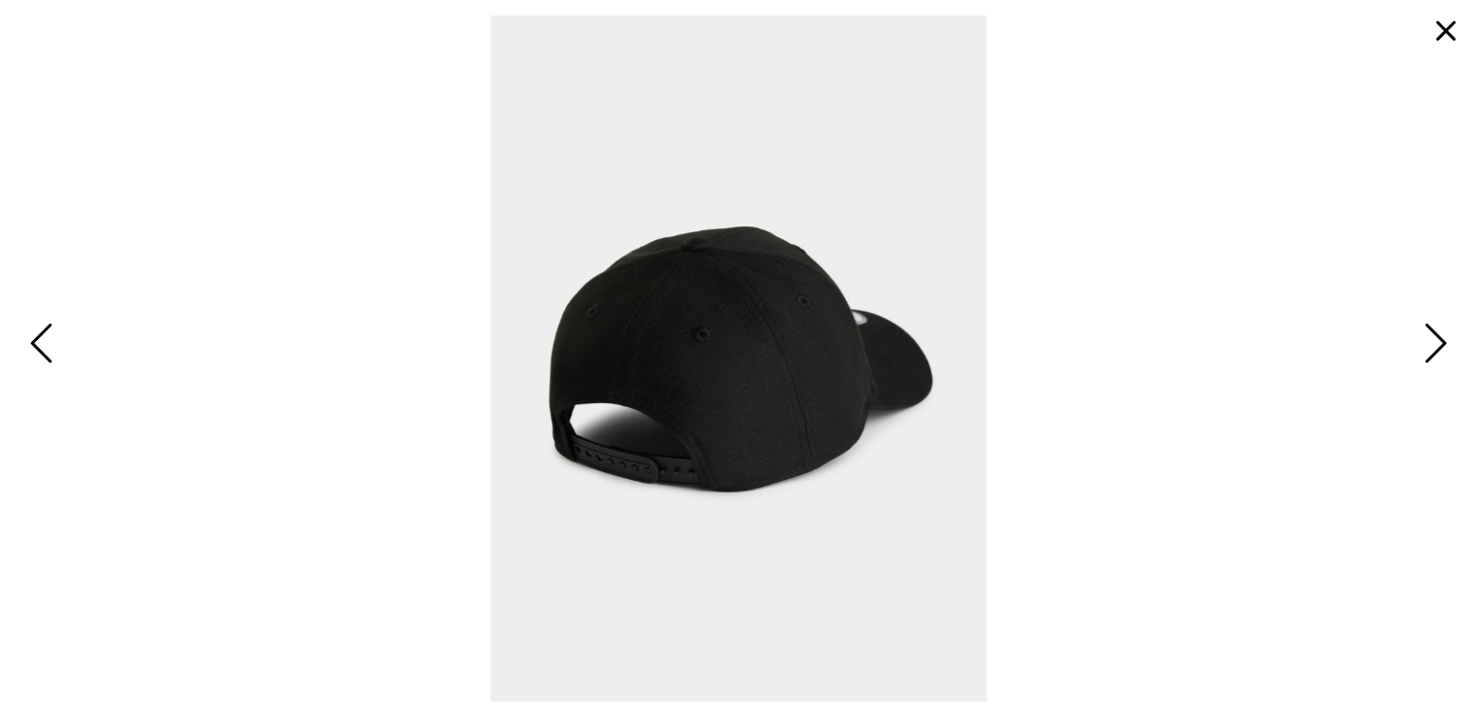
click at [1436, 334] on span "Next" at bounding box center [1433, 345] width 30 height 56
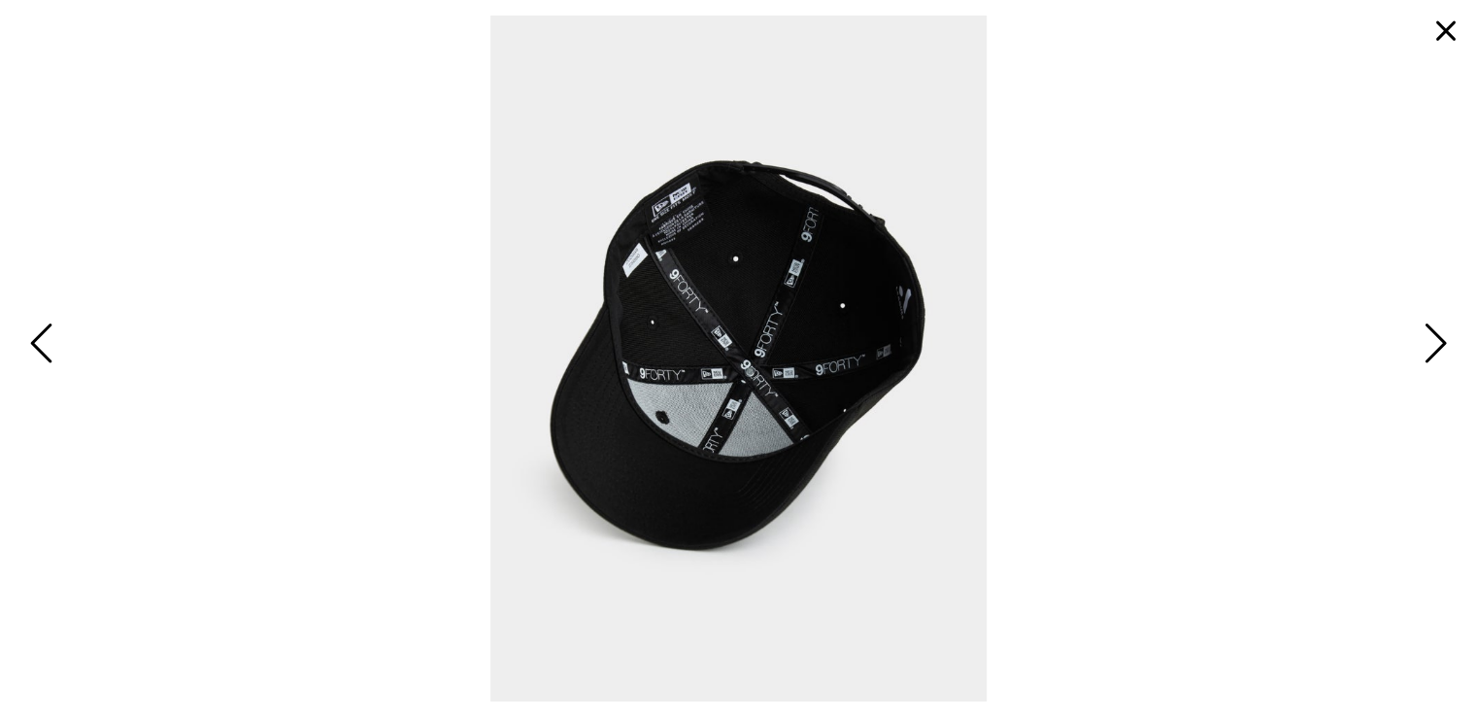
click at [1436, 334] on span "Next" at bounding box center [1433, 345] width 30 height 56
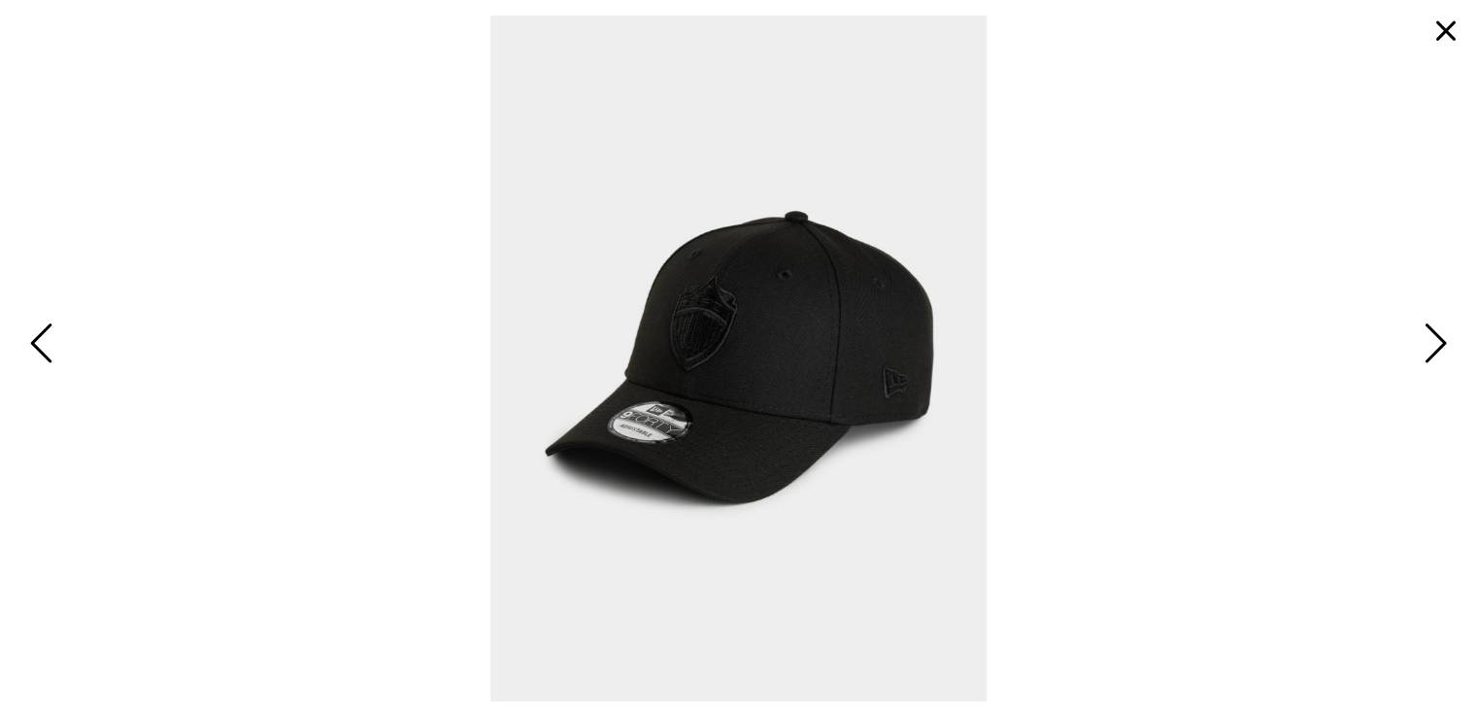
click at [1436, 334] on span "Next" at bounding box center [1433, 345] width 30 height 56
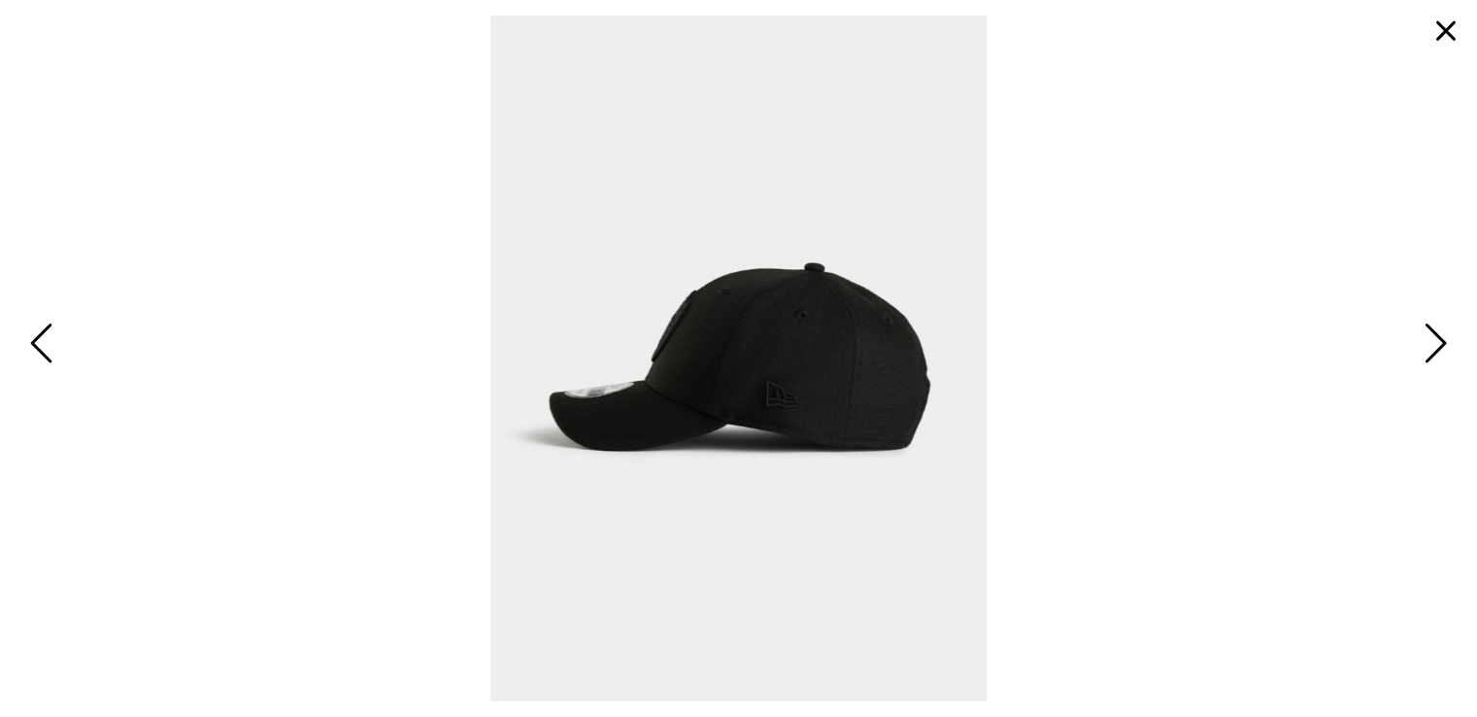
click at [1441, 33] on button "button" at bounding box center [1446, 31] width 47 height 47
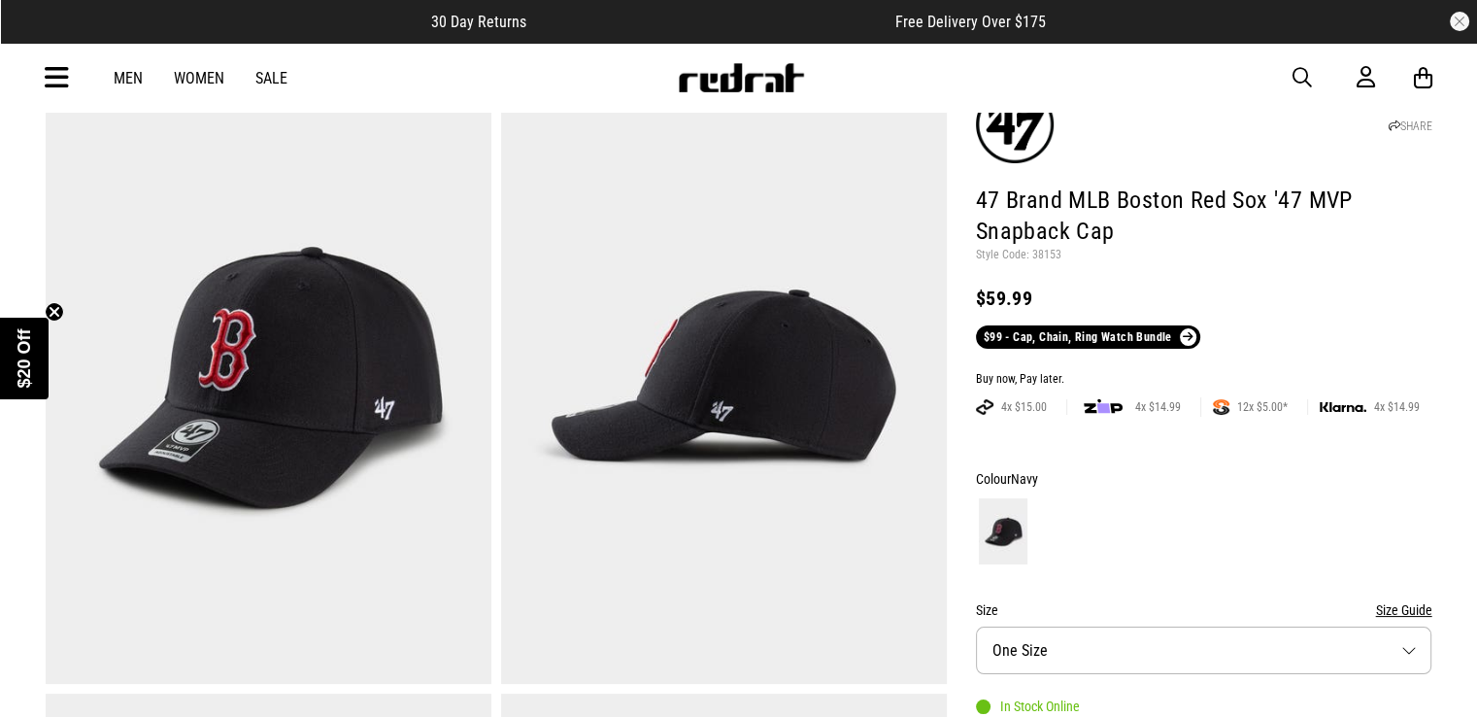
scroll to position [194, 0]
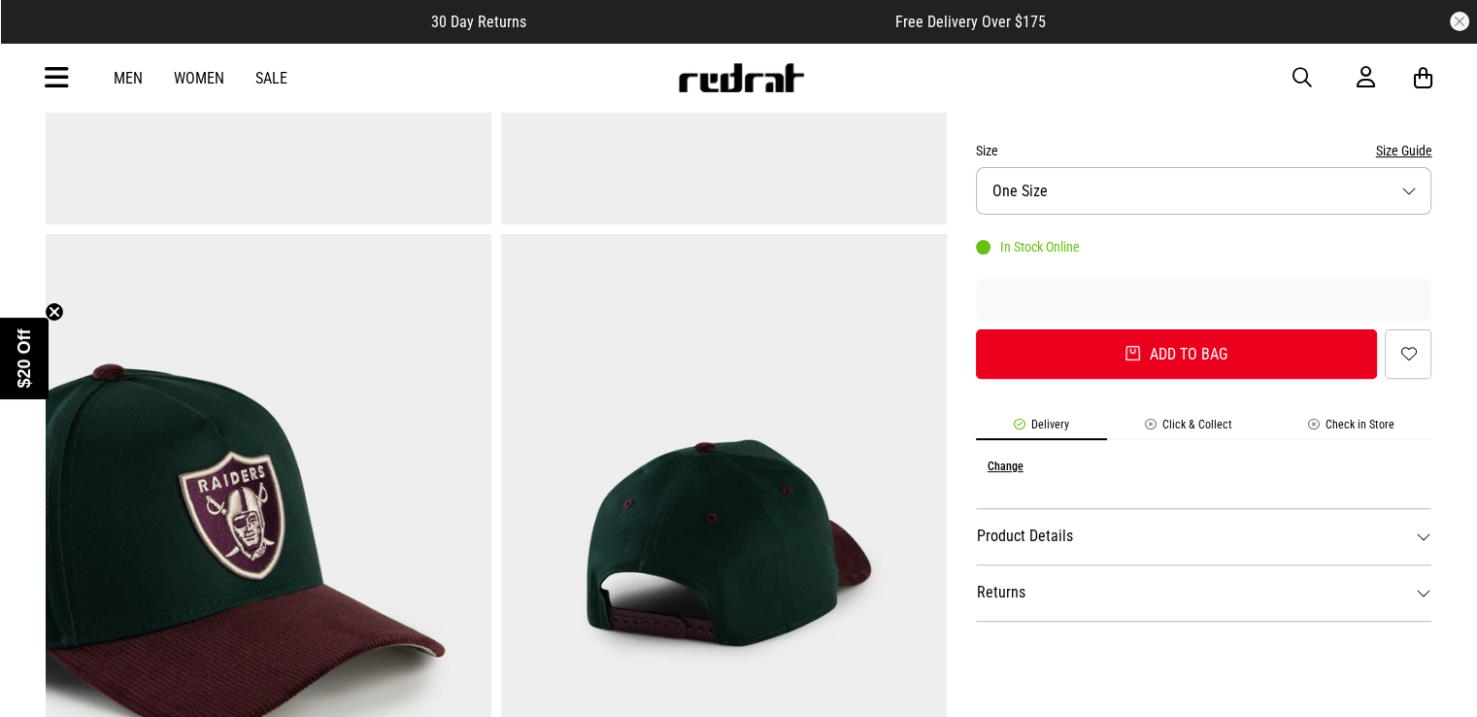
scroll to position [680, 0]
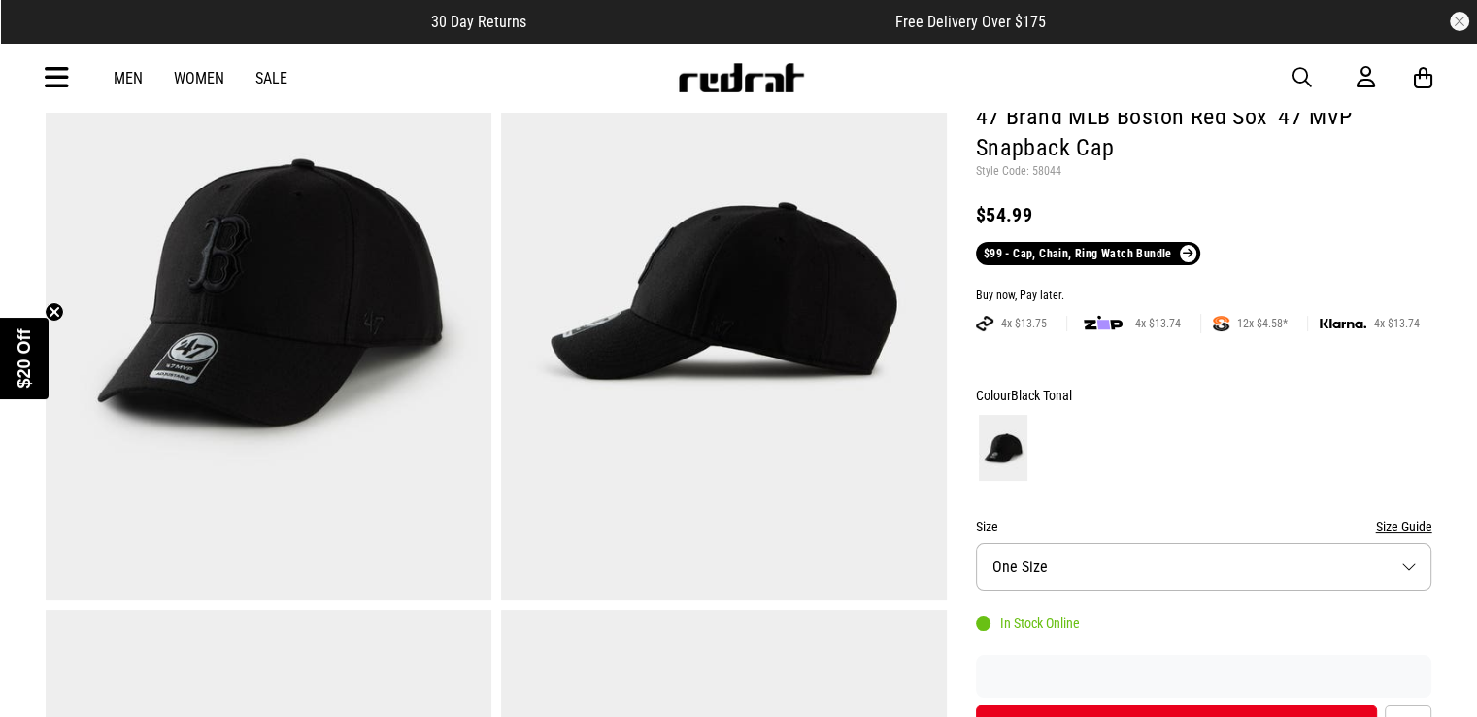
scroll to position [97, 0]
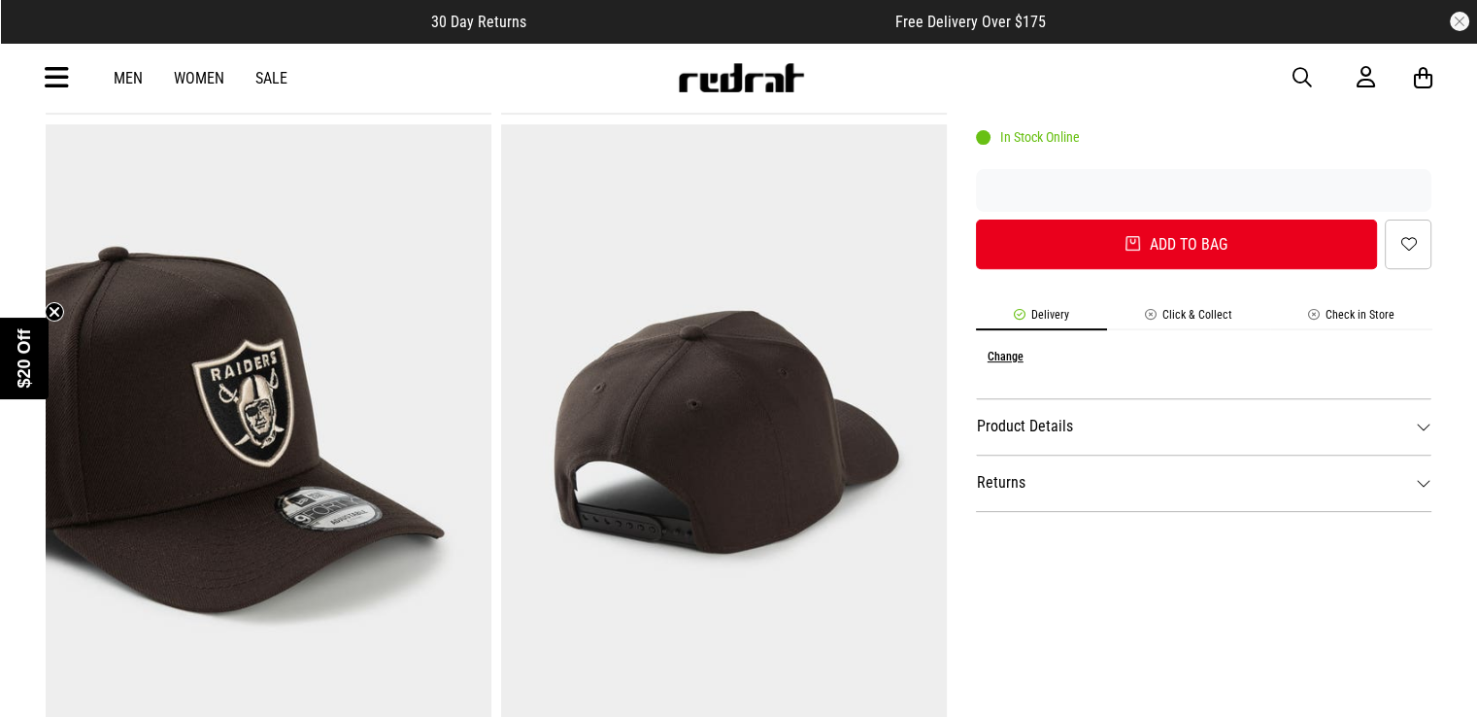
scroll to position [194, 0]
